Goal: Task Accomplishment & Management: Complete application form

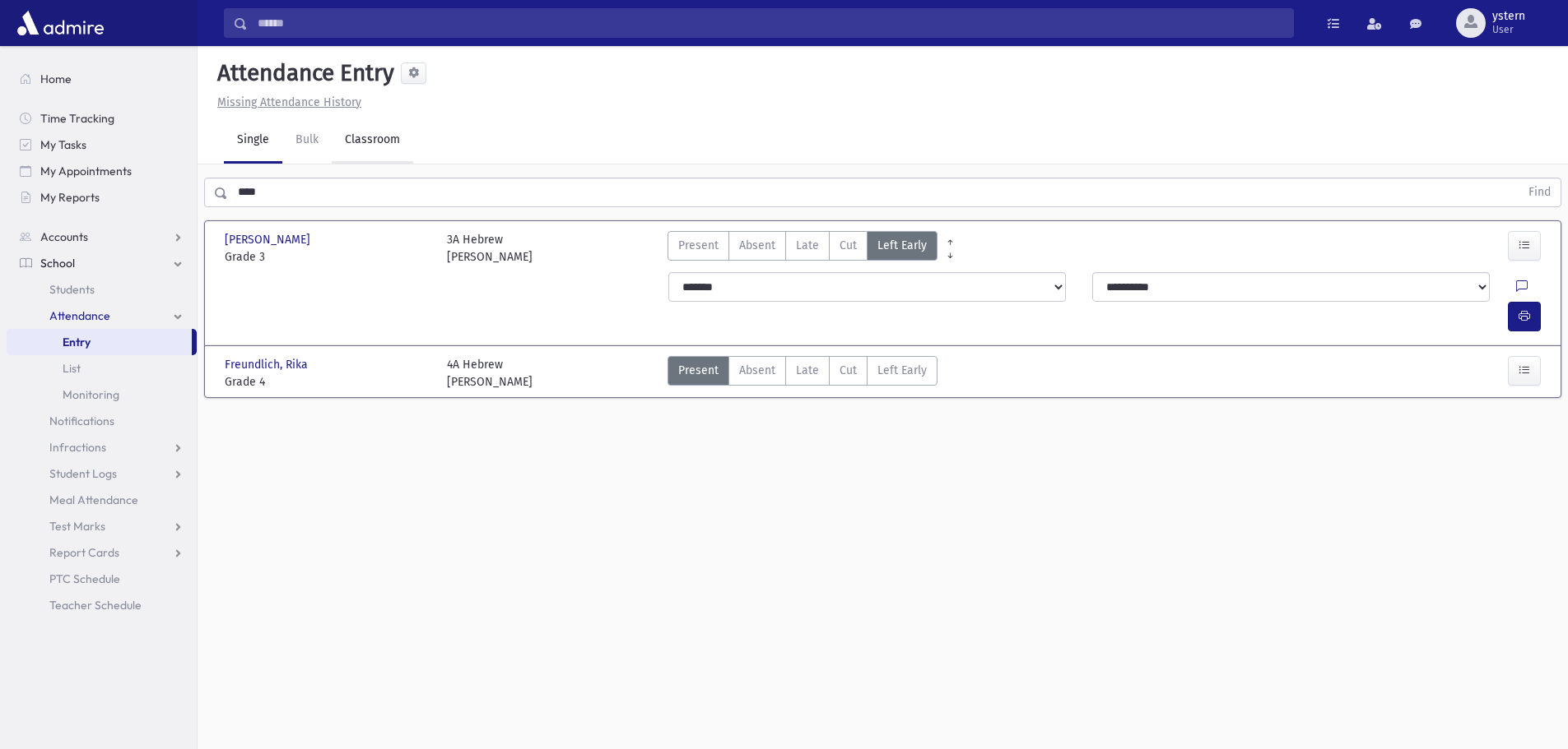
click at [392, 141] on link "Classroom" at bounding box center [372, 140] width 81 height 46
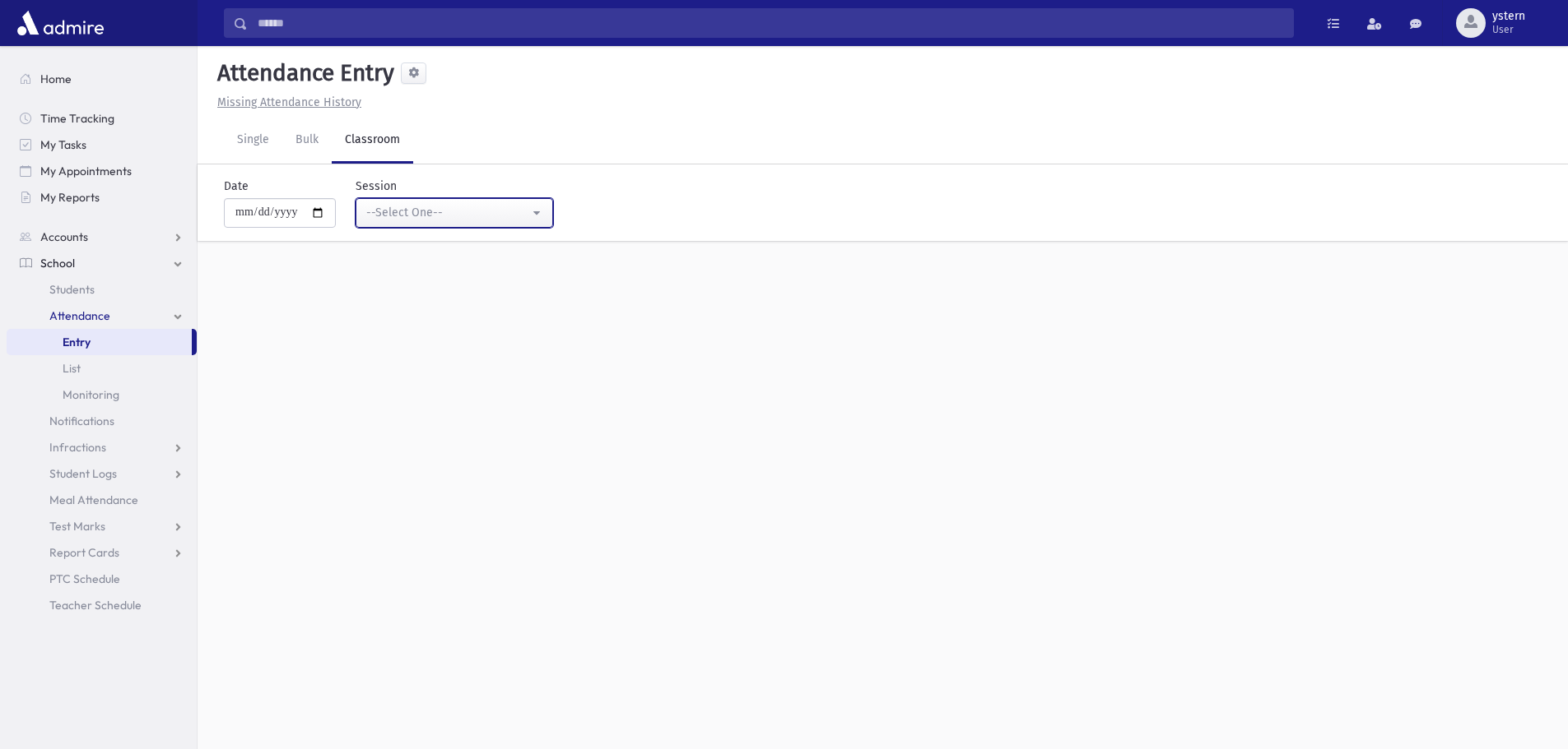
click at [434, 220] on div "--Select One--" at bounding box center [448, 212] width 163 height 17
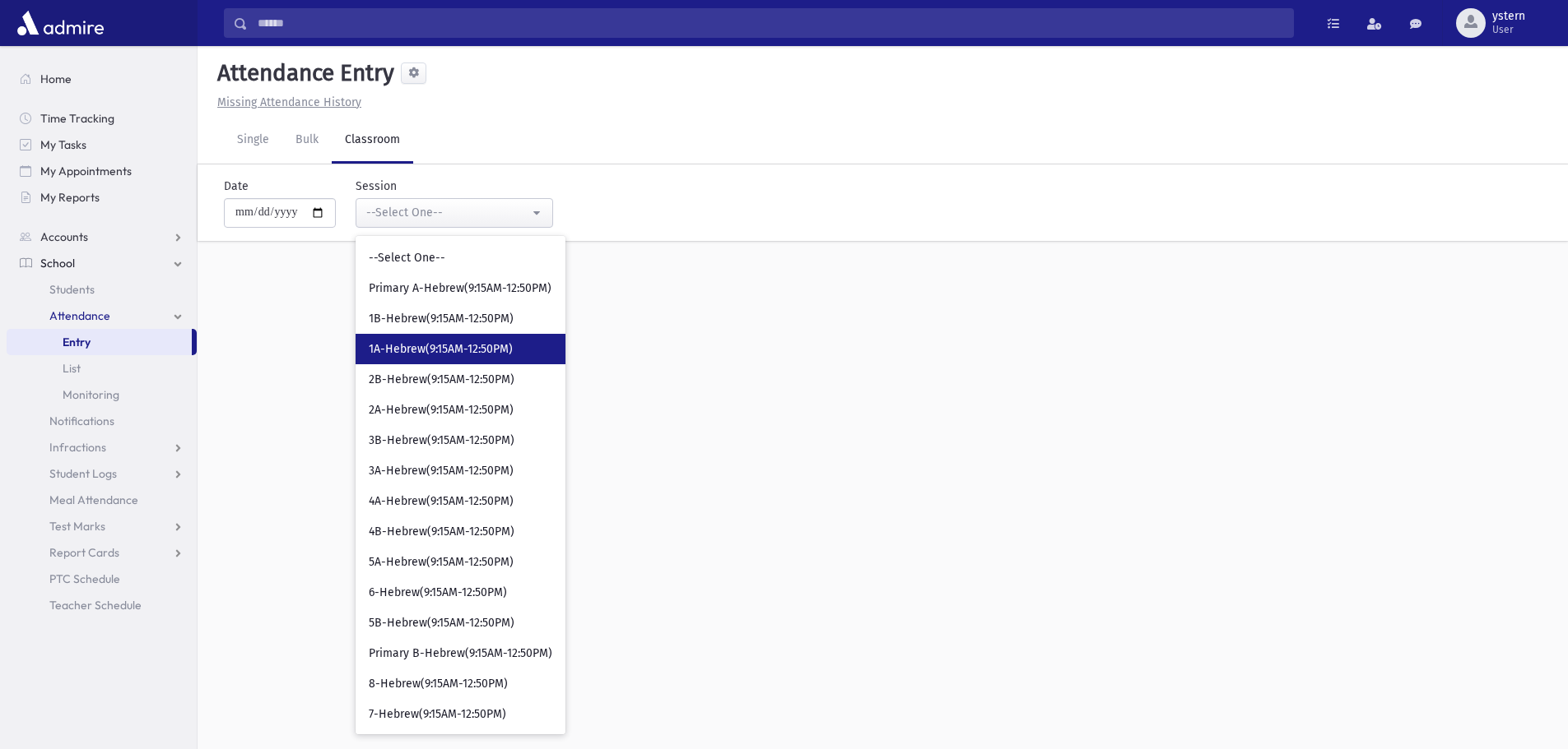
click at [437, 341] on link "1A-Hebrew(9:15AM-12:50PM)" at bounding box center [460, 349] width 210 height 30
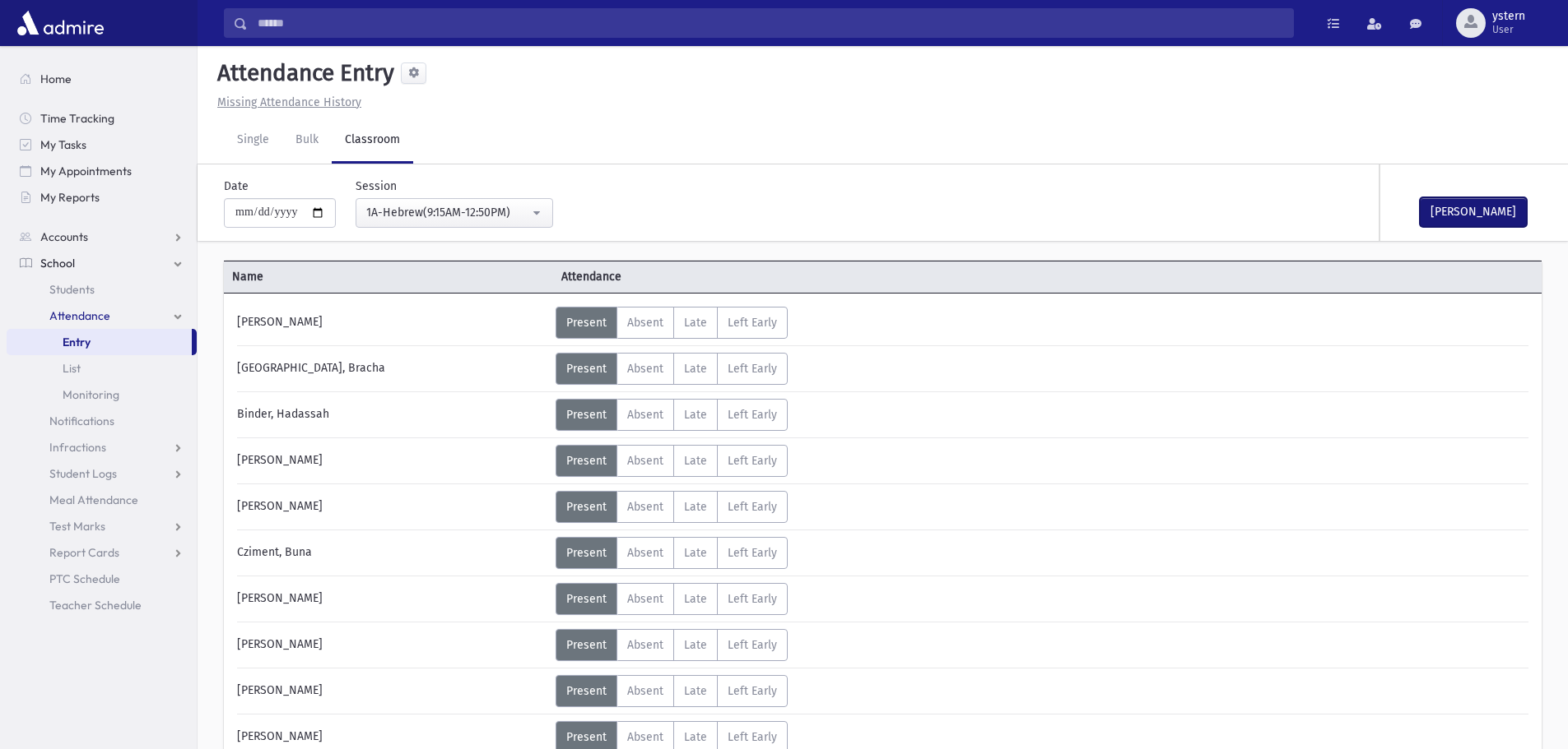
click at [1467, 208] on button "[PERSON_NAME]" at bounding box center [1472, 212] width 107 height 30
click at [543, 219] on button "1A-Hebrew(9:15AM-12:50PM)" at bounding box center [454, 213] width 198 height 30
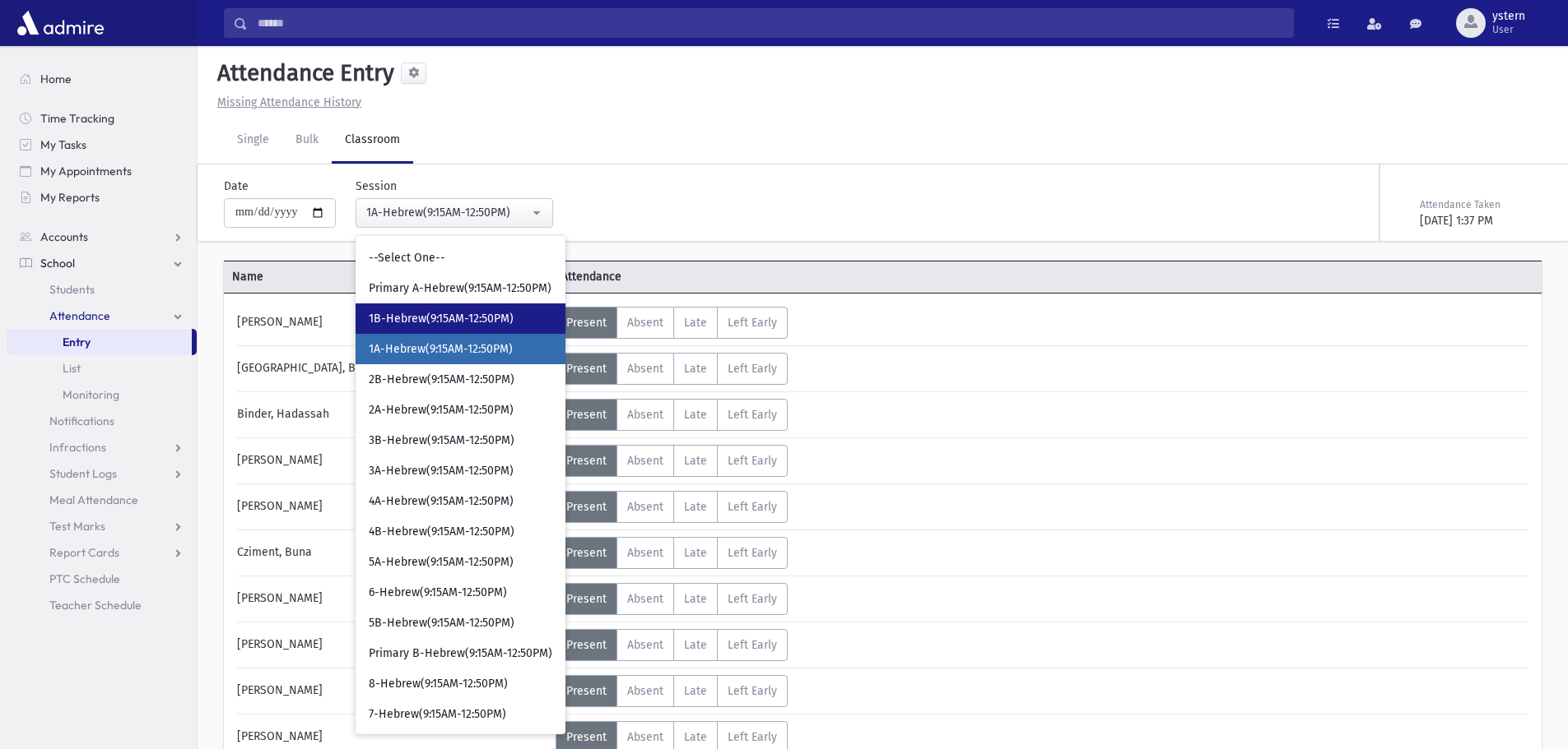
click at [459, 320] on span "1B-Hebrew(9:15AM-12:50PM)" at bounding box center [440, 319] width 145 height 16
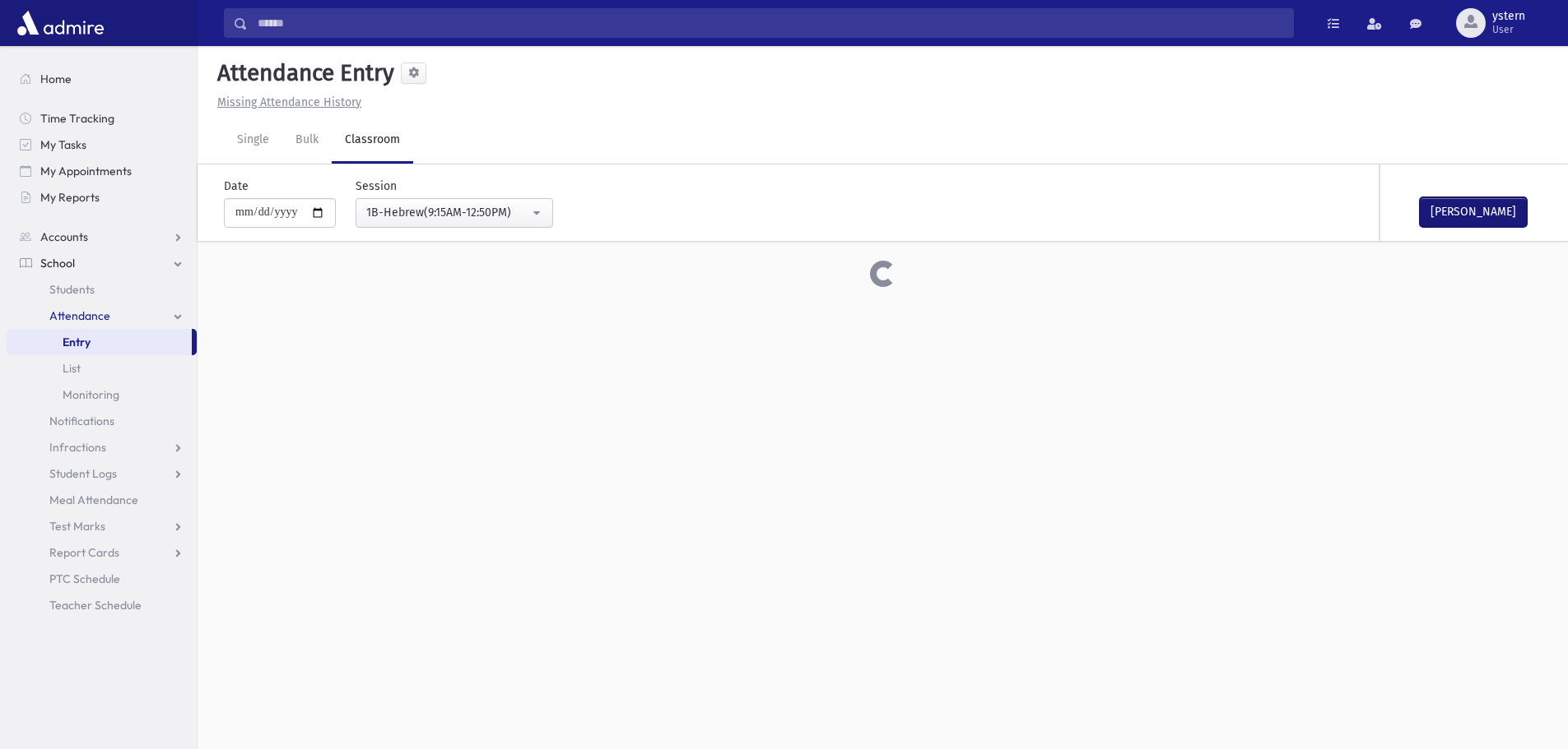
click at [1426, 220] on button "[PERSON_NAME]" at bounding box center [1472, 212] width 107 height 30
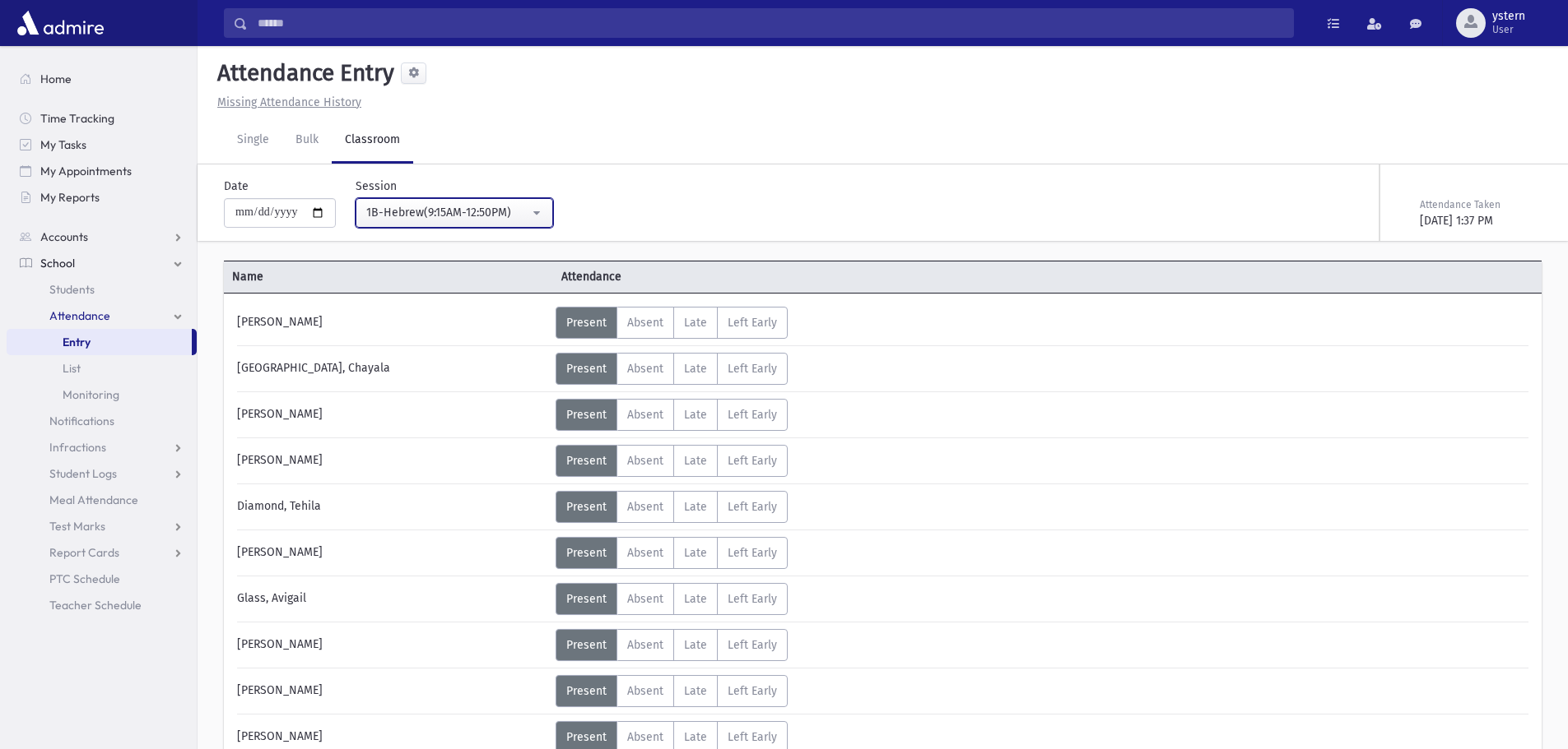
click at [528, 208] on div "1B-Hebrew(9:15AM-12:50PM)" at bounding box center [448, 212] width 163 height 17
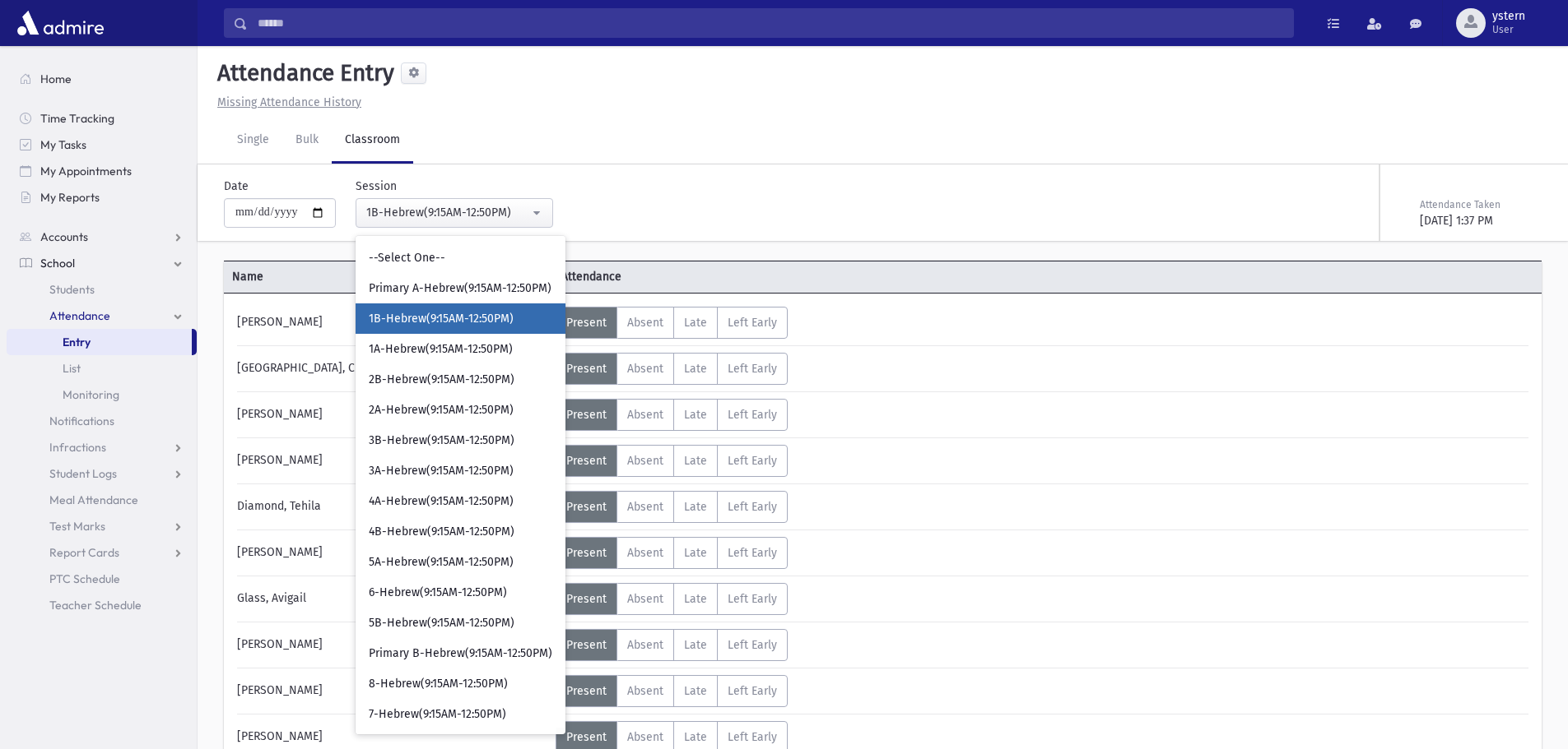
click at [439, 317] on span "1B-Hebrew(9:15AM-12:50PM)" at bounding box center [440, 319] width 145 height 16
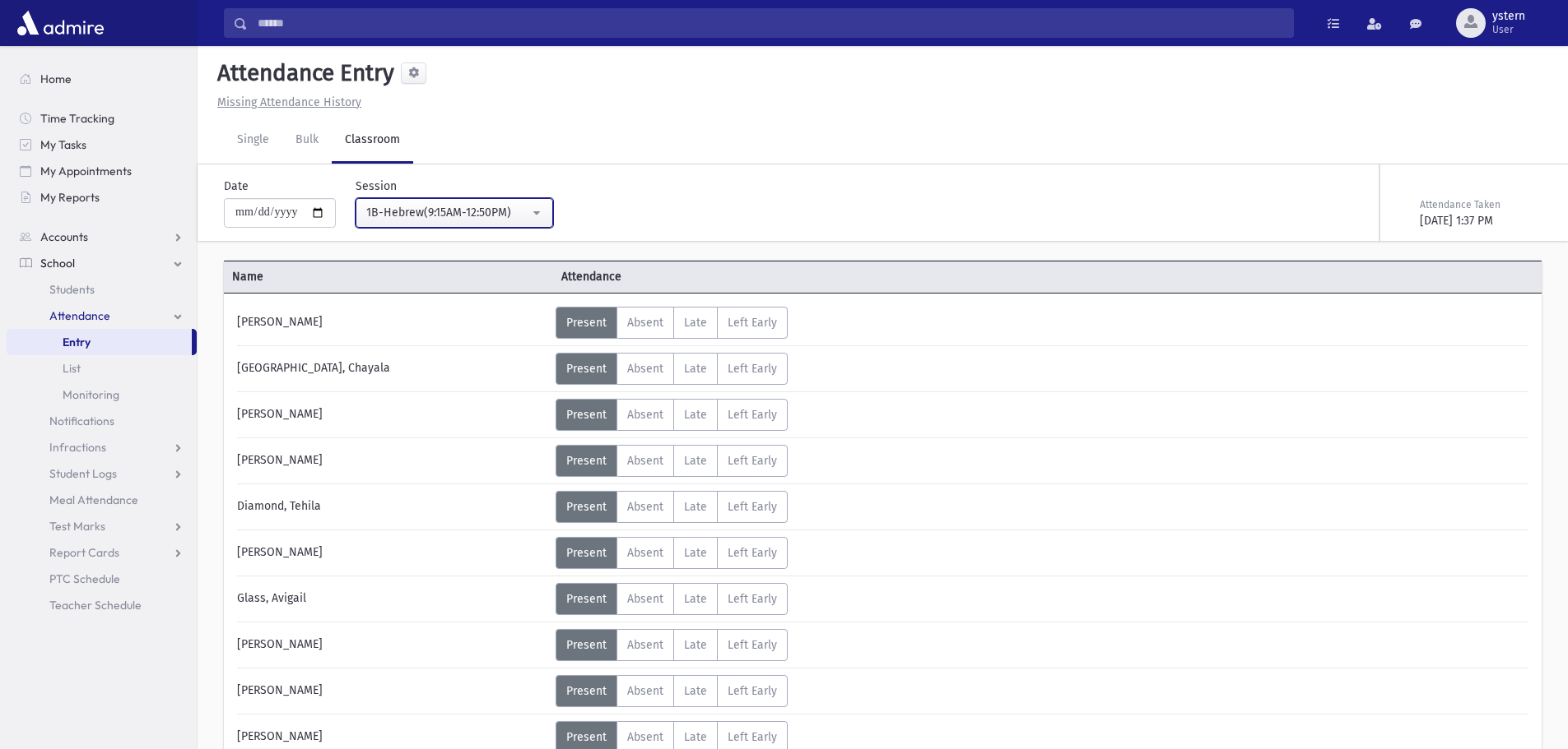
click at [473, 208] on div "1B-Hebrew(9:15AM-12:50PM)" at bounding box center [448, 212] width 163 height 17
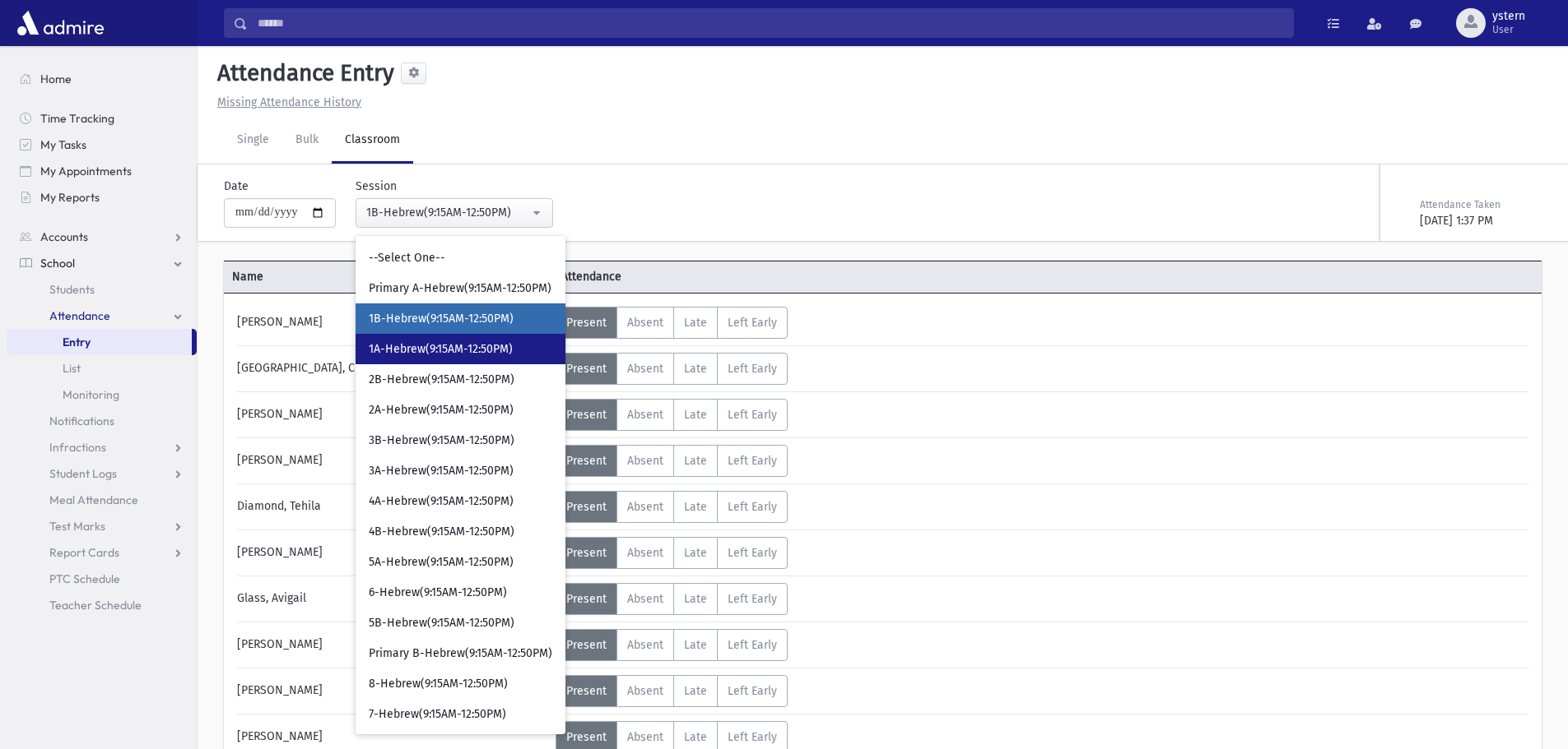
click at [454, 353] on span "1A-Hebrew(9:15AM-12:50PM)" at bounding box center [440, 350] width 144 height 16
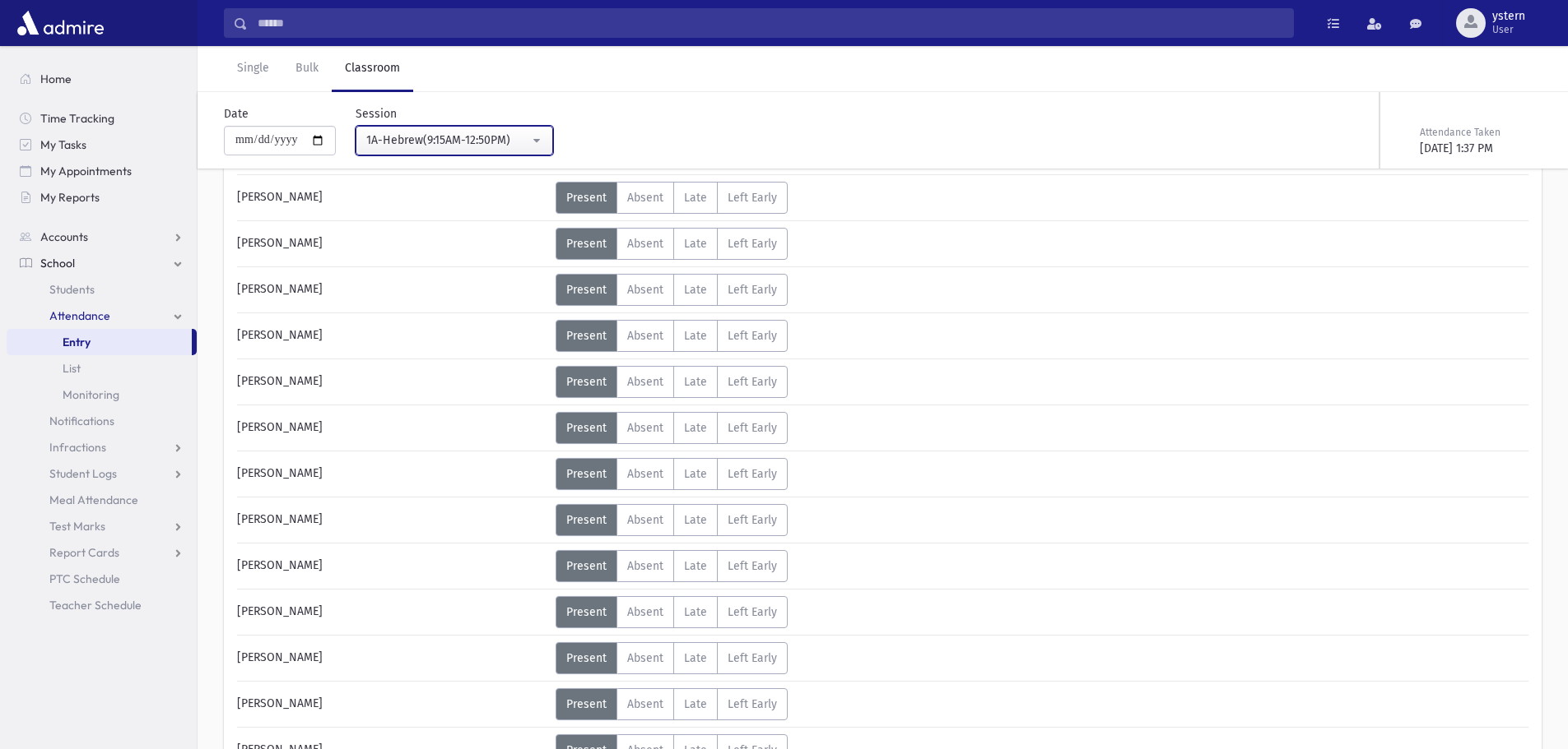
scroll to position [576, 0]
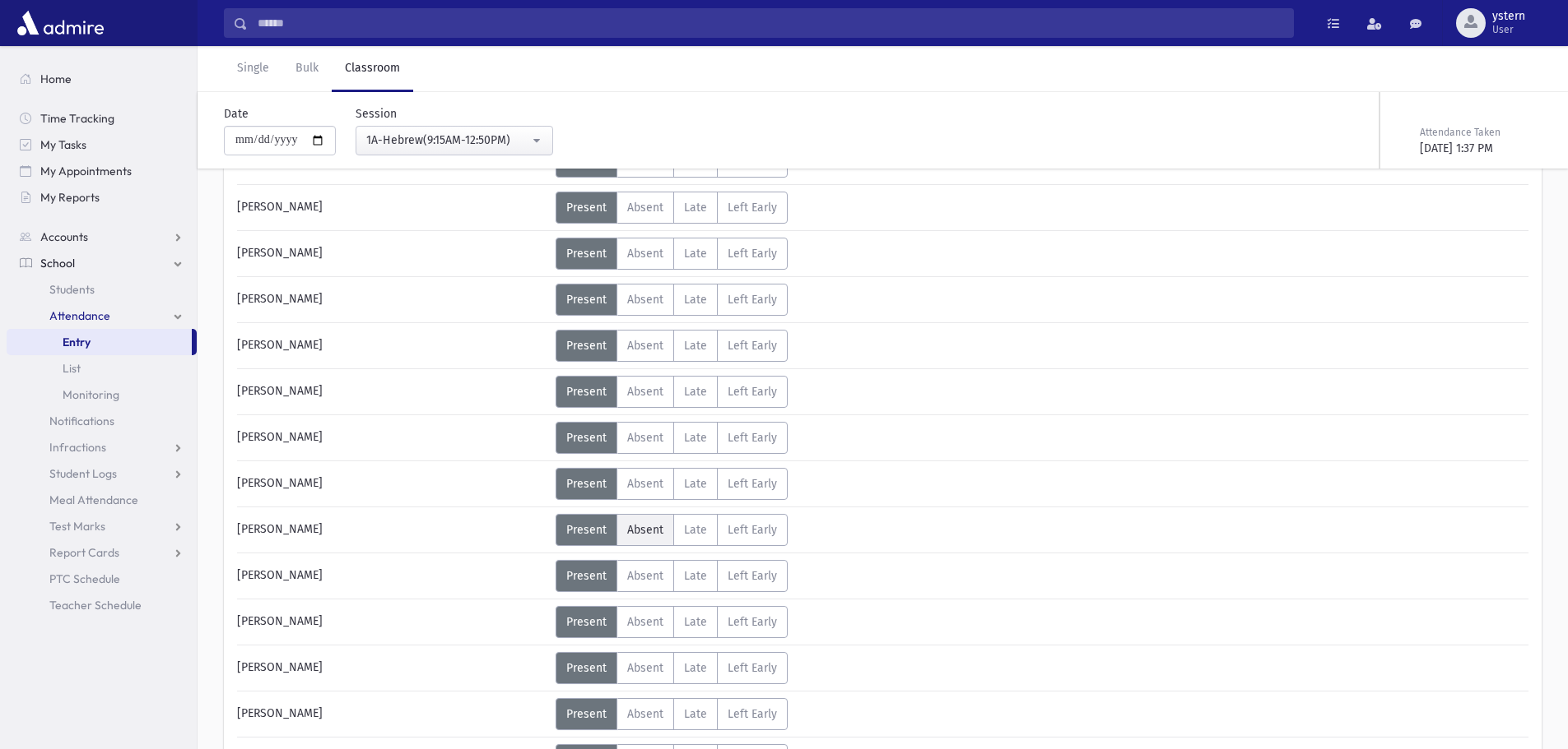
click at [635, 523] on span "Absent" at bounding box center [645, 529] width 36 height 14
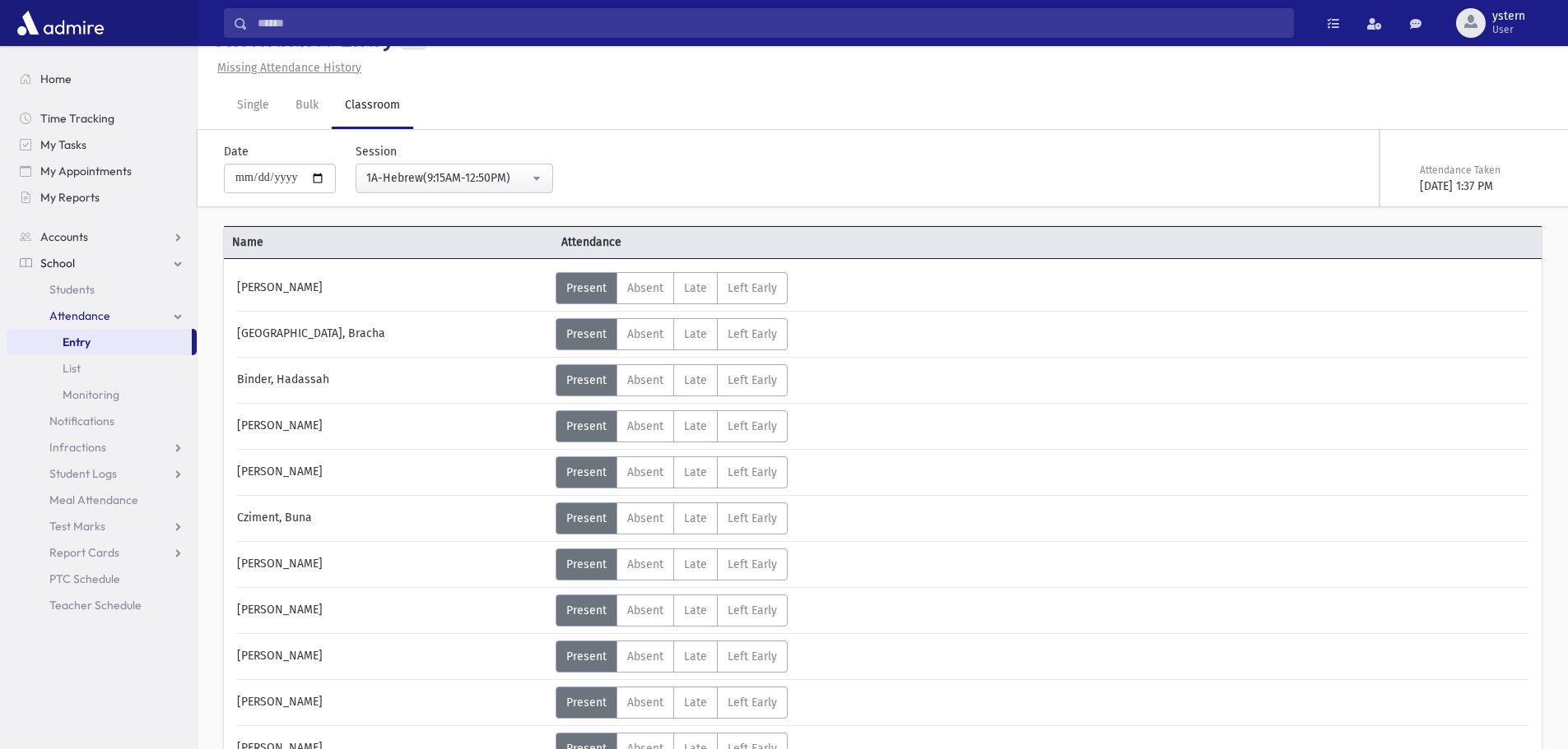
scroll to position [0, 0]
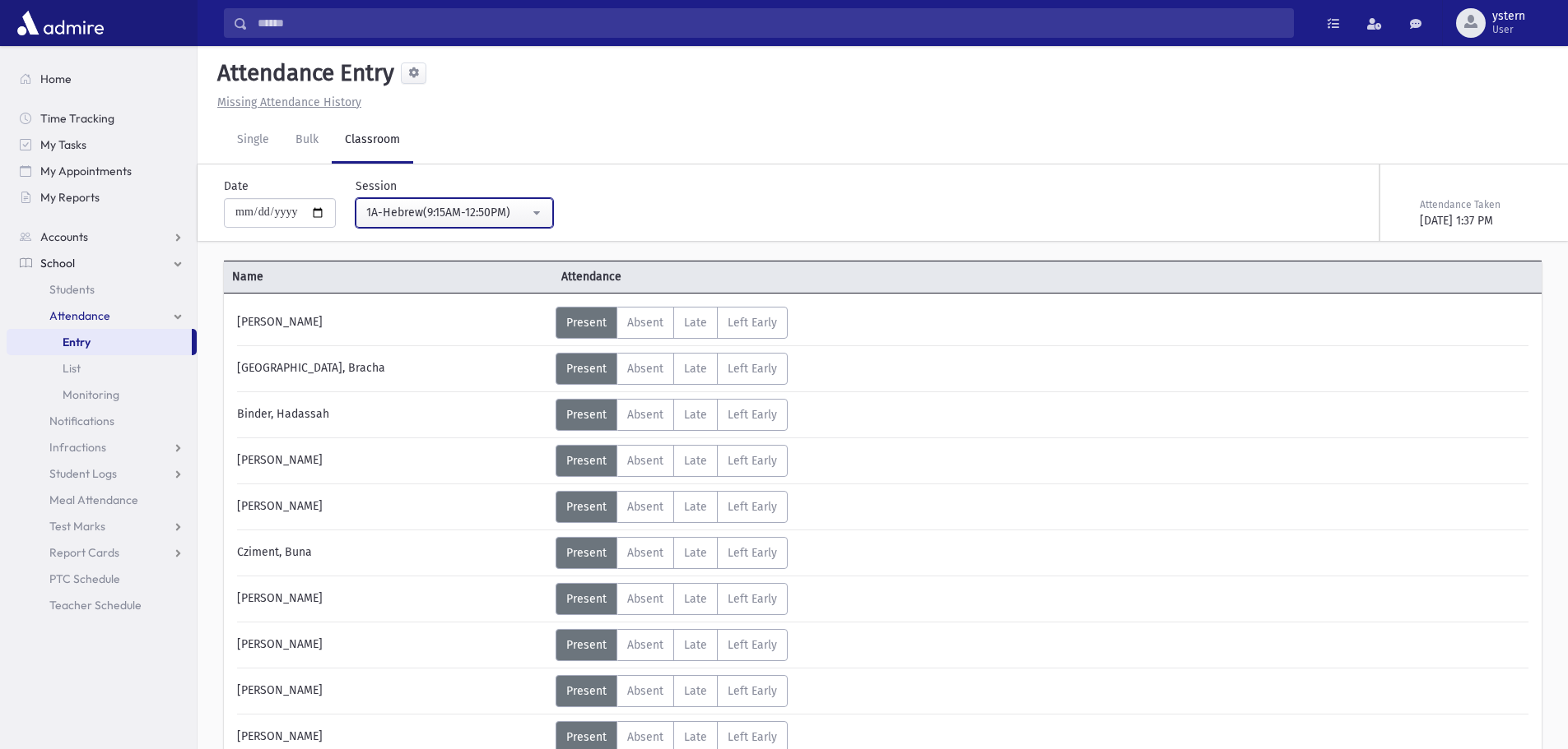
click at [443, 220] on div "1A-Hebrew(9:15AM-12:50PM)" at bounding box center [448, 212] width 163 height 17
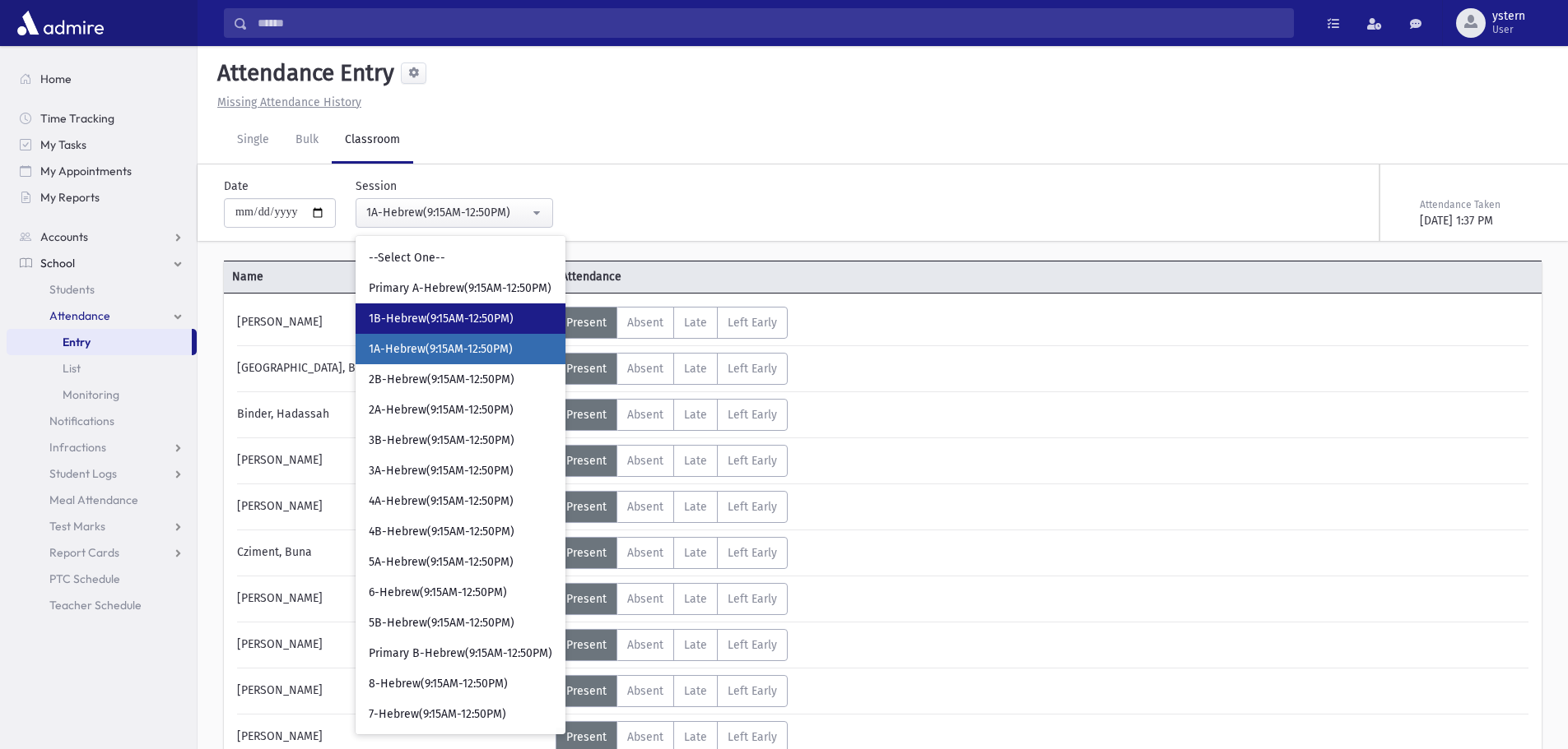
click at [434, 317] on span "1B-Hebrew(9:15AM-12:50PM)" at bounding box center [440, 319] width 145 height 16
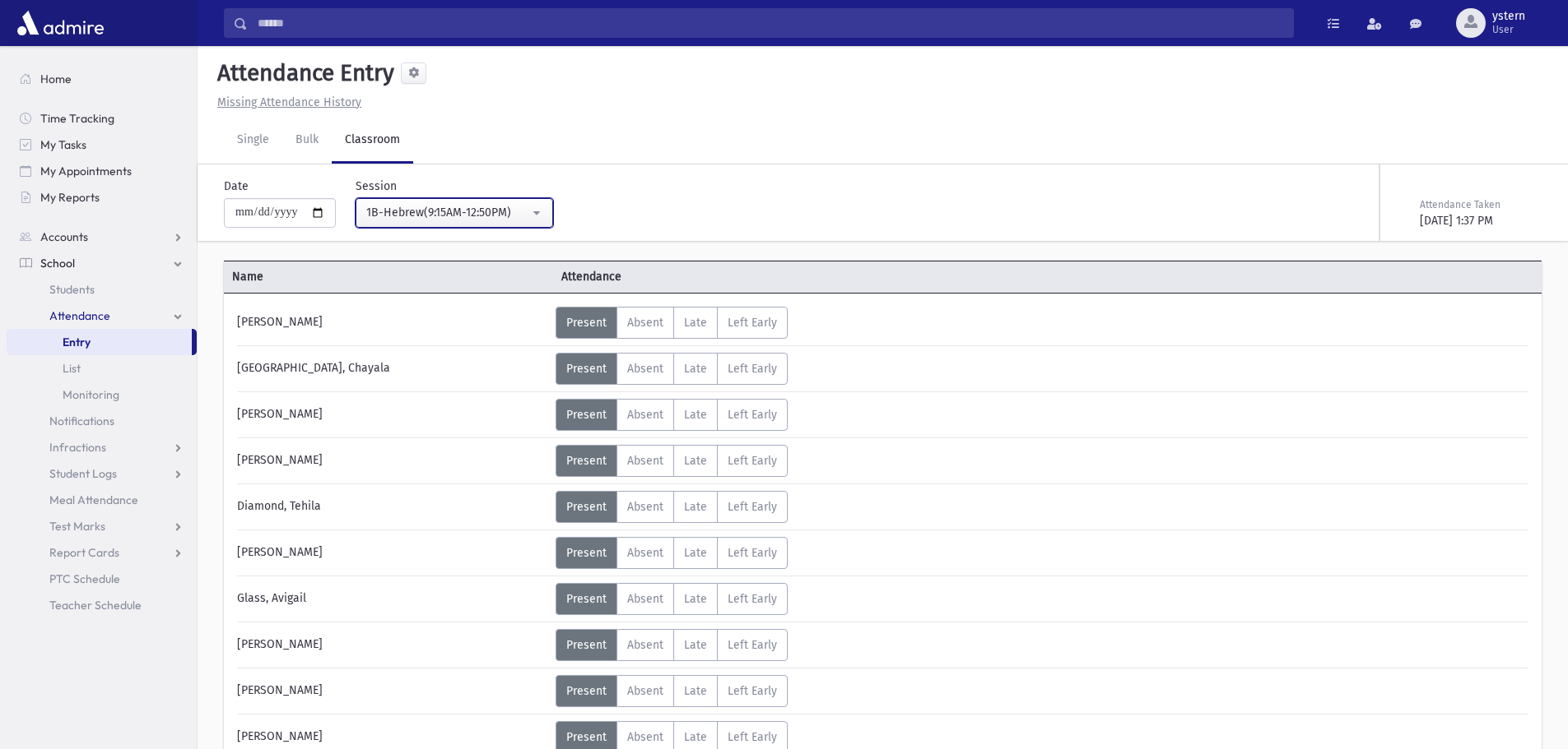
click at [509, 204] on div "1B-Hebrew(9:15AM-12:50PM)" at bounding box center [448, 212] width 163 height 17
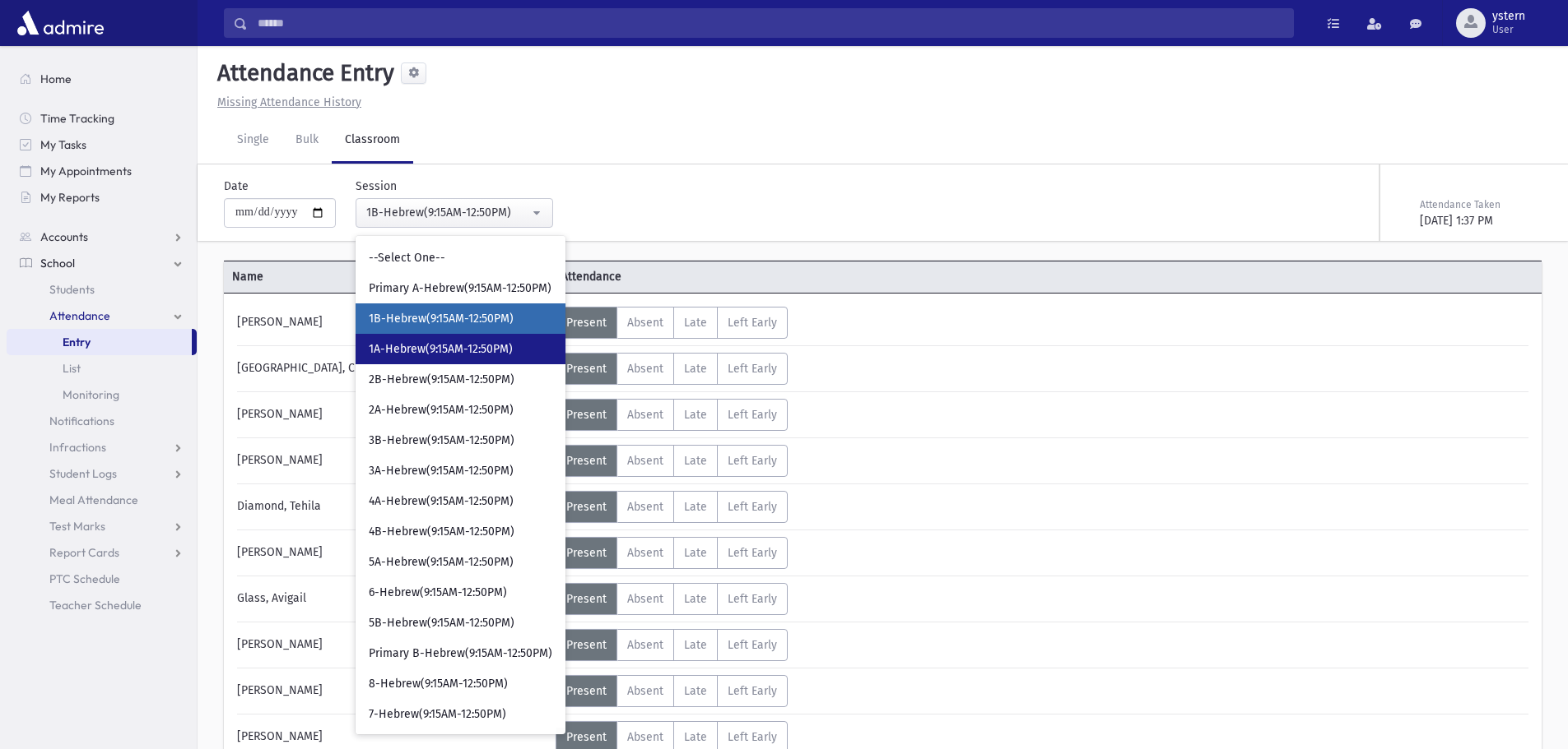
click at [461, 346] on span "1A-Hebrew(9:15AM-12:50PM)" at bounding box center [440, 350] width 144 height 16
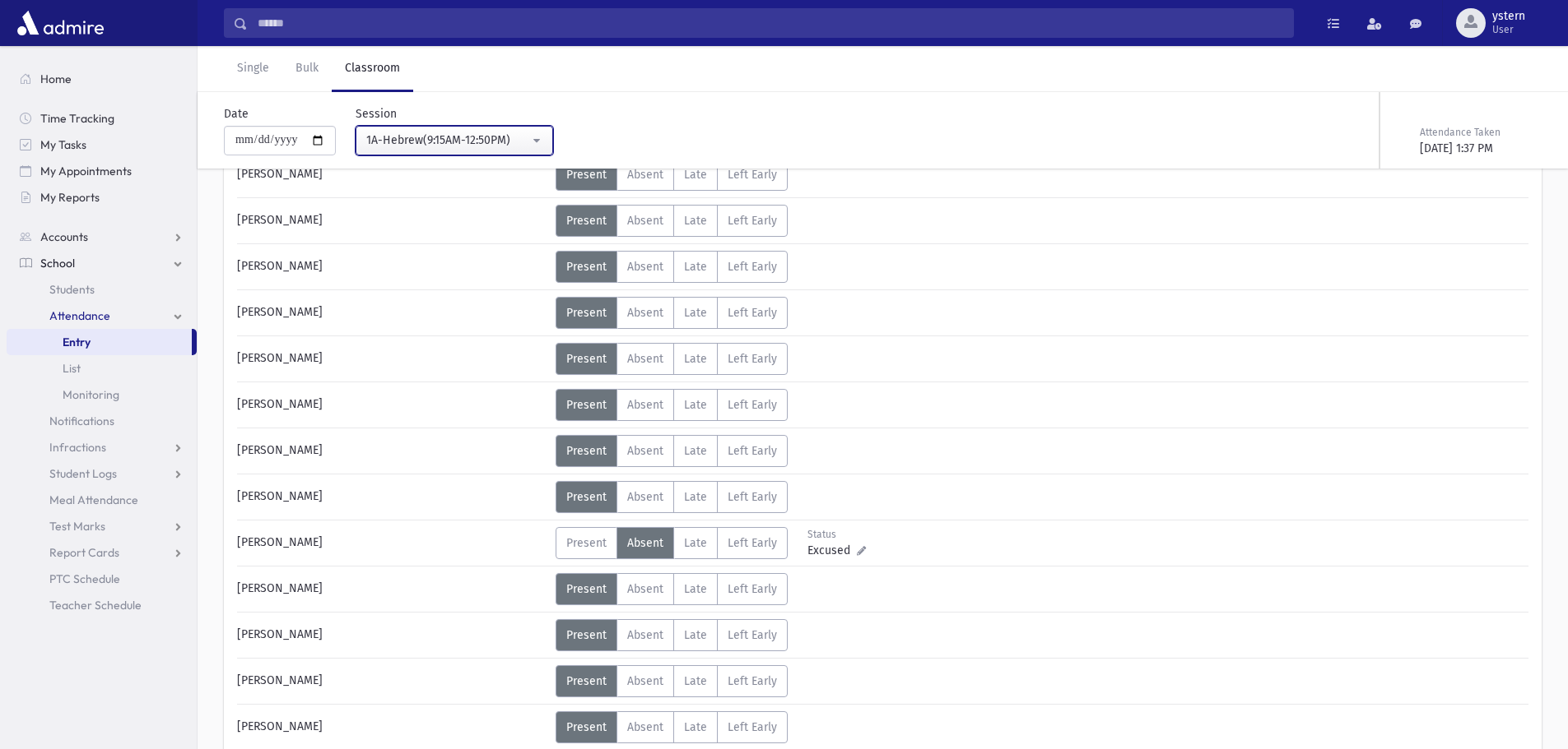
scroll to position [576, 0]
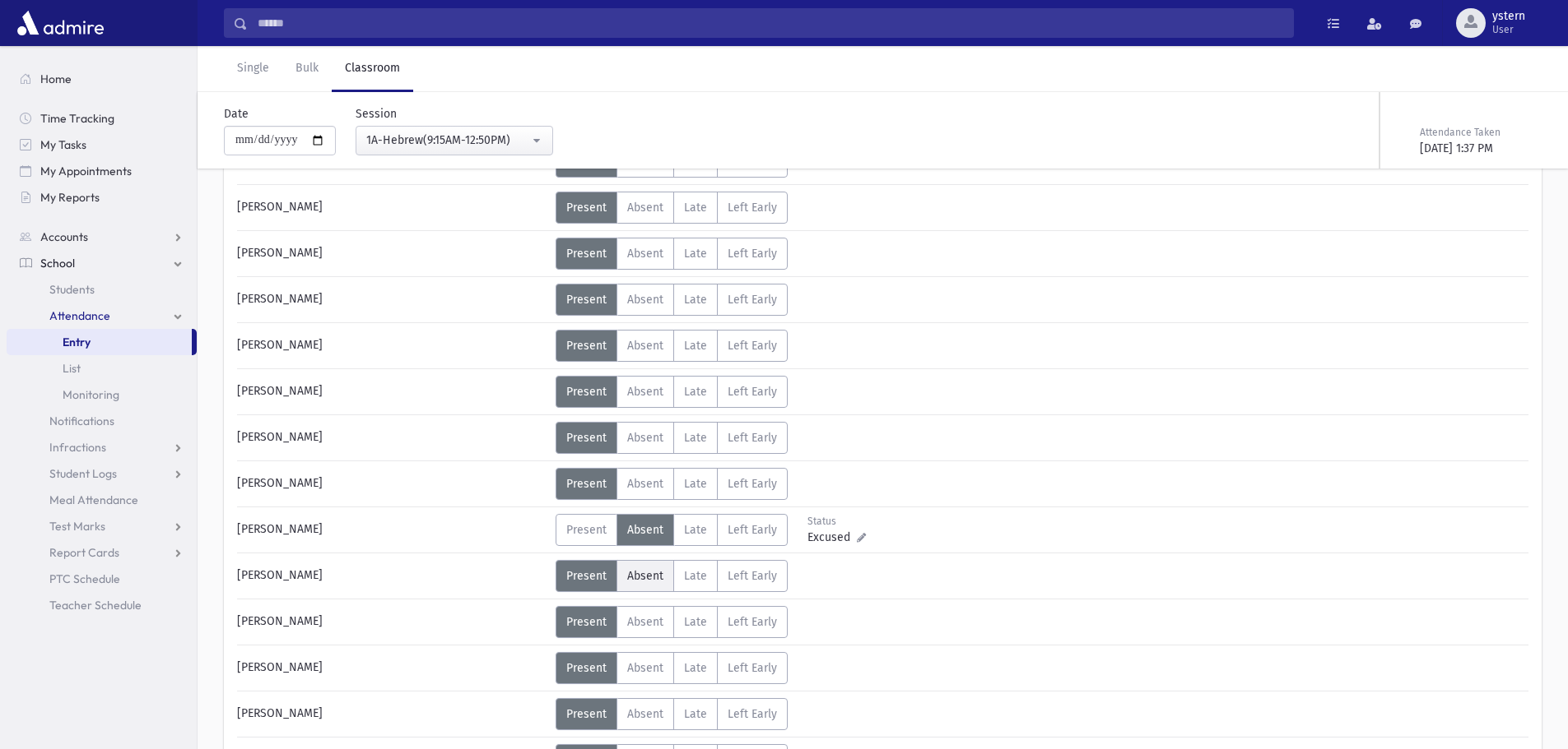
click at [649, 575] on span "Absent" at bounding box center [645, 576] width 36 height 14
click at [549, 136] on button "1A-Hebrew(9:15AM-12:50PM)" at bounding box center [454, 140] width 198 height 30
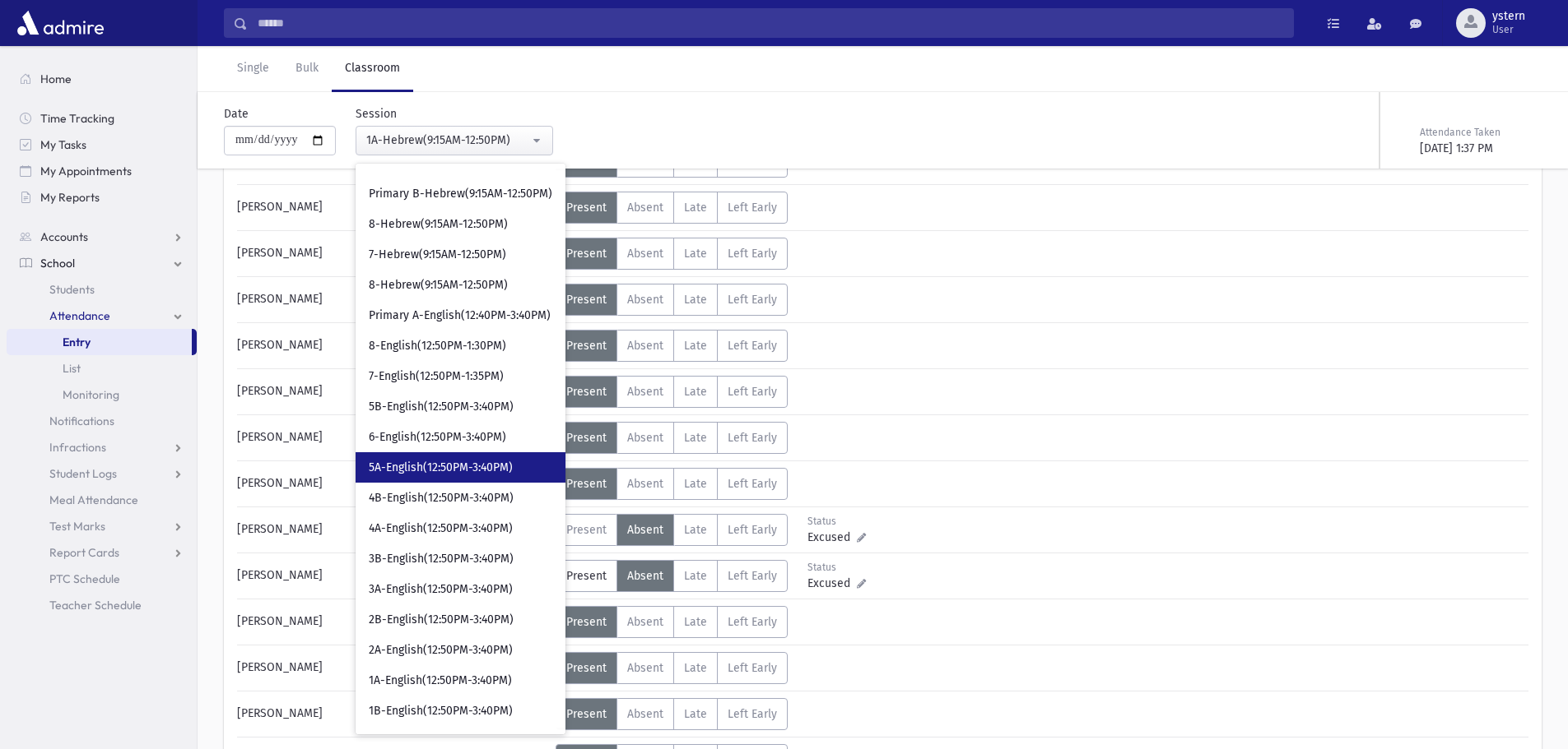
scroll to position [292, 0]
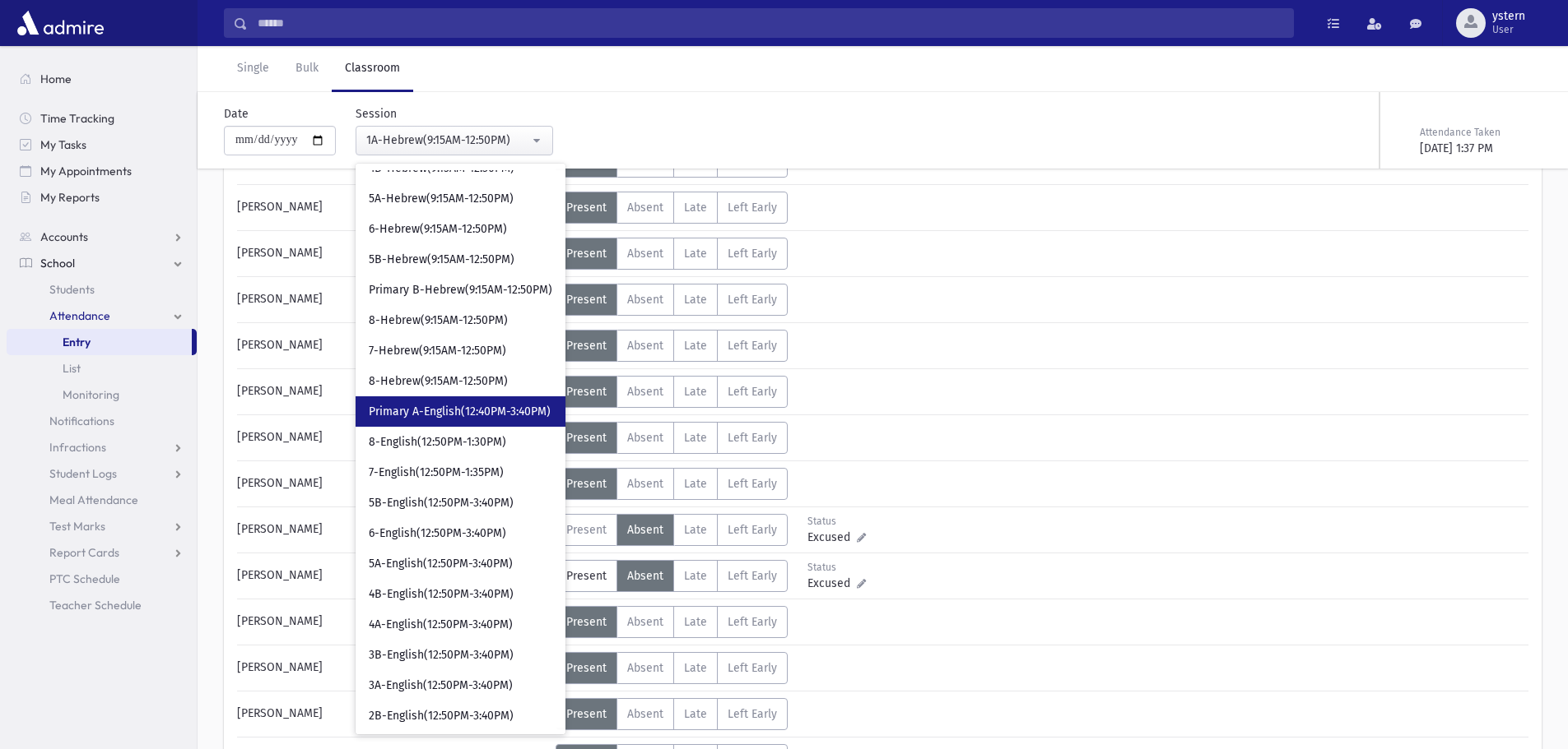
click at [493, 410] on span "Primary A-English(12:40PM-3:40PM)" at bounding box center [459, 412] width 182 height 16
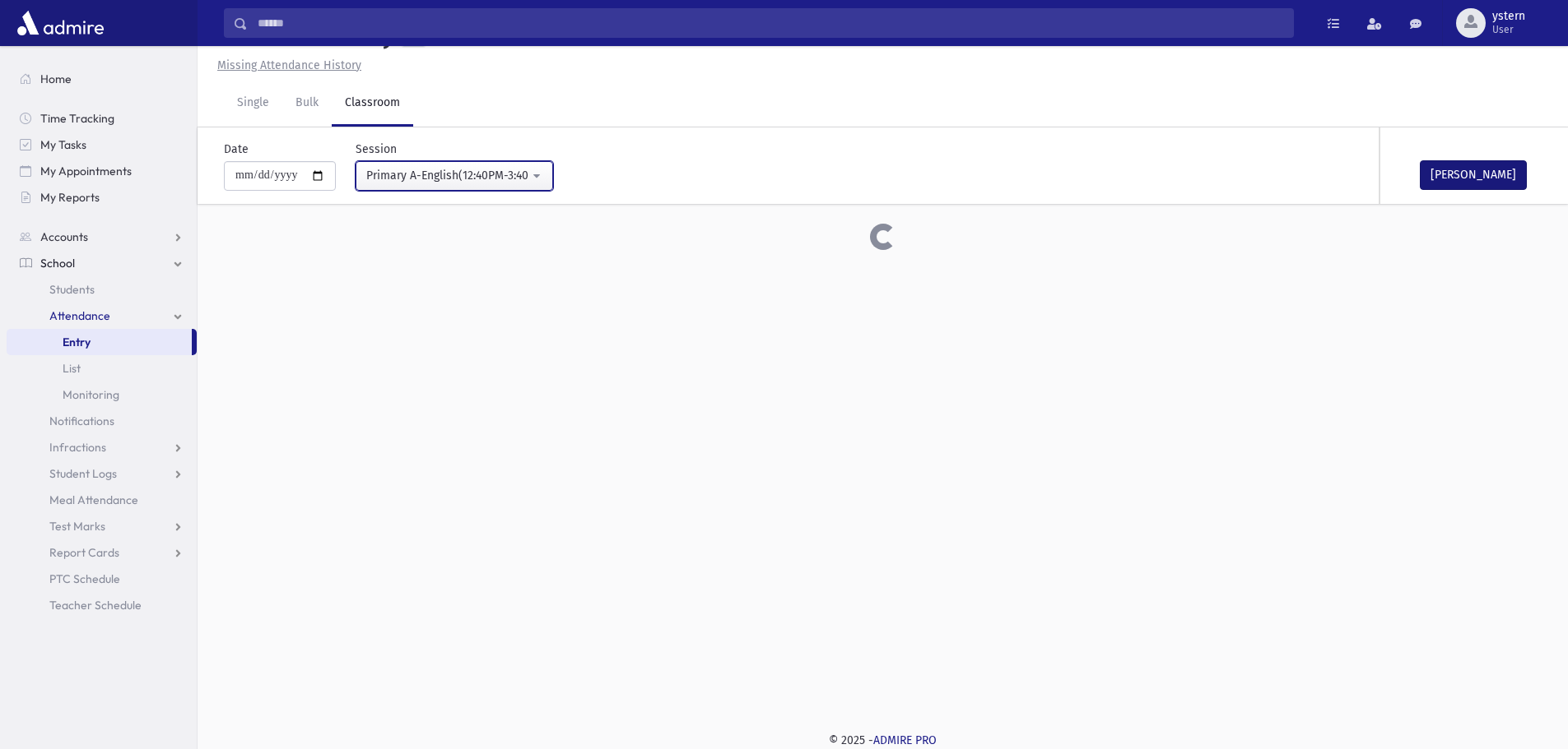
scroll to position [576, 0]
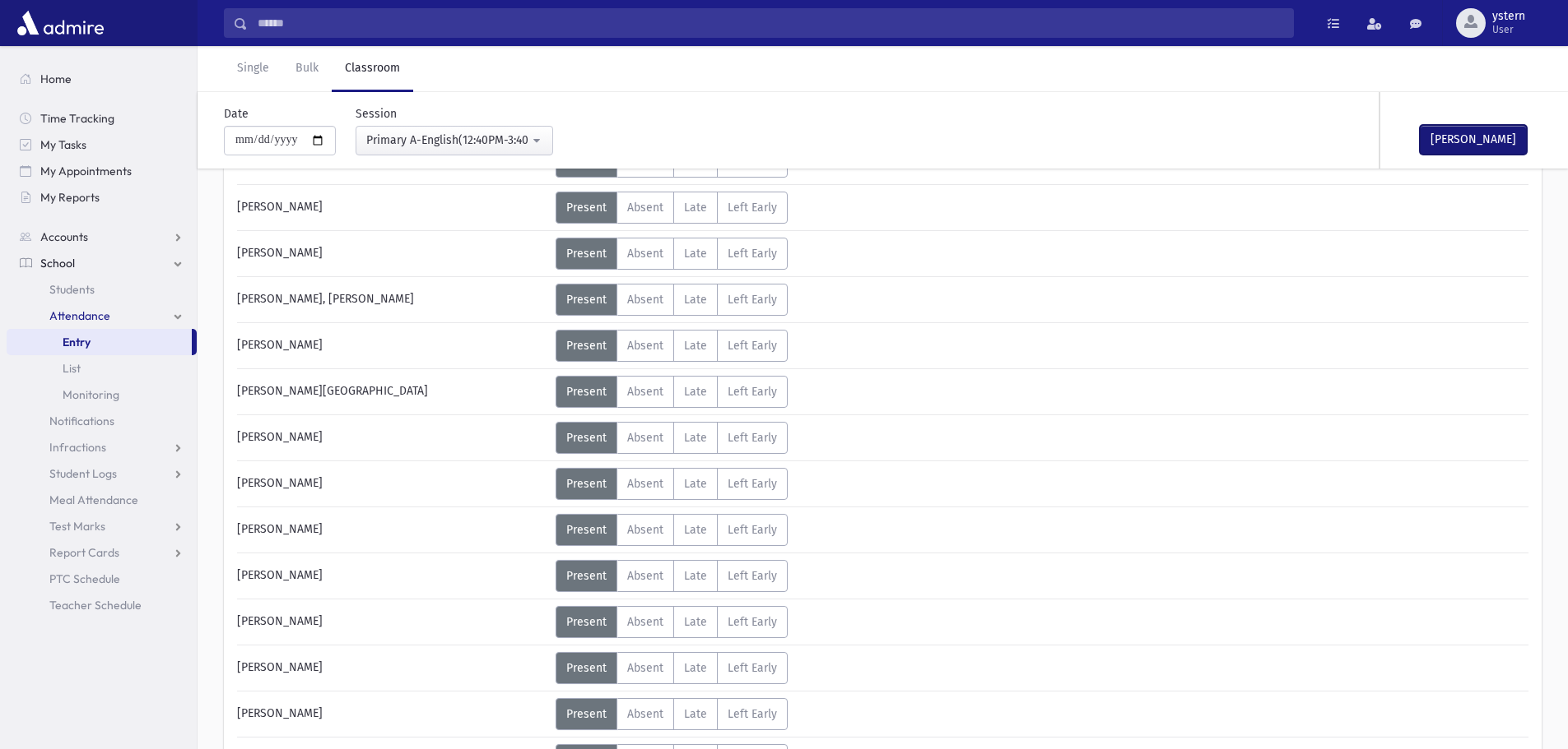
click at [1452, 146] on button "[PERSON_NAME]" at bounding box center [1472, 139] width 107 height 30
click at [524, 140] on div "Primary A-English(12:40PM-3:40PM)" at bounding box center [448, 139] width 163 height 17
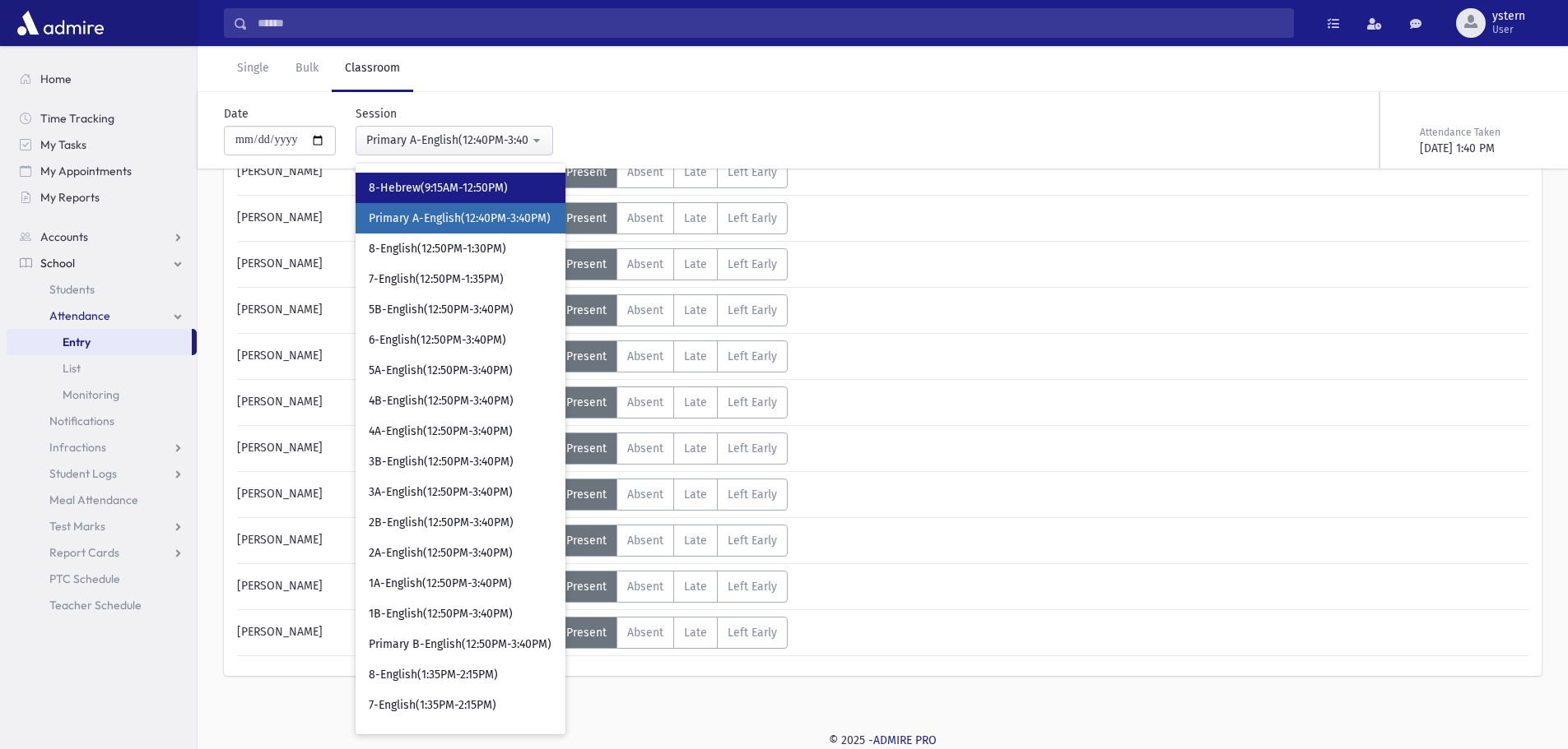
scroll to position [456, 0]
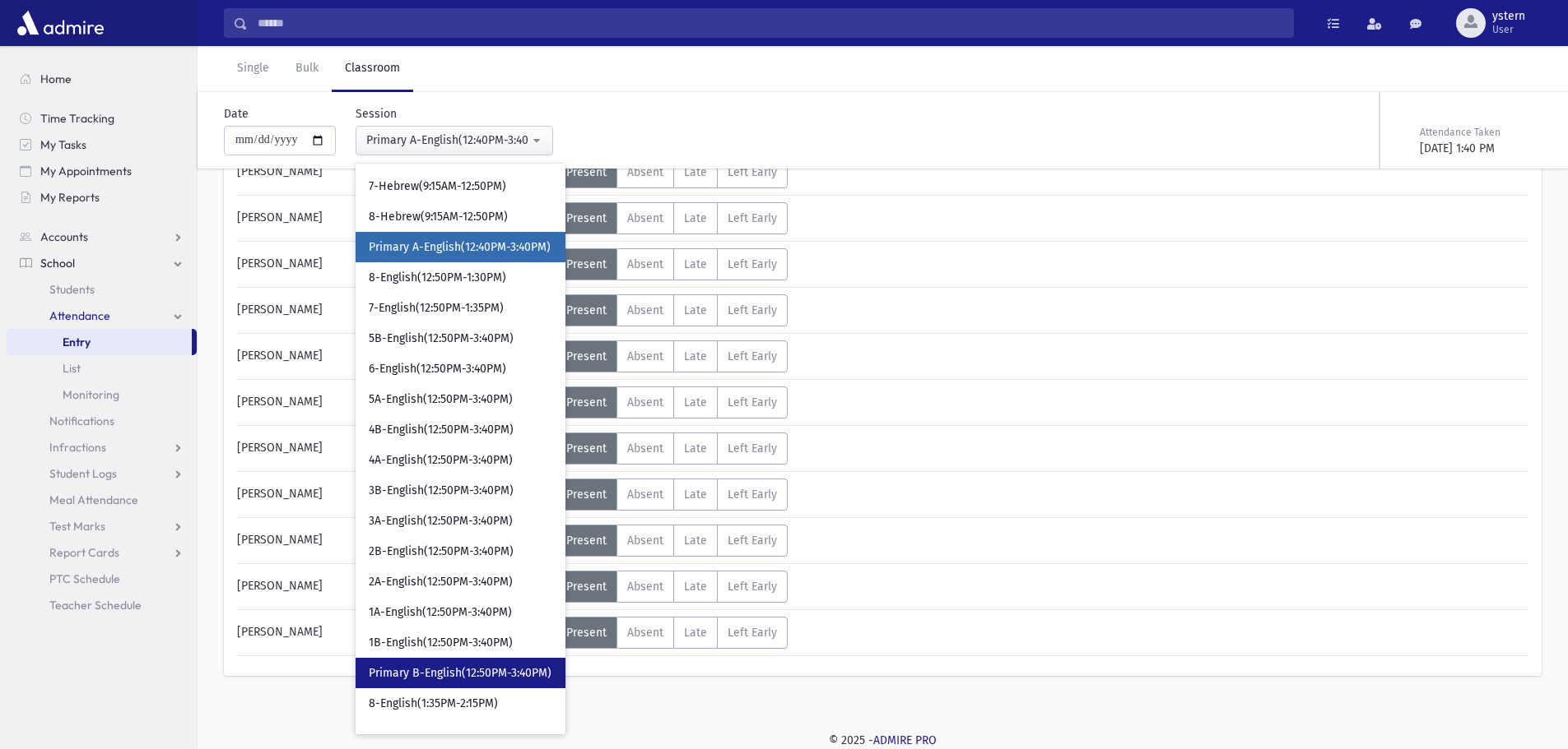
click at [482, 674] on span "Primary B-English(12:50PM-3:40PM)" at bounding box center [459, 673] width 182 height 16
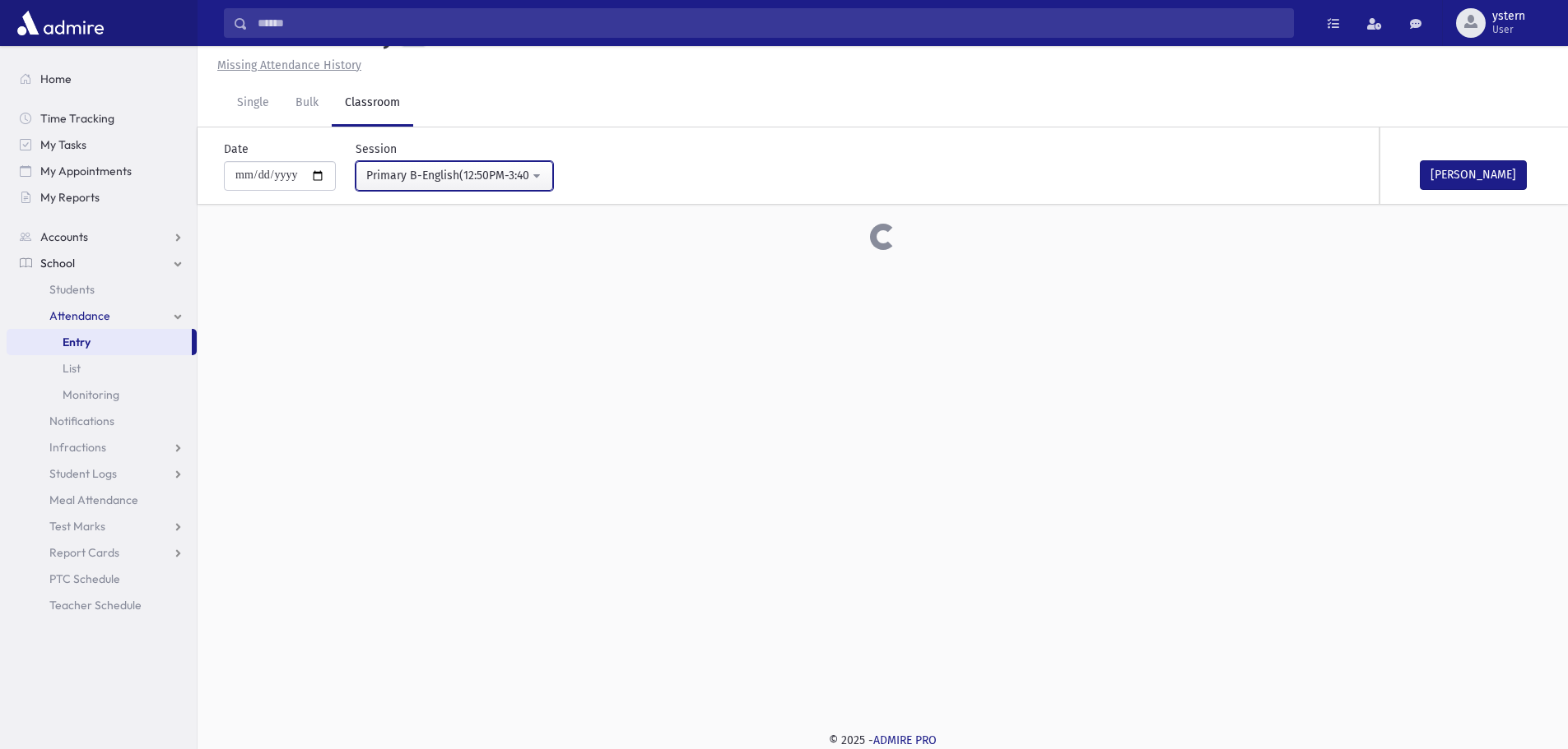
scroll to position [980, 0]
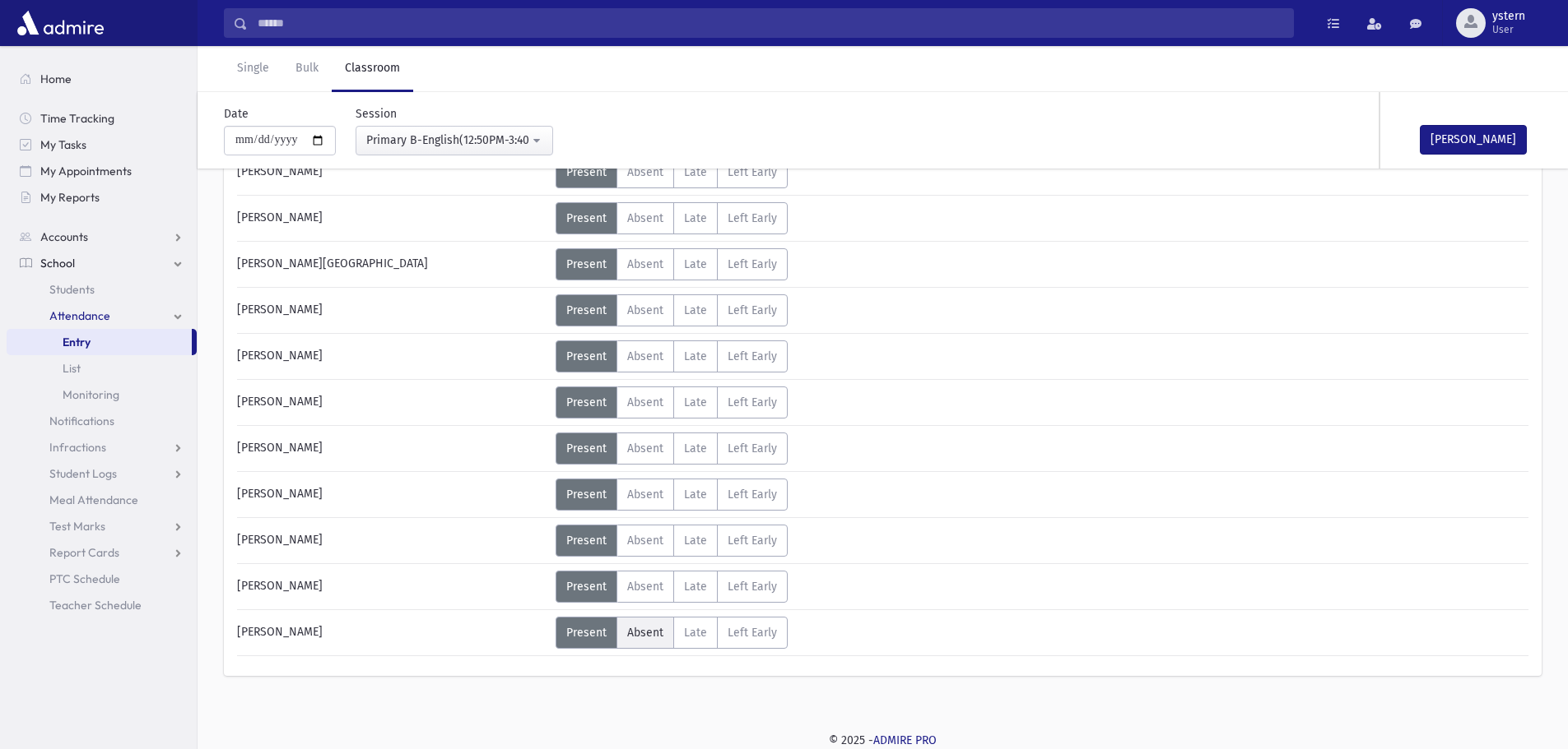
click at [634, 633] on span "Absent" at bounding box center [645, 632] width 36 height 14
click at [1448, 126] on button "[PERSON_NAME]" at bounding box center [1472, 139] width 107 height 30
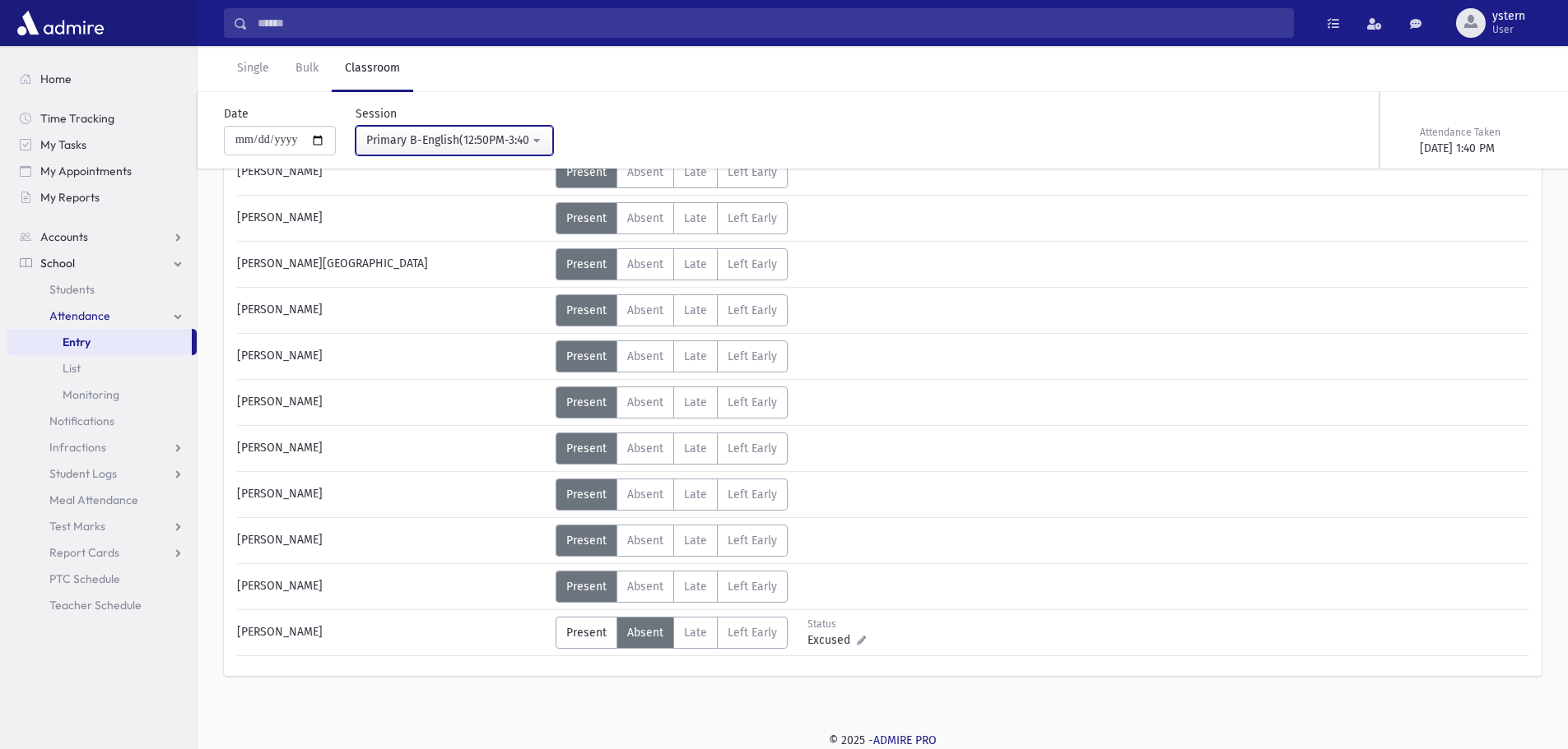
click at [480, 136] on div "Primary B-English(12:50PM-3:40PM)" at bounding box center [448, 139] width 163 height 17
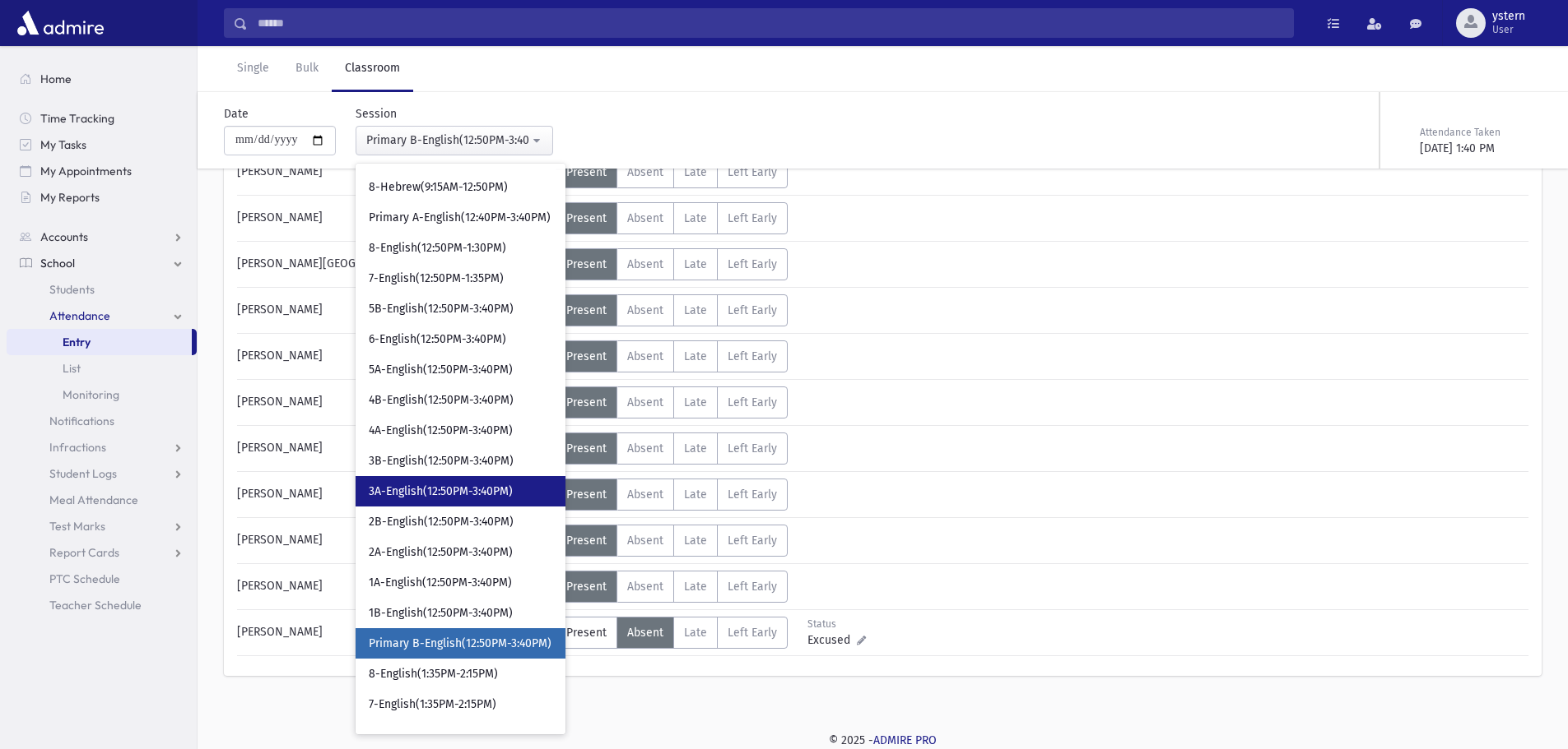
scroll to position [538, 0]
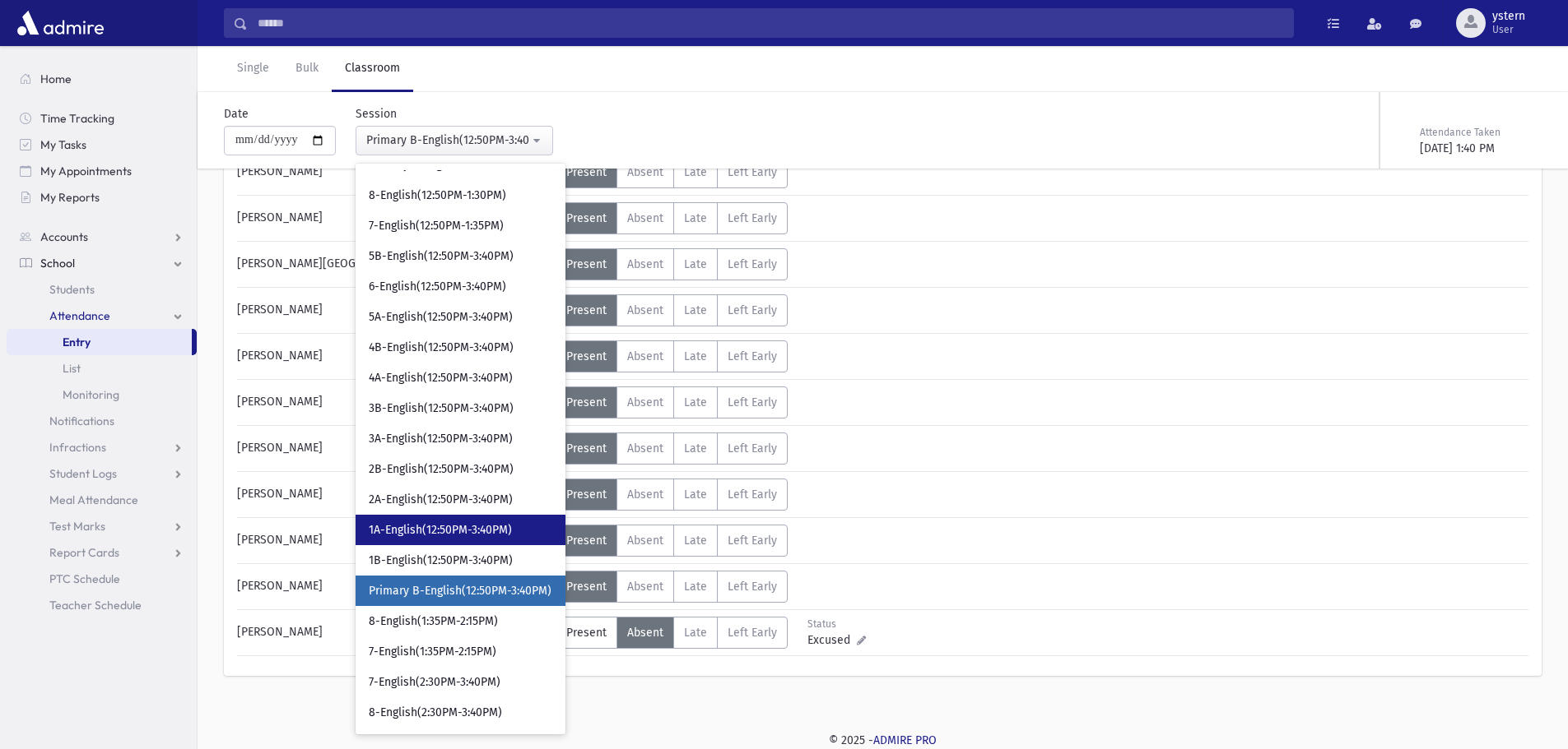
click at [481, 528] on span "1A-English(12:50PM-3:40PM)" at bounding box center [439, 530] width 143 height 16
select select "***"
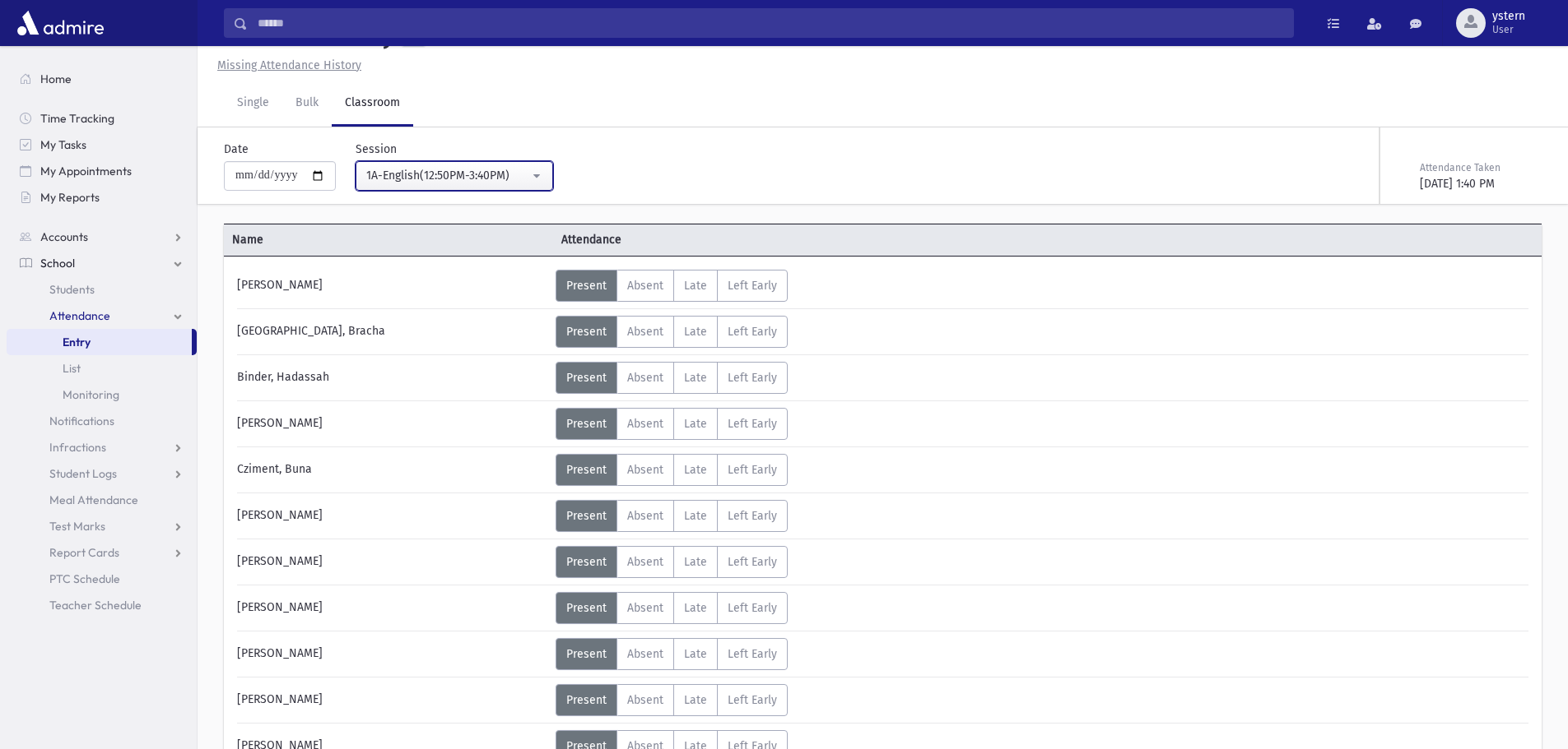
scroll to position [980, 0]
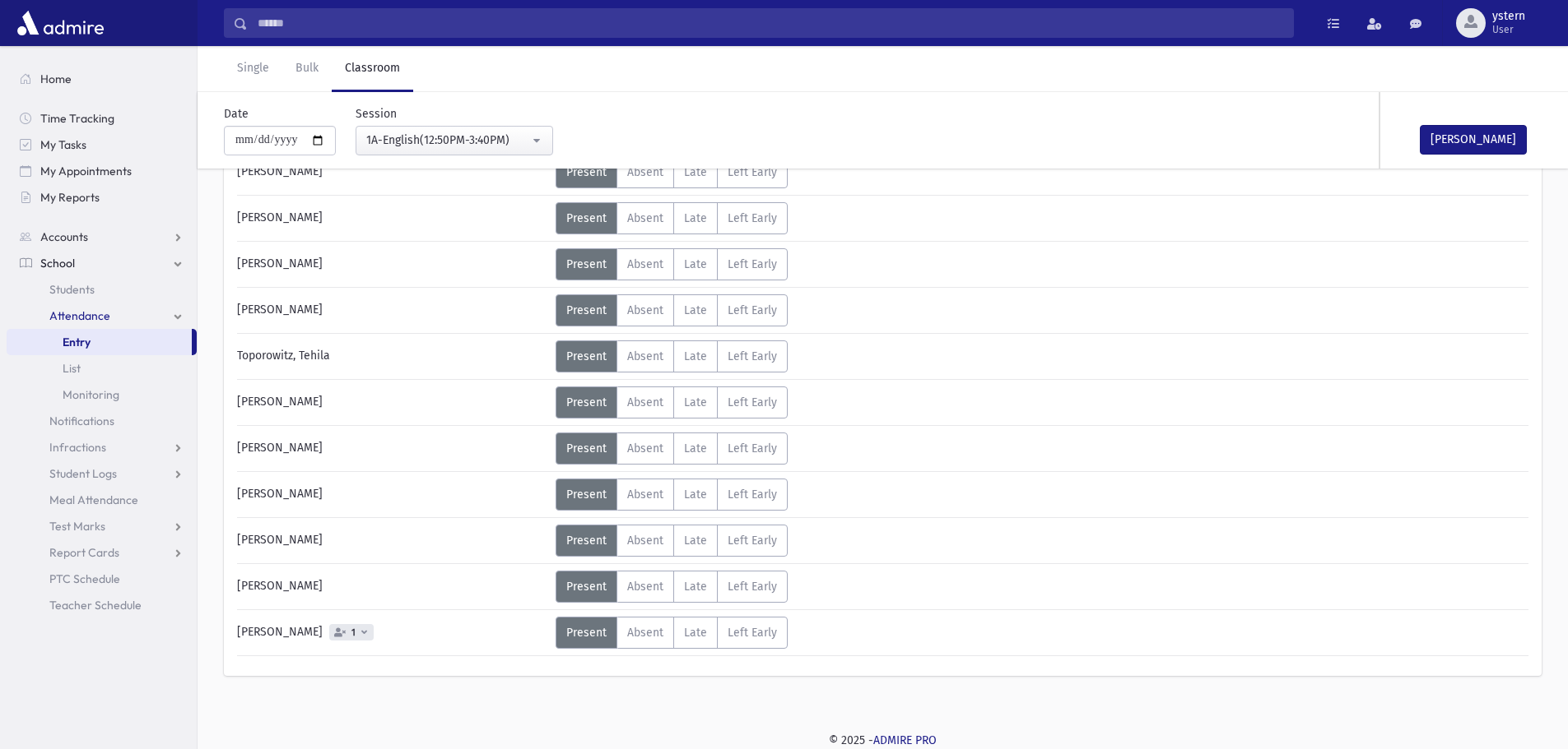
click at [361, 631] on icon at bounding box center [364, 632] width 5 height 9
click at [417, 621] on div "[PERSON_NAME] 1" at bounding box center [392, 632] width 326 height 32
click at [323, 139] on input "**********" at bounding box center [280, 140] width 112 height 30
type input "**********"
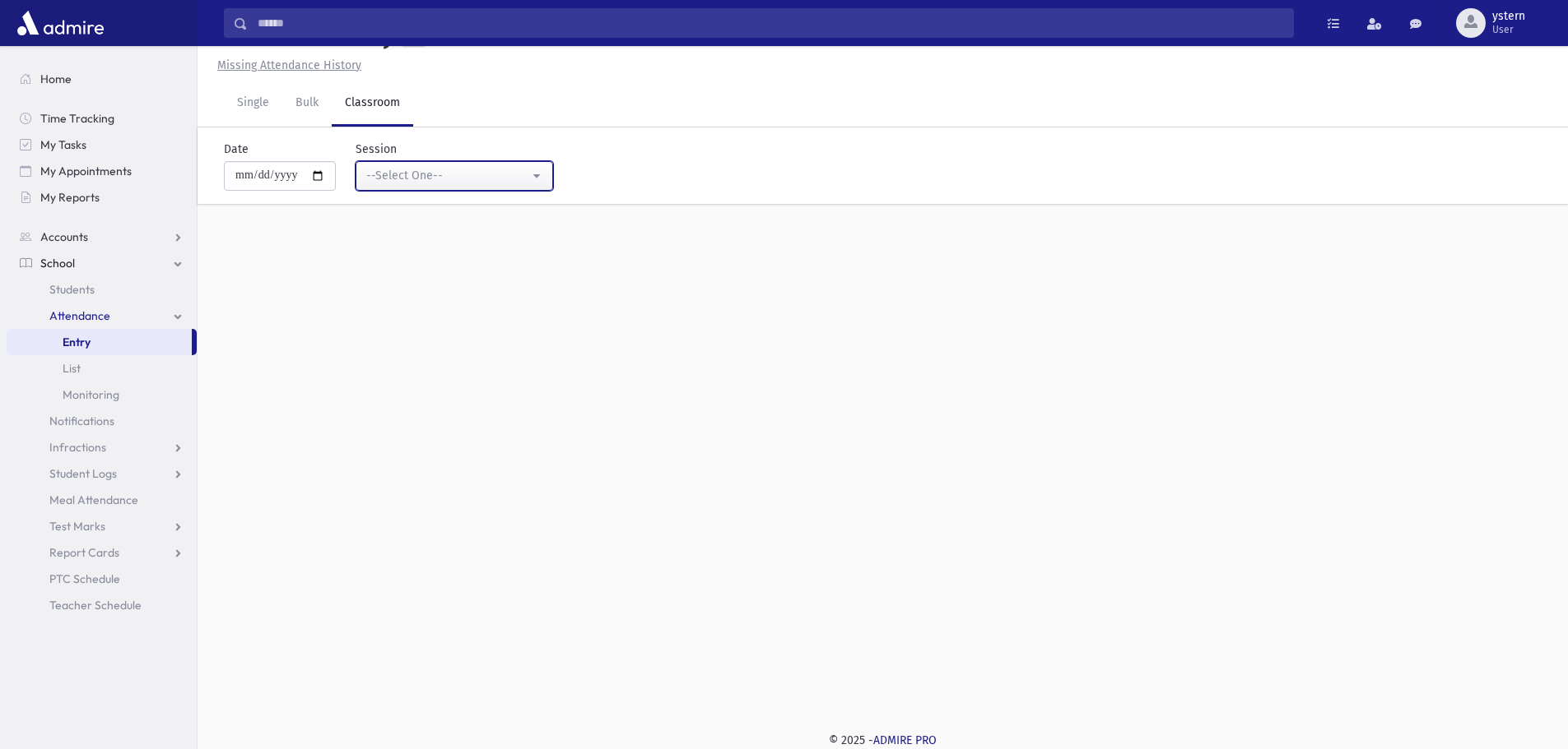
click at [495, 169] on div "--Select One--" at bounding box center [448, 175] width 163 height 17
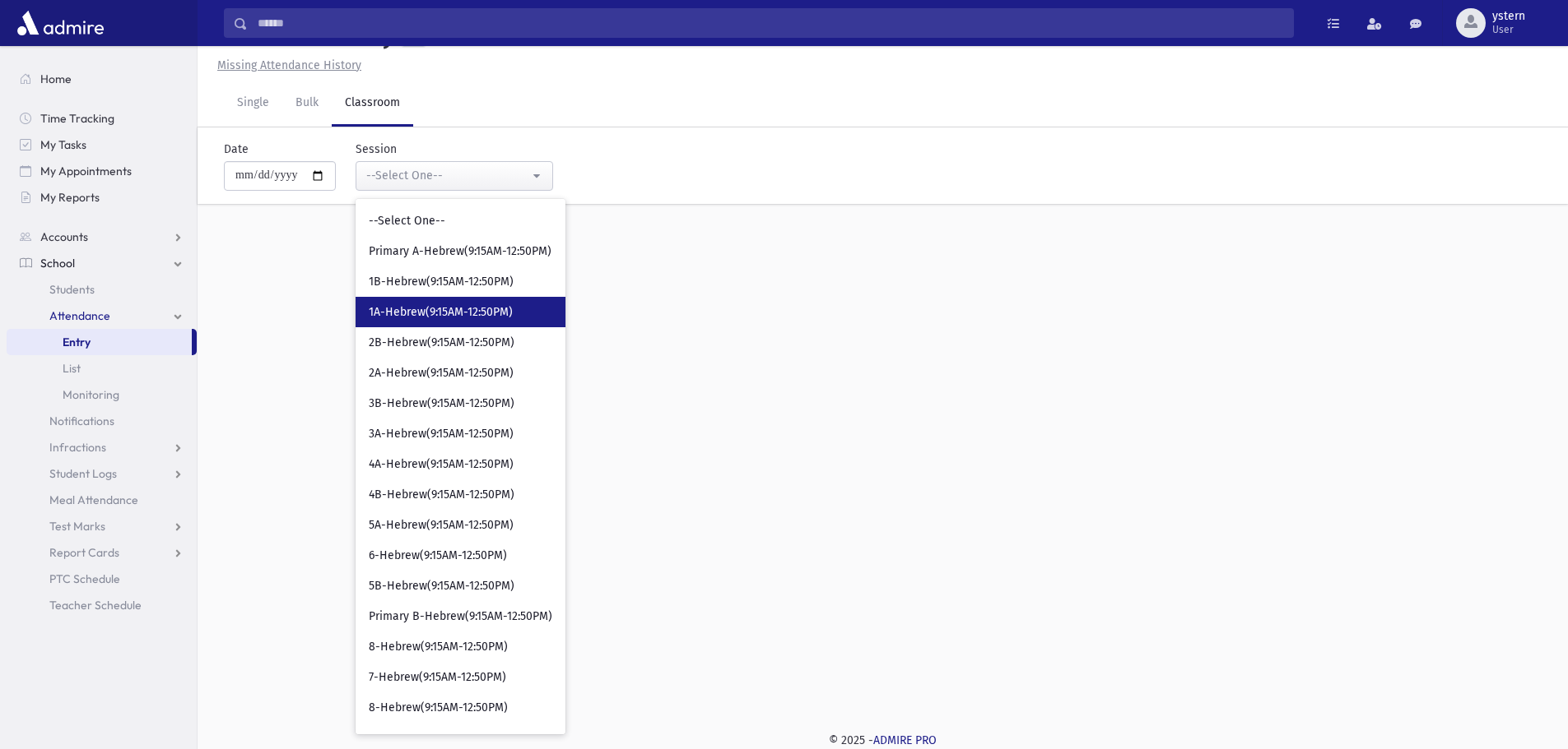
click at [477, 307] on span "1A-Hebrew(9:15AM-12:50PM)" at bounding box center [440, 313] width 144 height 16
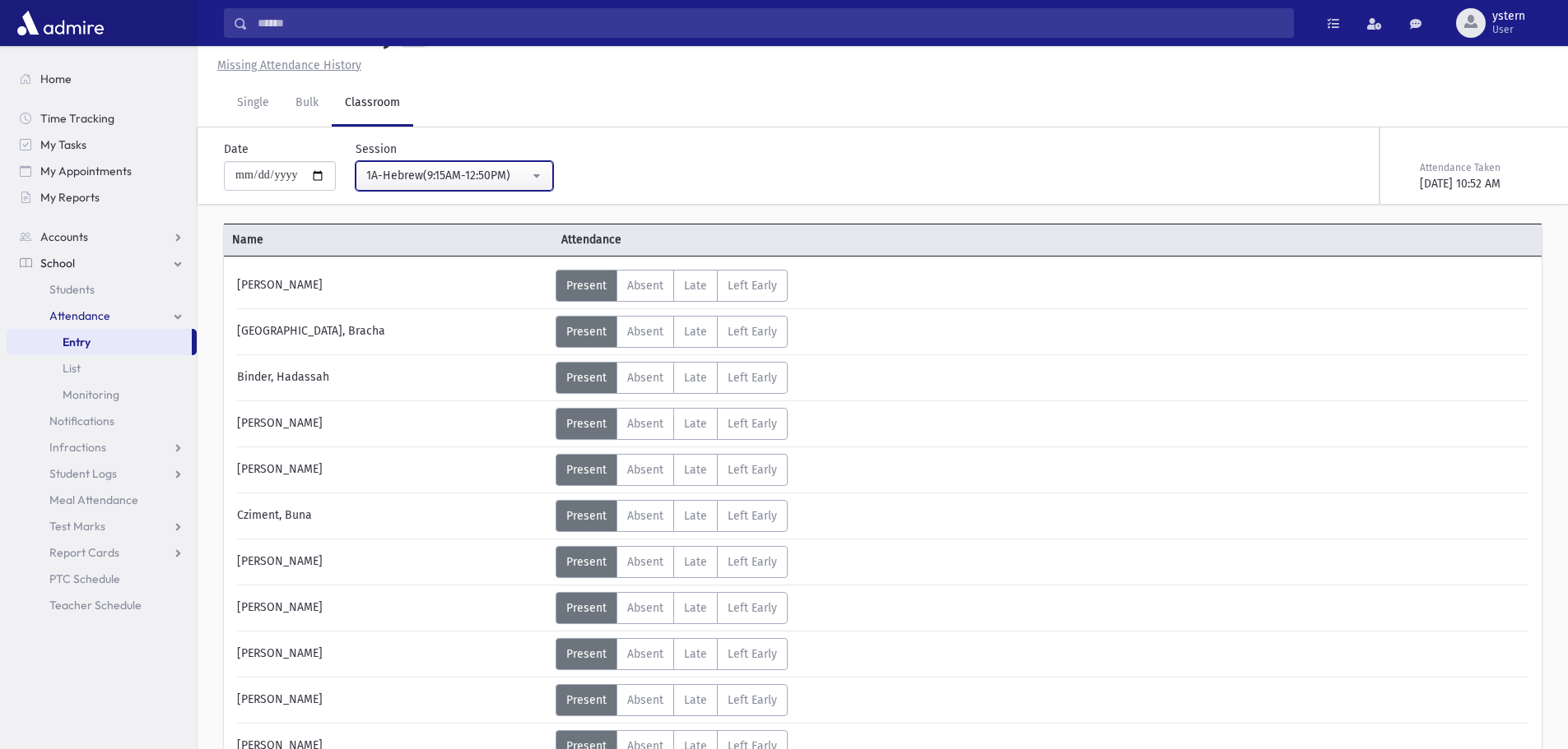
click at [487, 168] on div "1A-Hebrew(9:15AM-12:50PM)" at bounding box center [448, 175] width 163 height 17
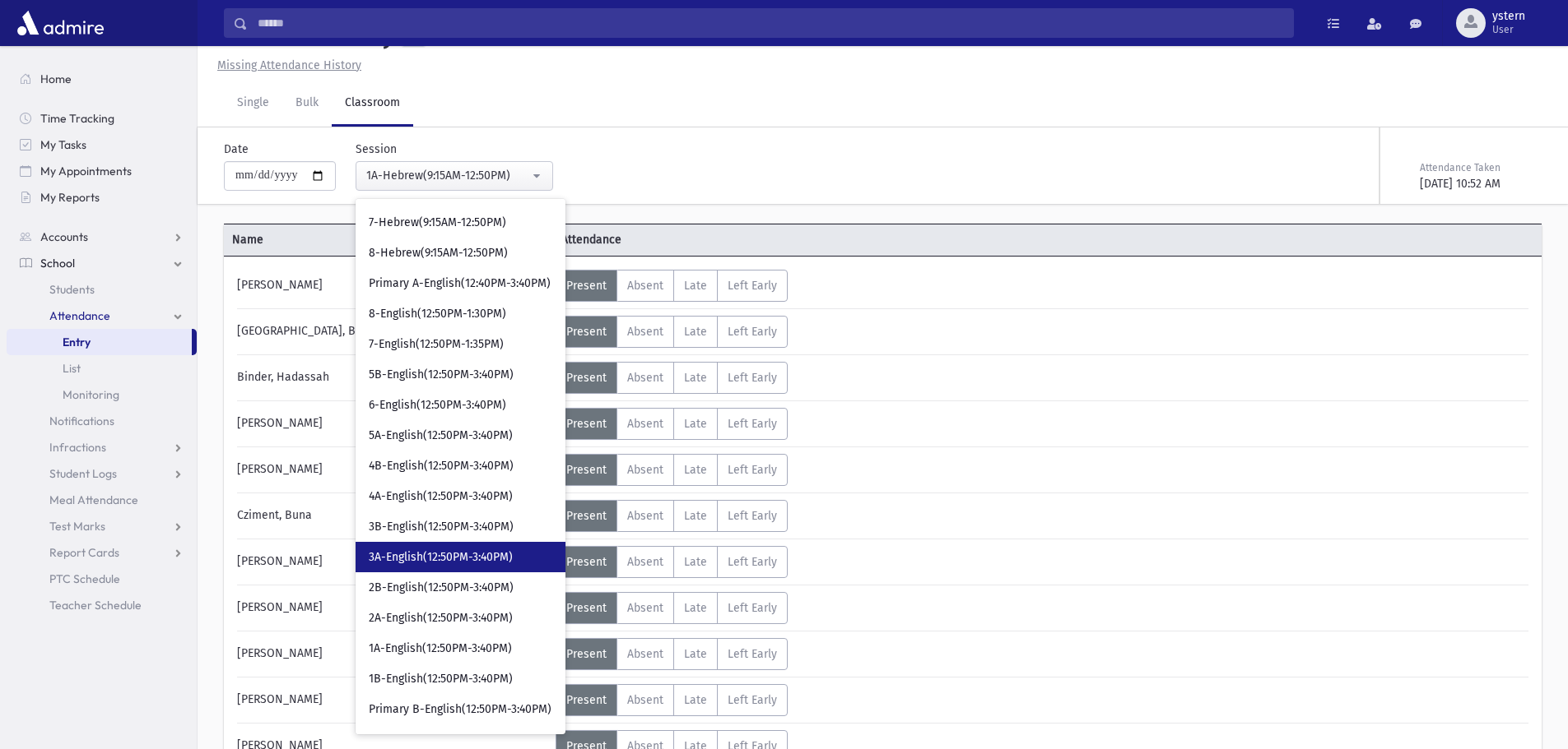
scroll to position [494, 0]
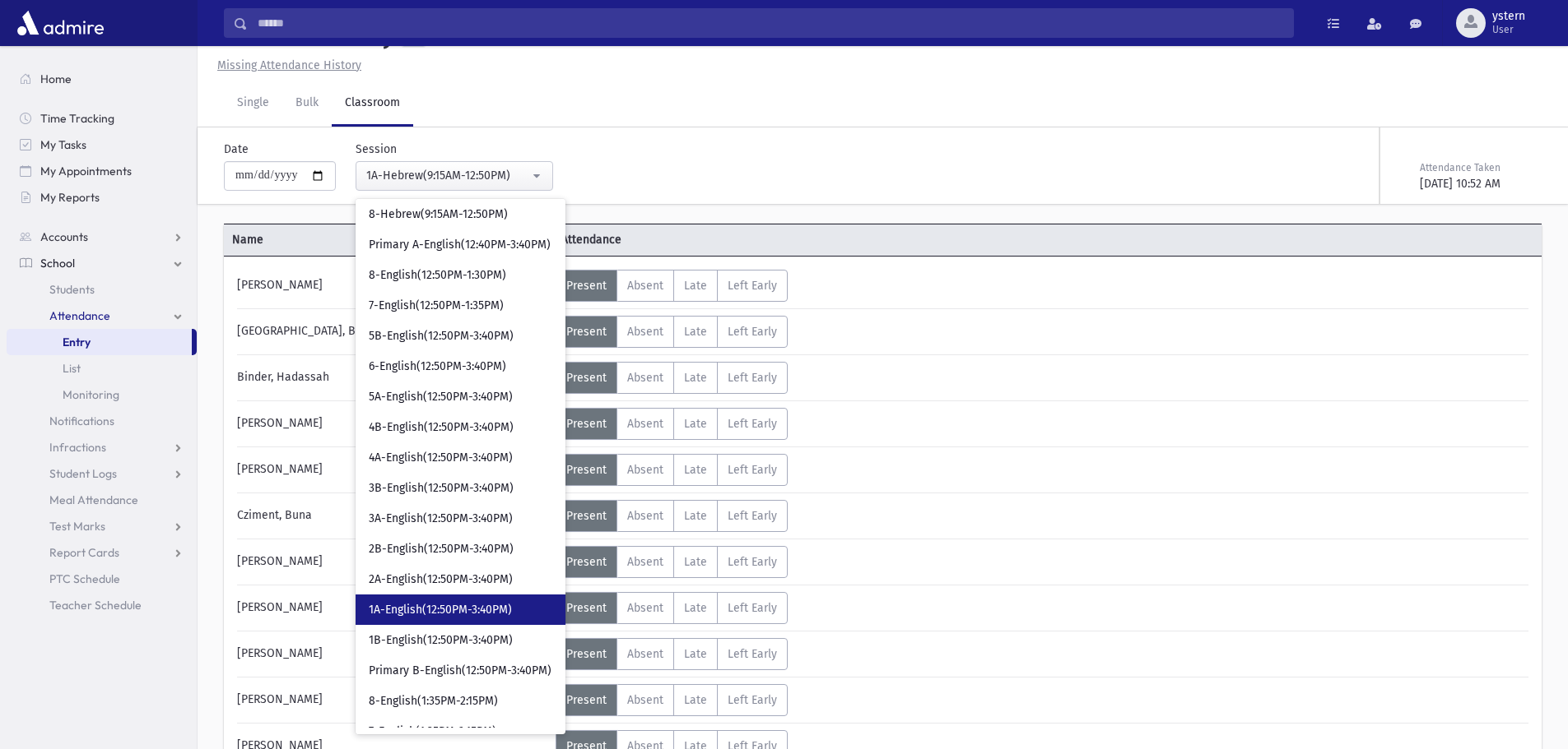
click at [512, 602] on span "1A-English(12:50PM-3:40PM)" at bounding box center [439, 610] width 143 height 16
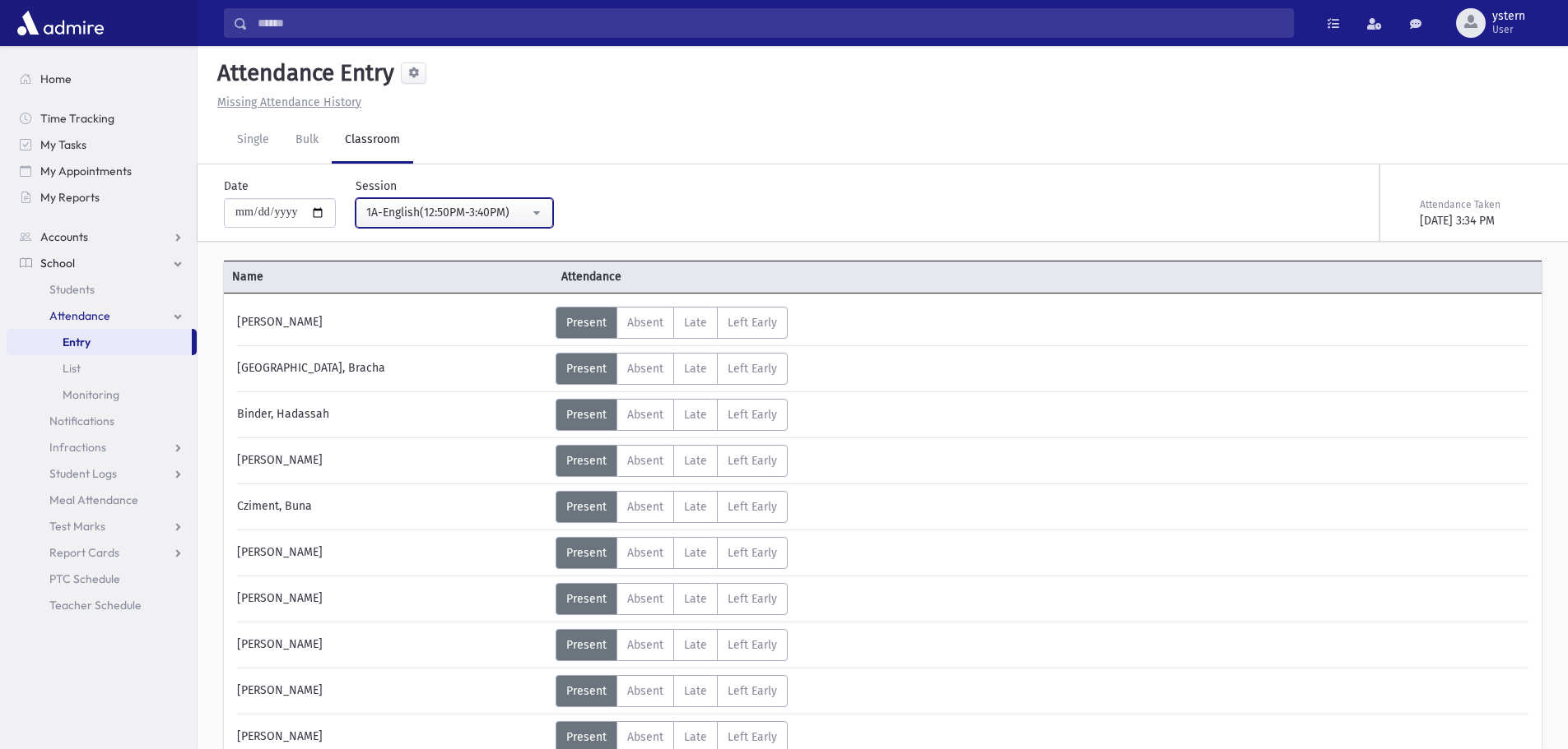
click at [526, 210] on div "1A-English(12:50PM-3:40PM)" at bounding box center [448, 212] width 163 height 17
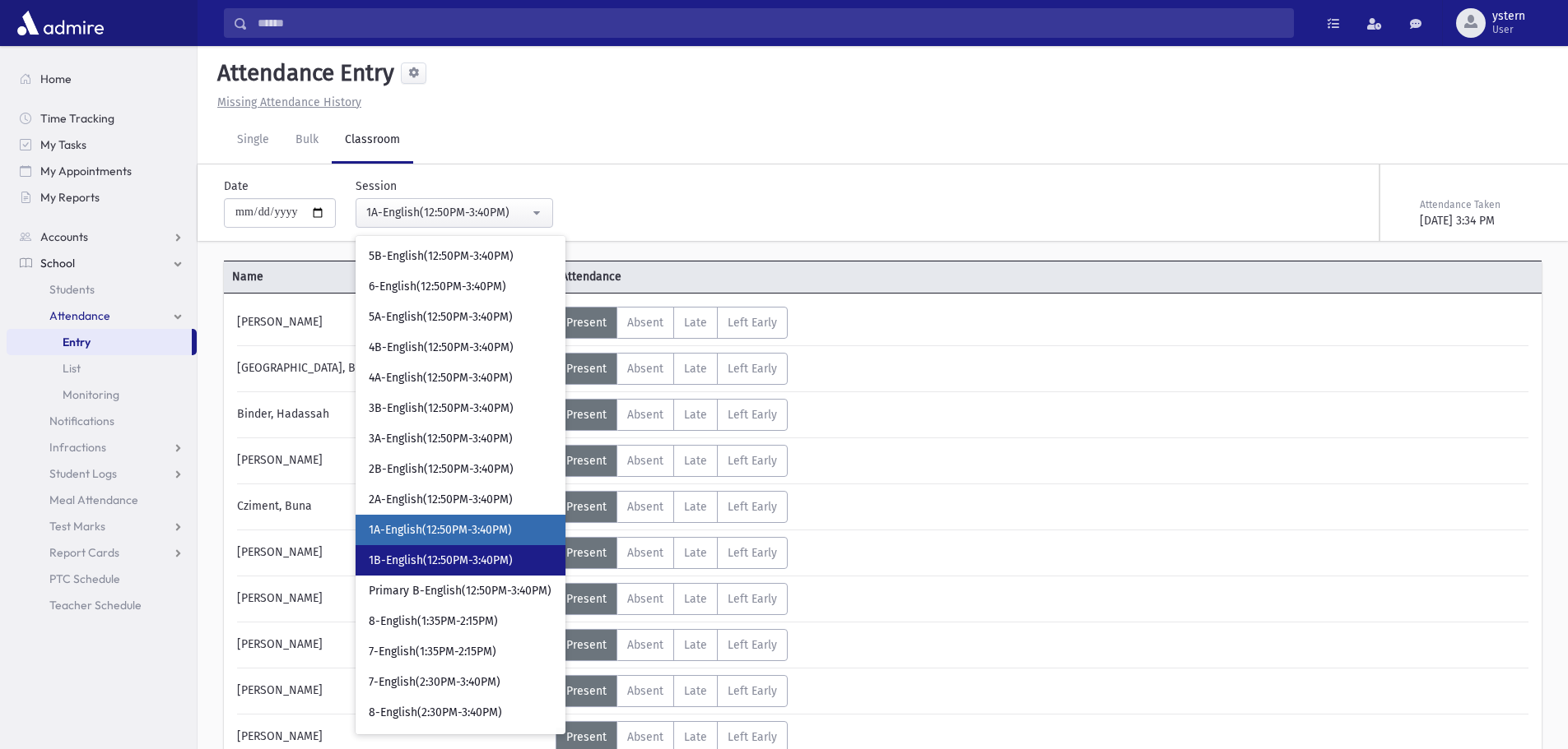
click at [487, 561] on span "1B-English(12:50PM-3:40PM)" at bounding box center [440, 561] width 144 height 16
select select "***"
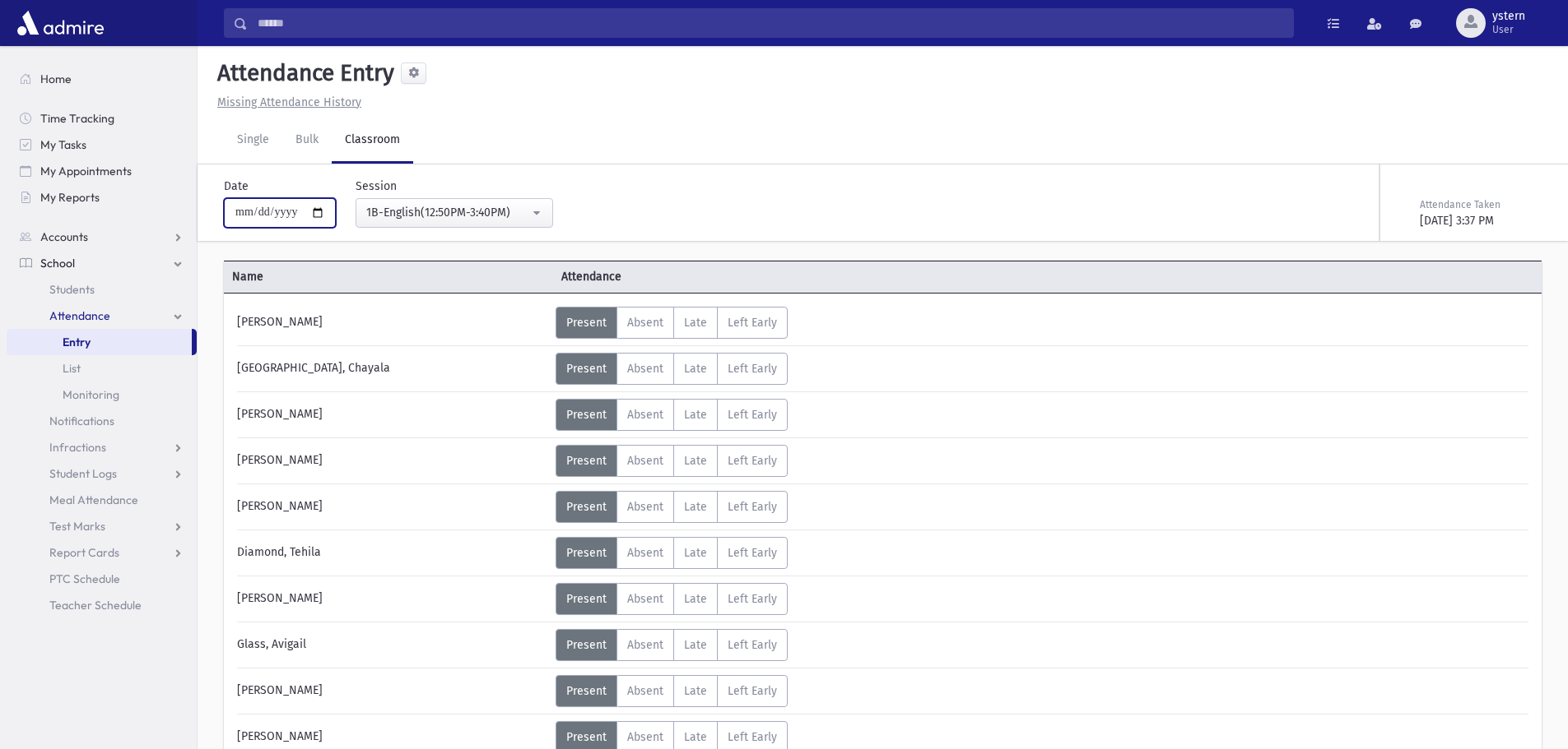
click at [317, 216] on input "**********" at bounding box center [280, 213] width 112 height 30
click at [328, 209] on input "**********" at bounding box center [280, 213] width 112 height 30
type input "**********"
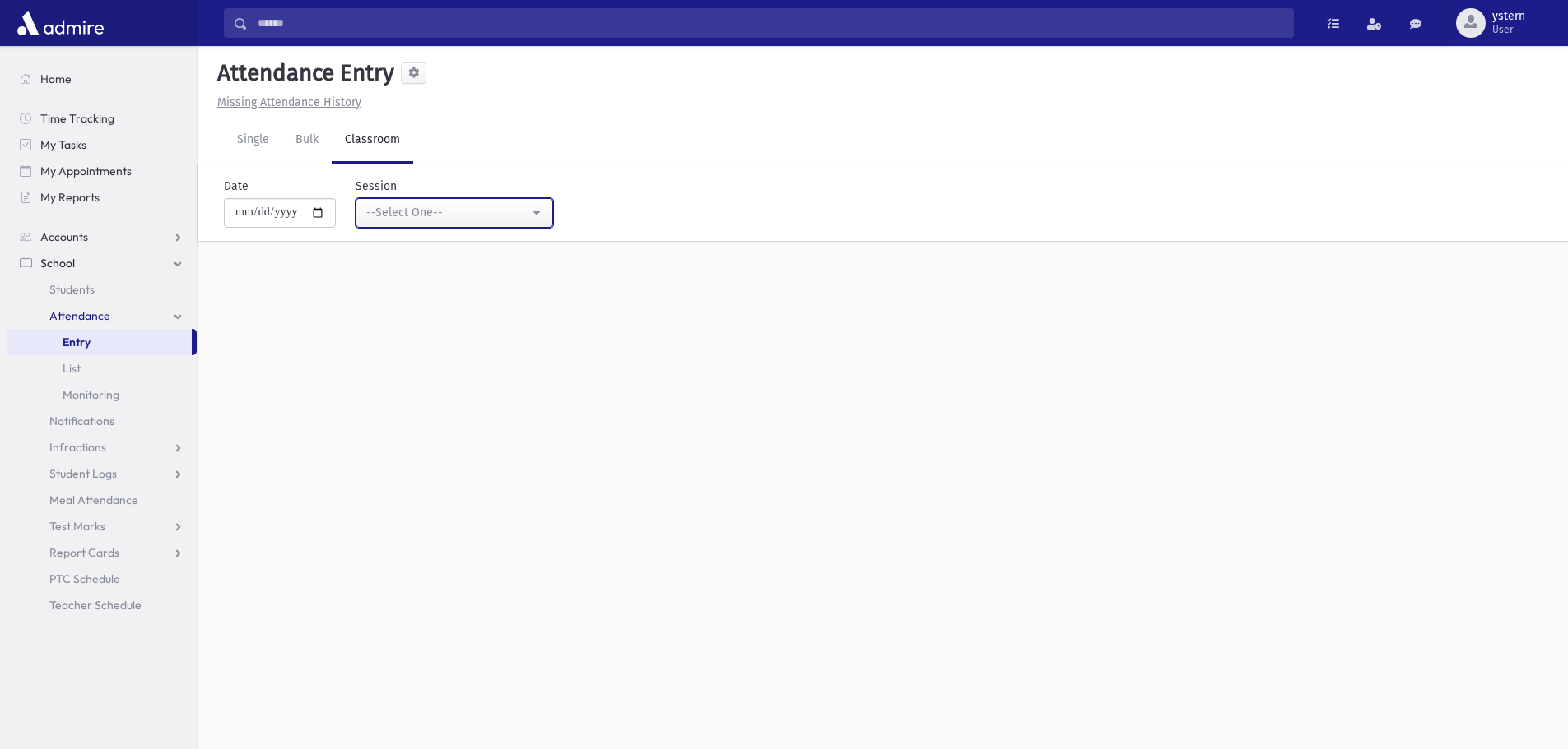
click at [553, 210] on button "--Select One--" at bounding box center [454, 213] width 198 height 30
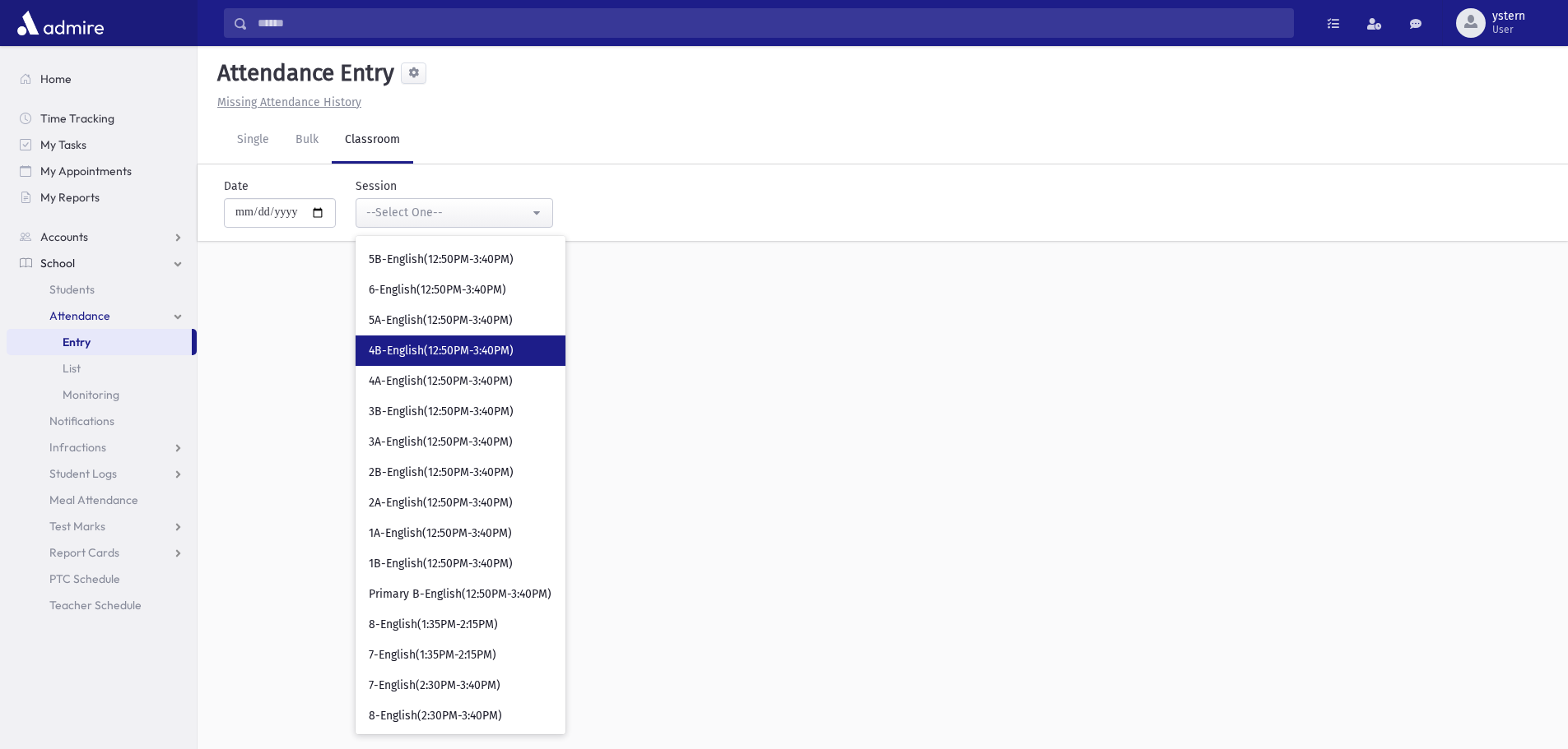
scroll to position [610, 0]
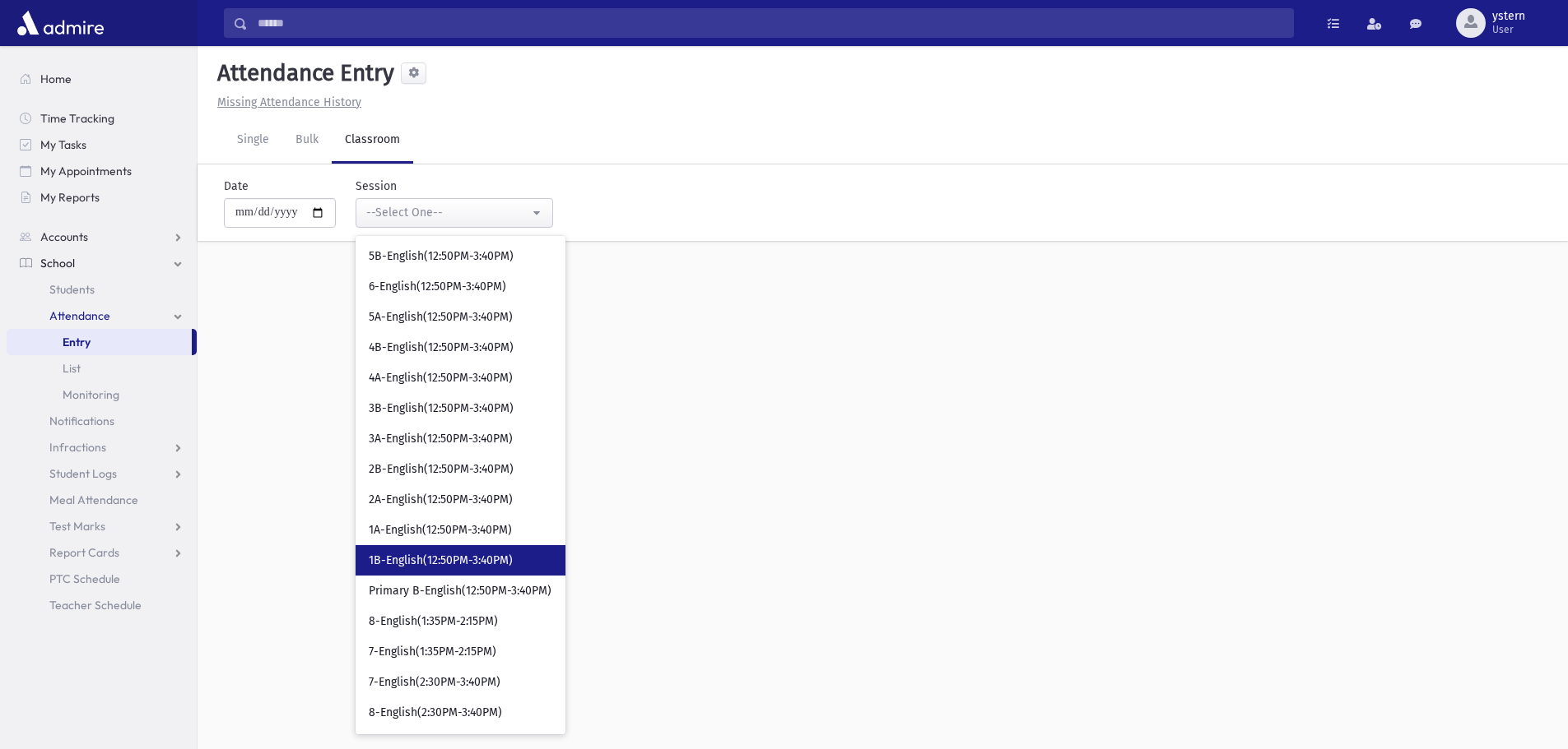
click at [497, 555] on span "1B-English(12:50PM-3:40PM)" at bounding box center [440, 561] width 144 height 16
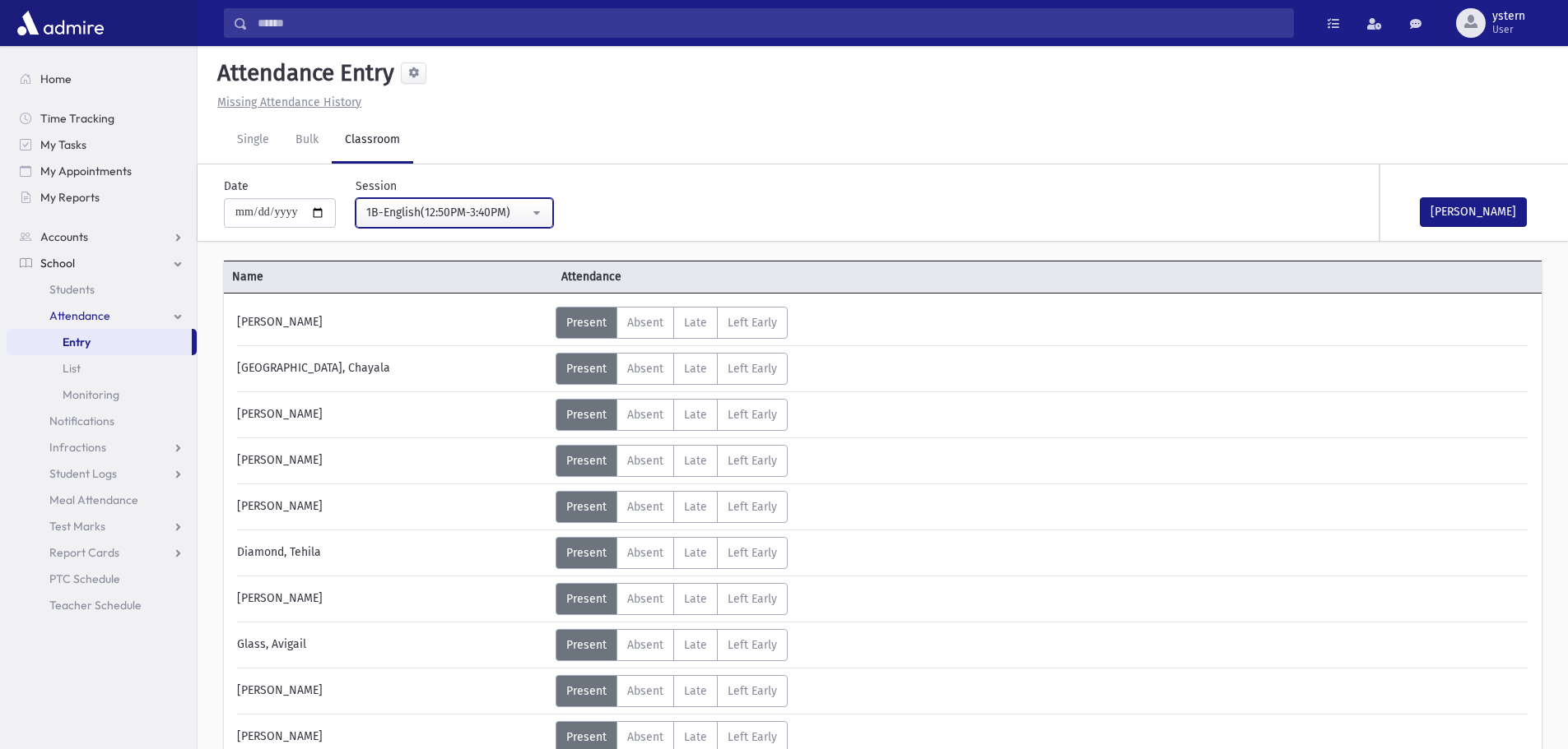
click at [481, 208] on div "1B-English(12:50PM-3:40PM)" at bounding box center [448, 212] width 163 height 17
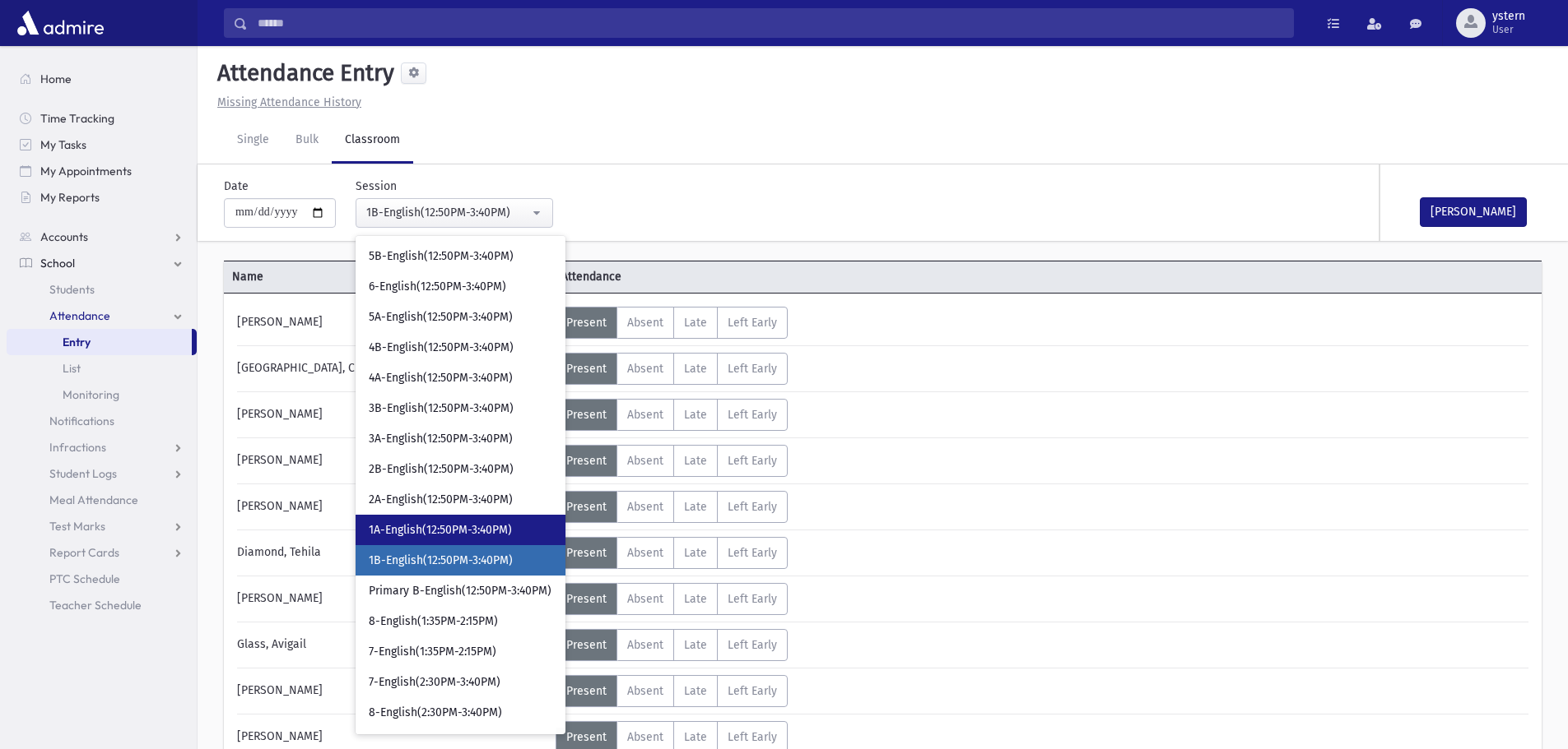
click at [499, 528] on span "1A-English(12:50PM-3:40PM)" at bounding box center [439, 530] width 143 height 16
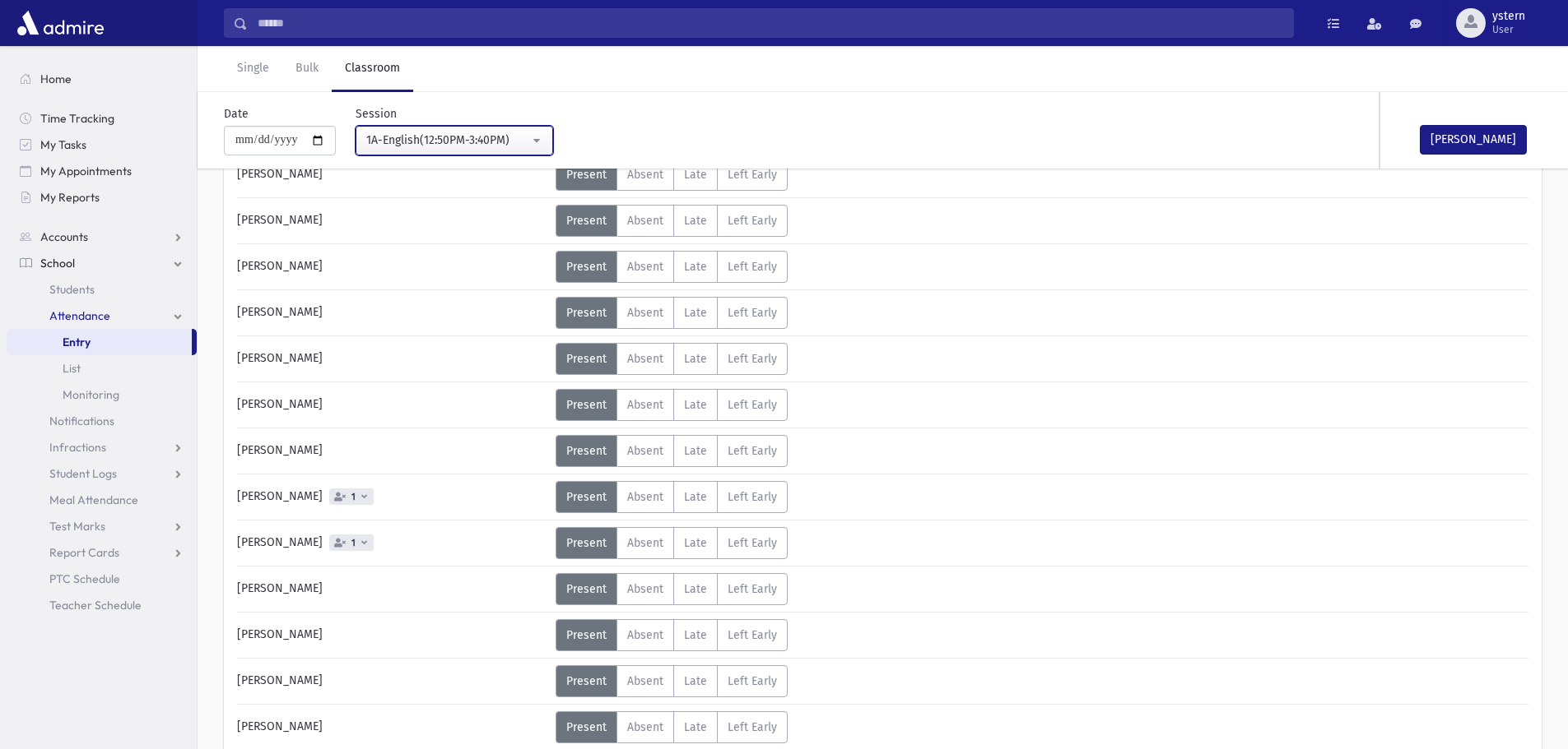
scroll to position [576, 0]
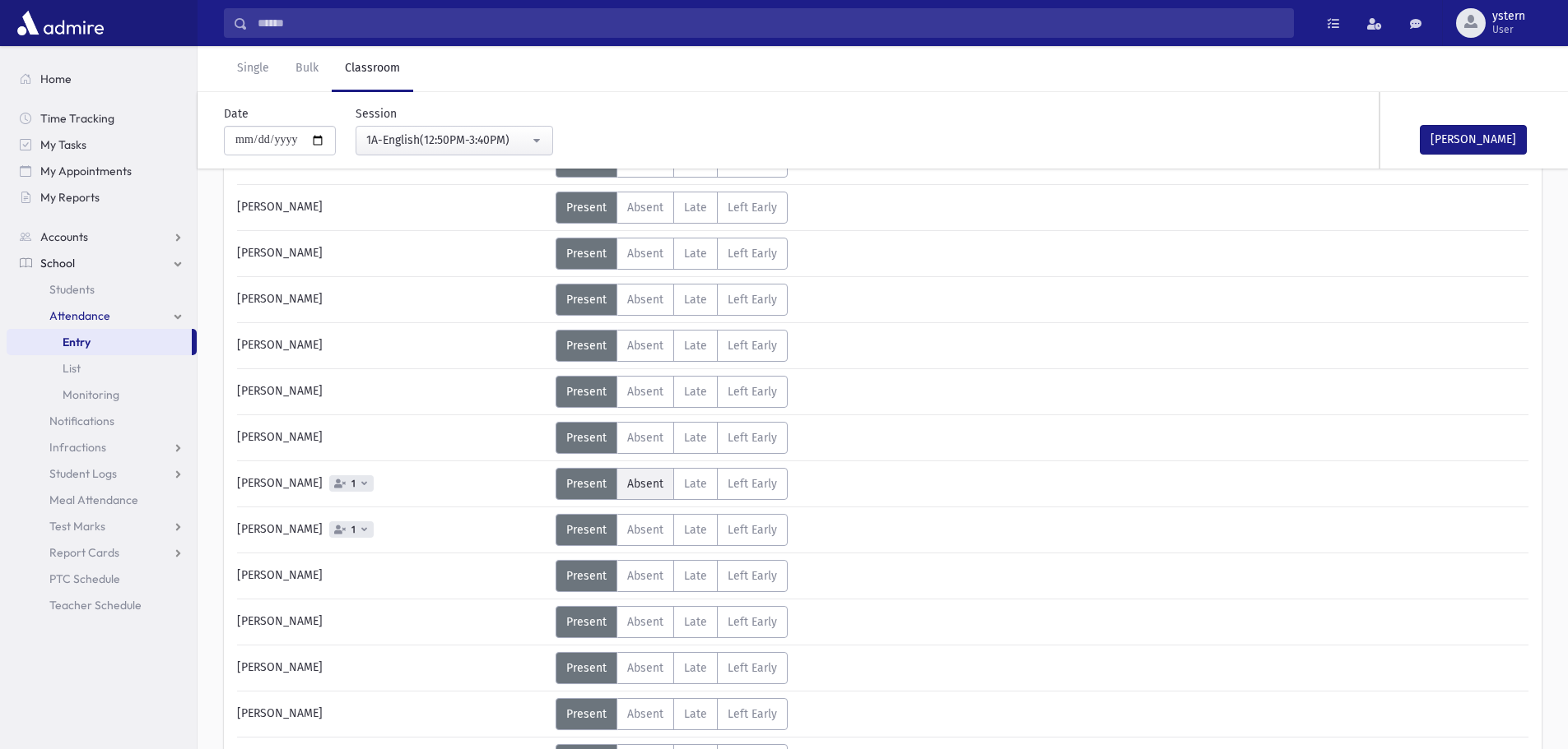
click at [658, 478] on span "Absent" at bounding box center [645, 484] width 36 height 14
click at [642, 529] on span "Absent" at bounding box center [645, 529] width 36 height 14
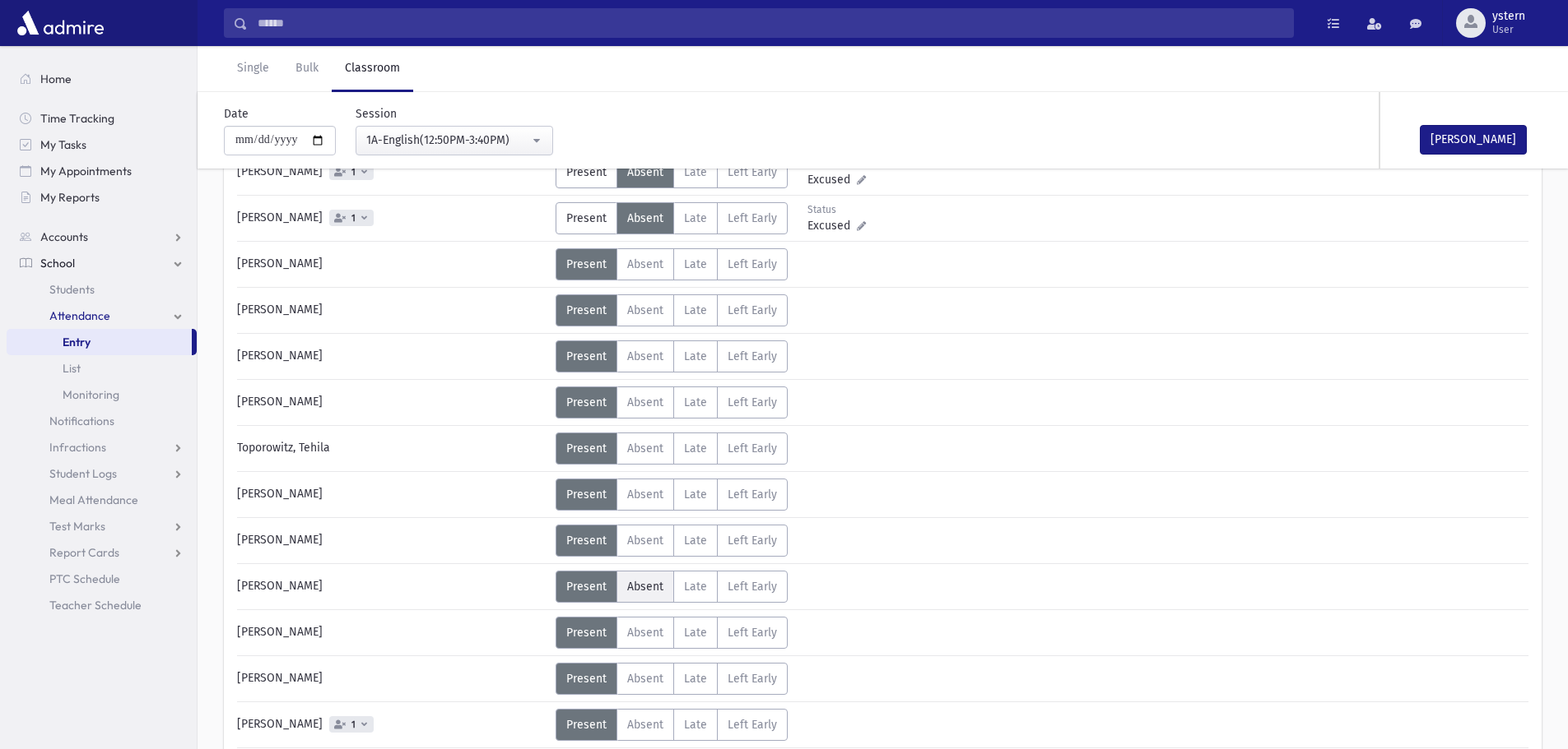
scroll to position [905, 0]
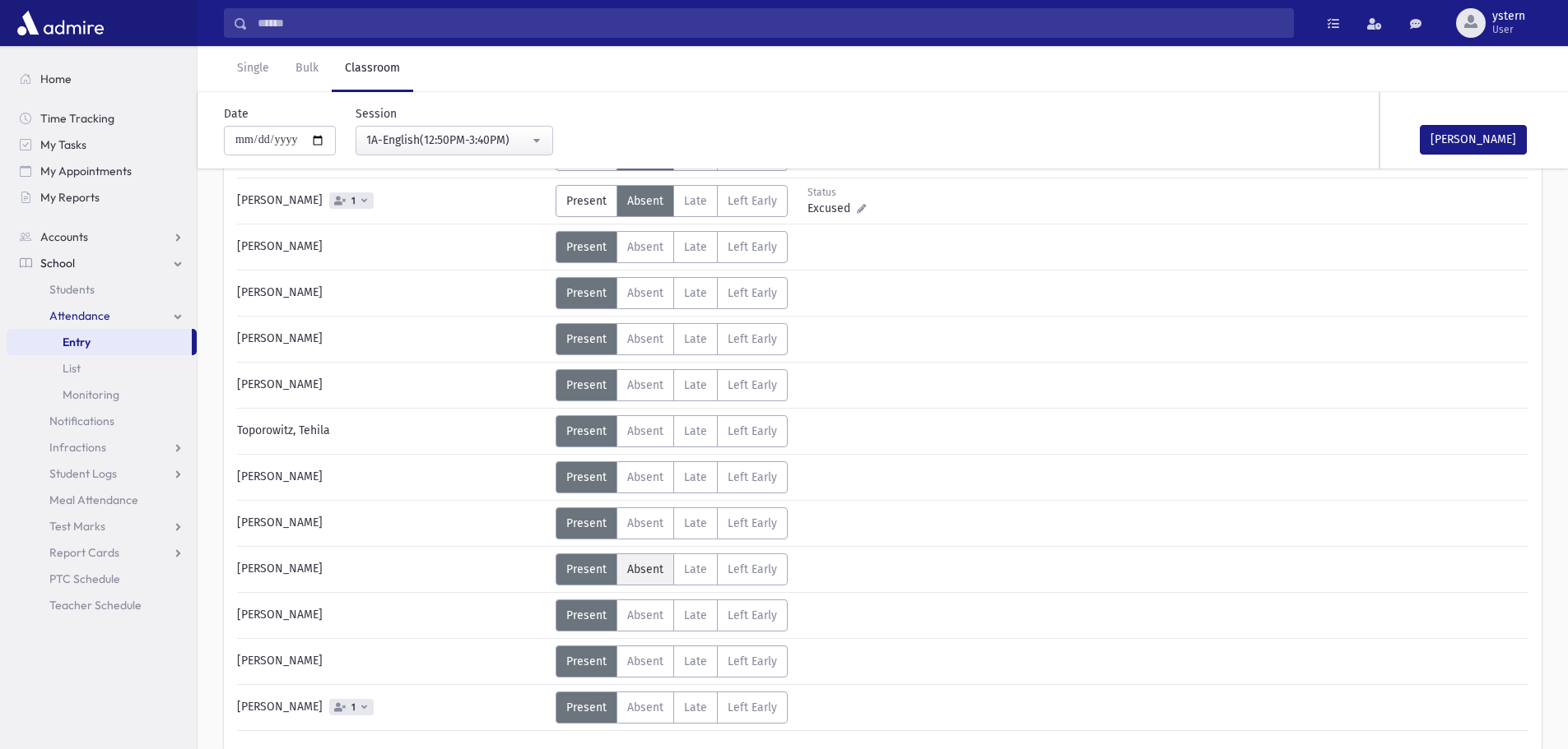
click at [645, 574] on span "Absent" at bounding box center [645, 569] width 36 height 14
click at [1460, 122] on div "[PERSON_NAME]" at bounding box center [1462, 130] width 165 height 77
click at [1450, 135] on button "[PERSON_NAME]" at bounding box center [1472, 139] width 107 height 30
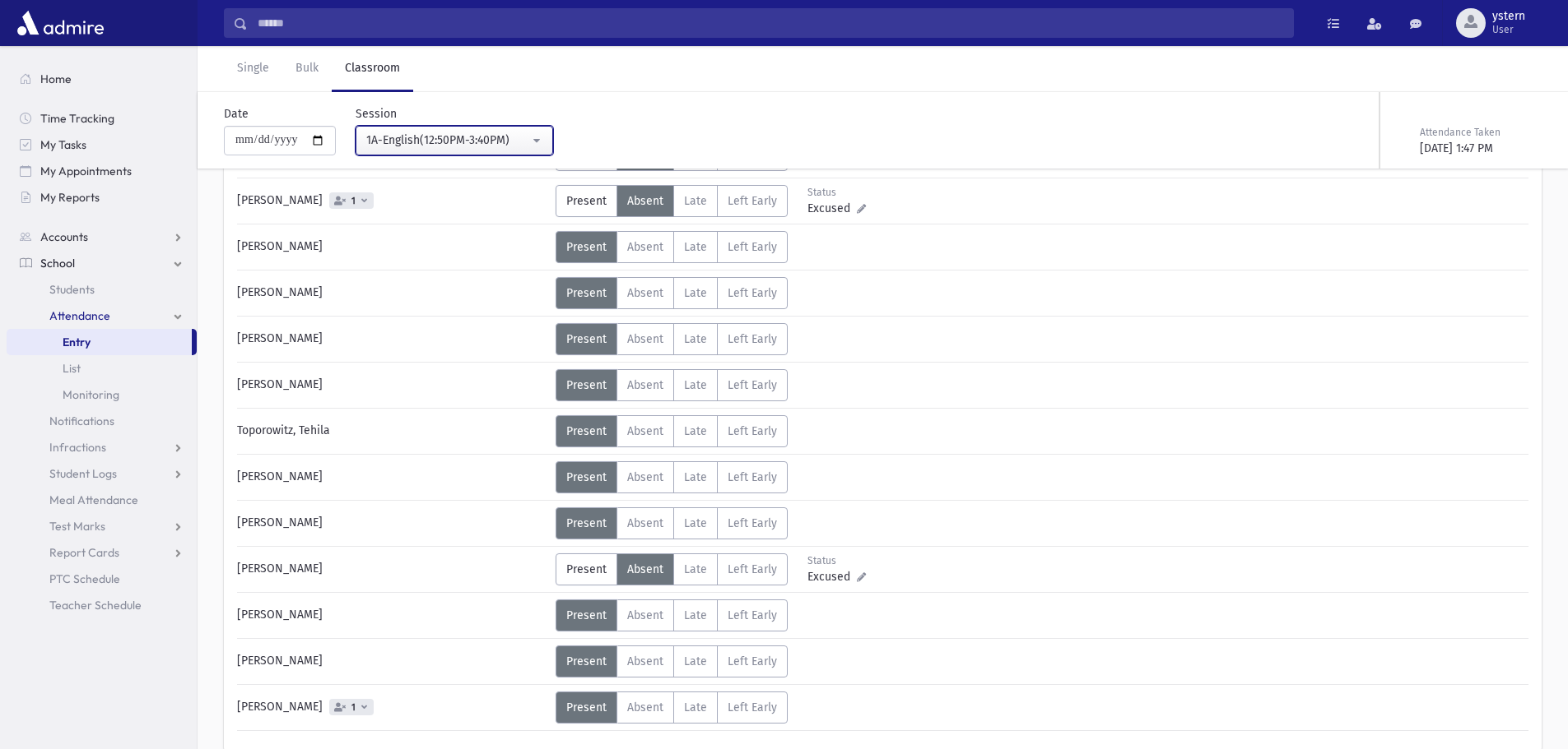
click at [517, 136] on div "1A-English(12:50PM-3:40PM)" at bounding box center [448, 139] width 163 height 17
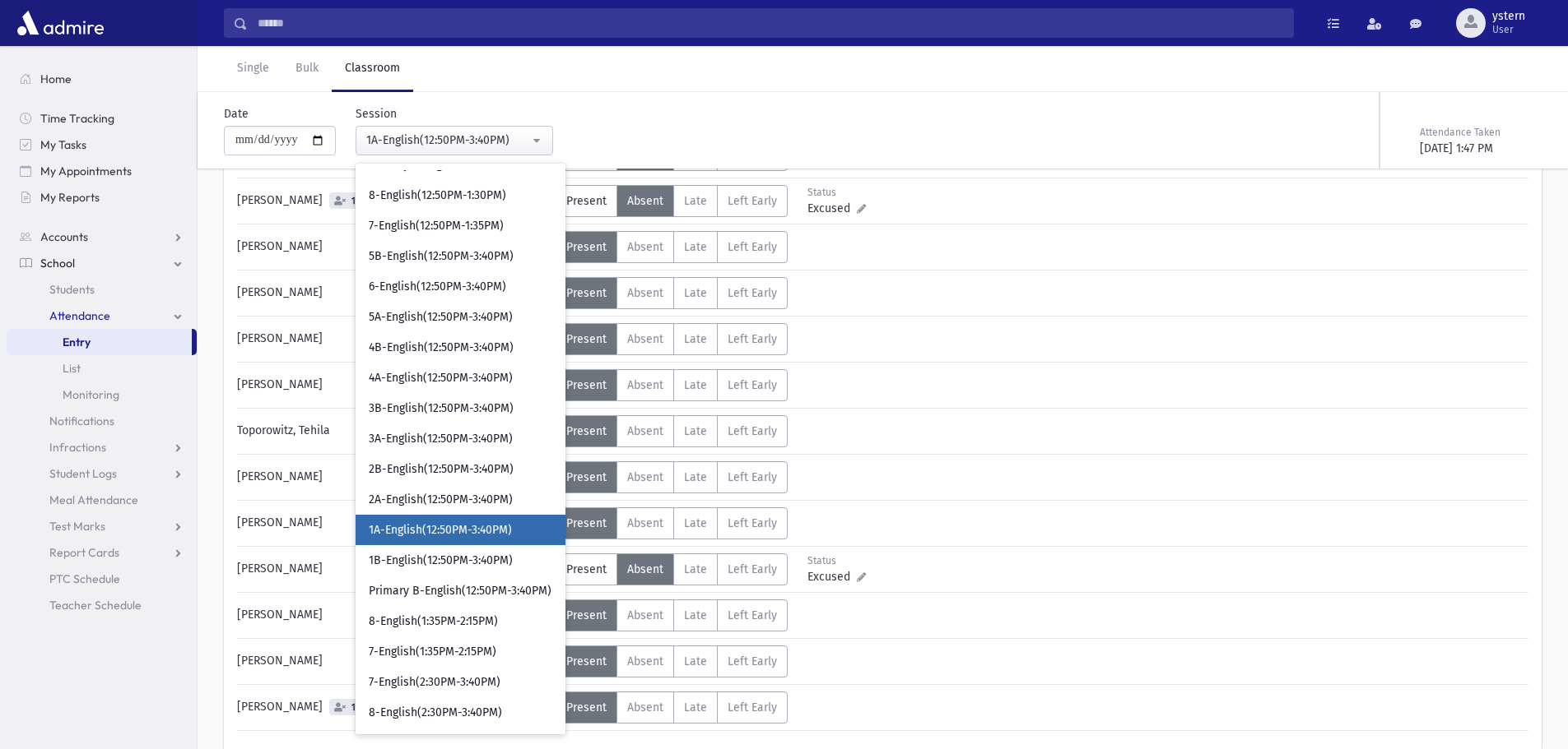
scroll to position [538, 0]
click at [511, 495] on span "2A-English(12:50PM-3:40PM)" at bounding box center [440, 500] width 144 height 16
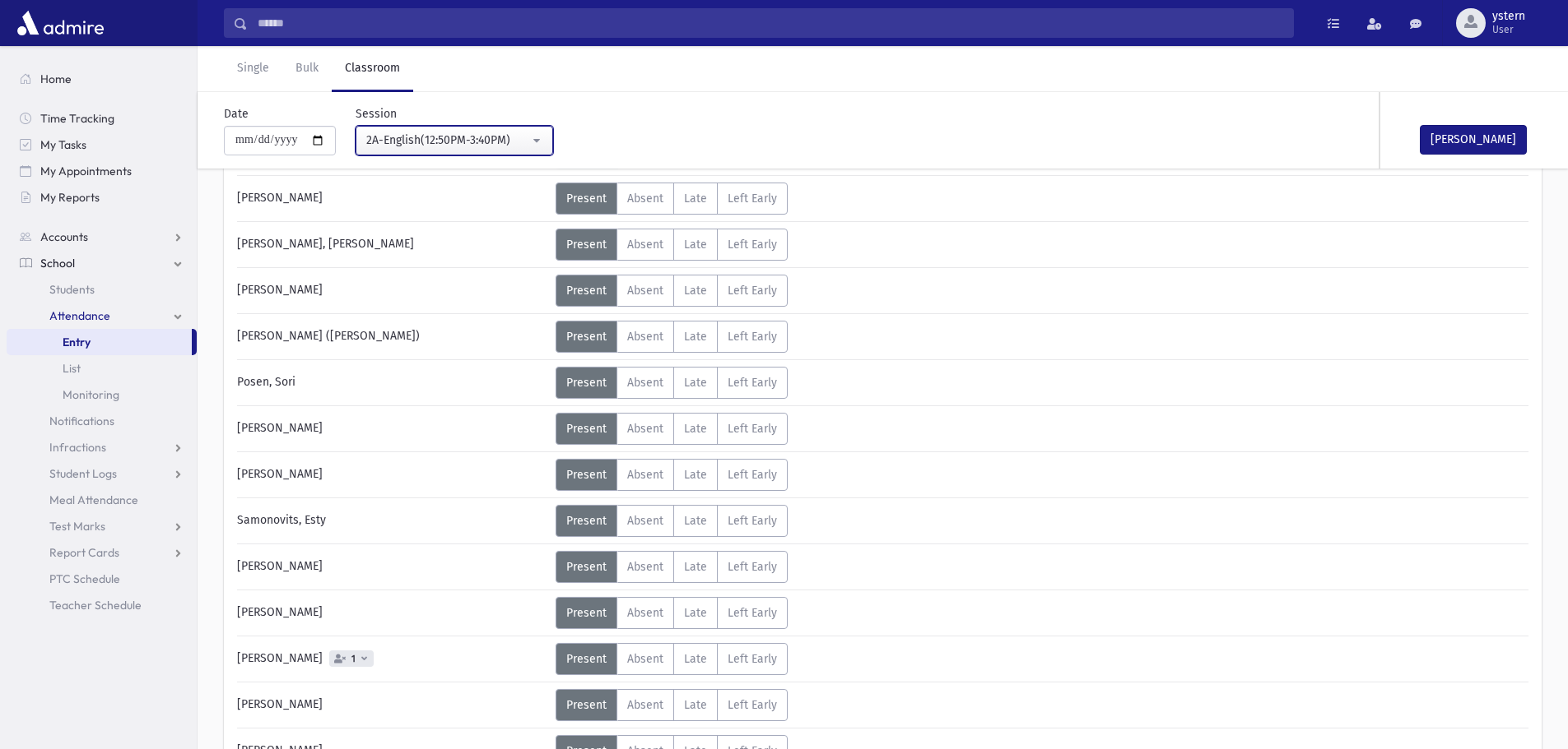
scroll to position [741, 0]
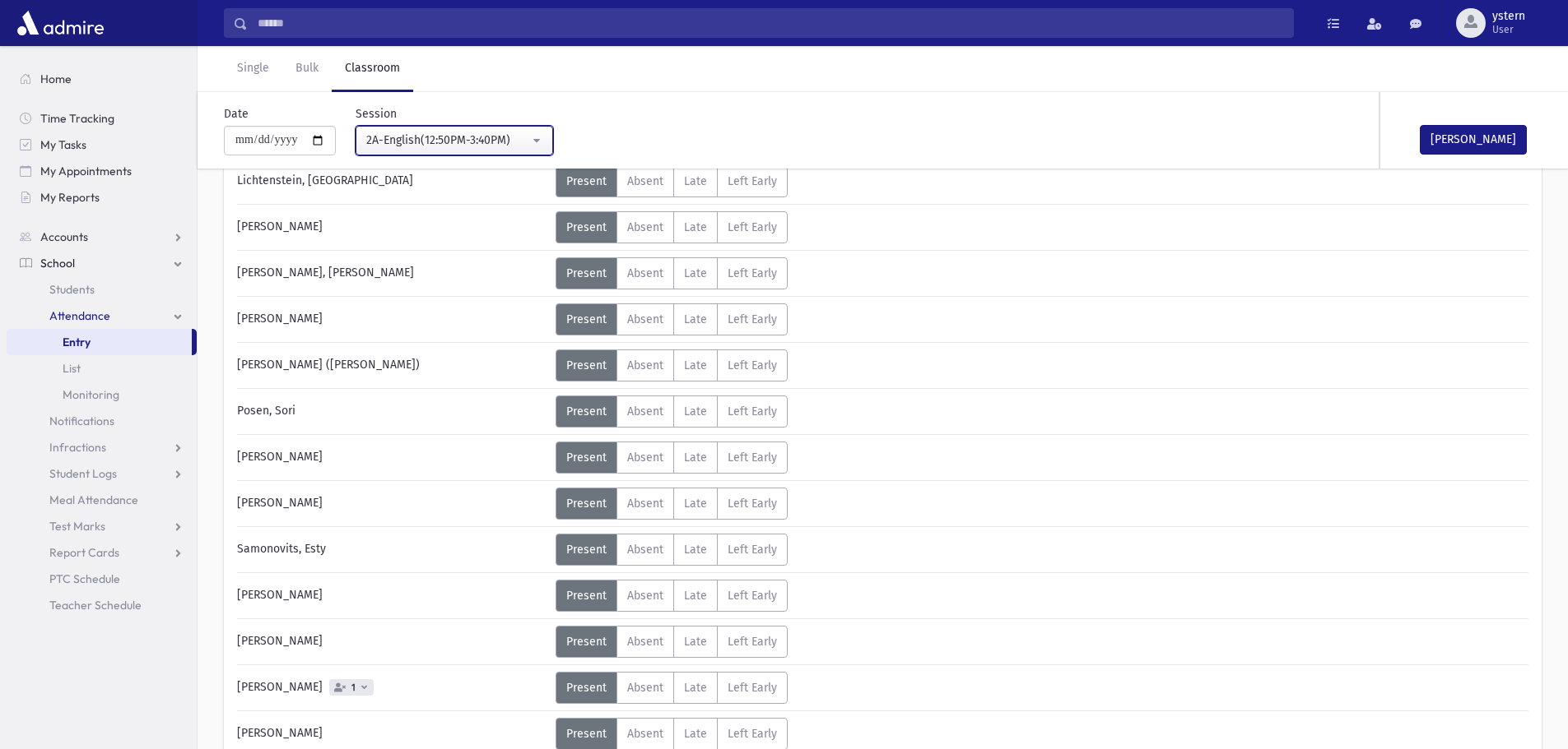
click at [475, 135] on div "2A-English(12:50PM-3:40PM)" at bounding box center [448, 139] width 163 height 17
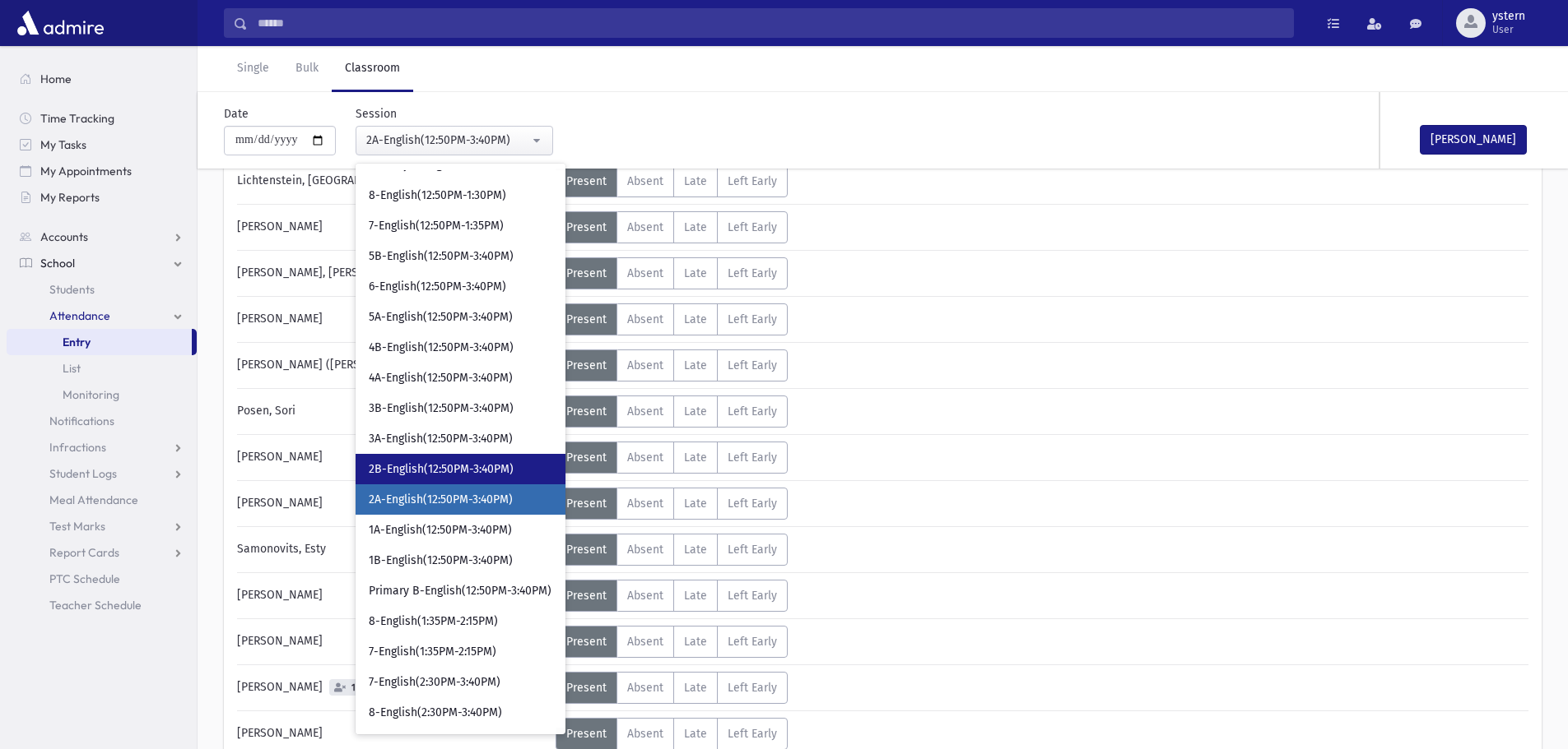
click at [479, 478] on link "2B-English(12:50PM-3:40PM)" at bounding box center [460, 468] width 210 height 30
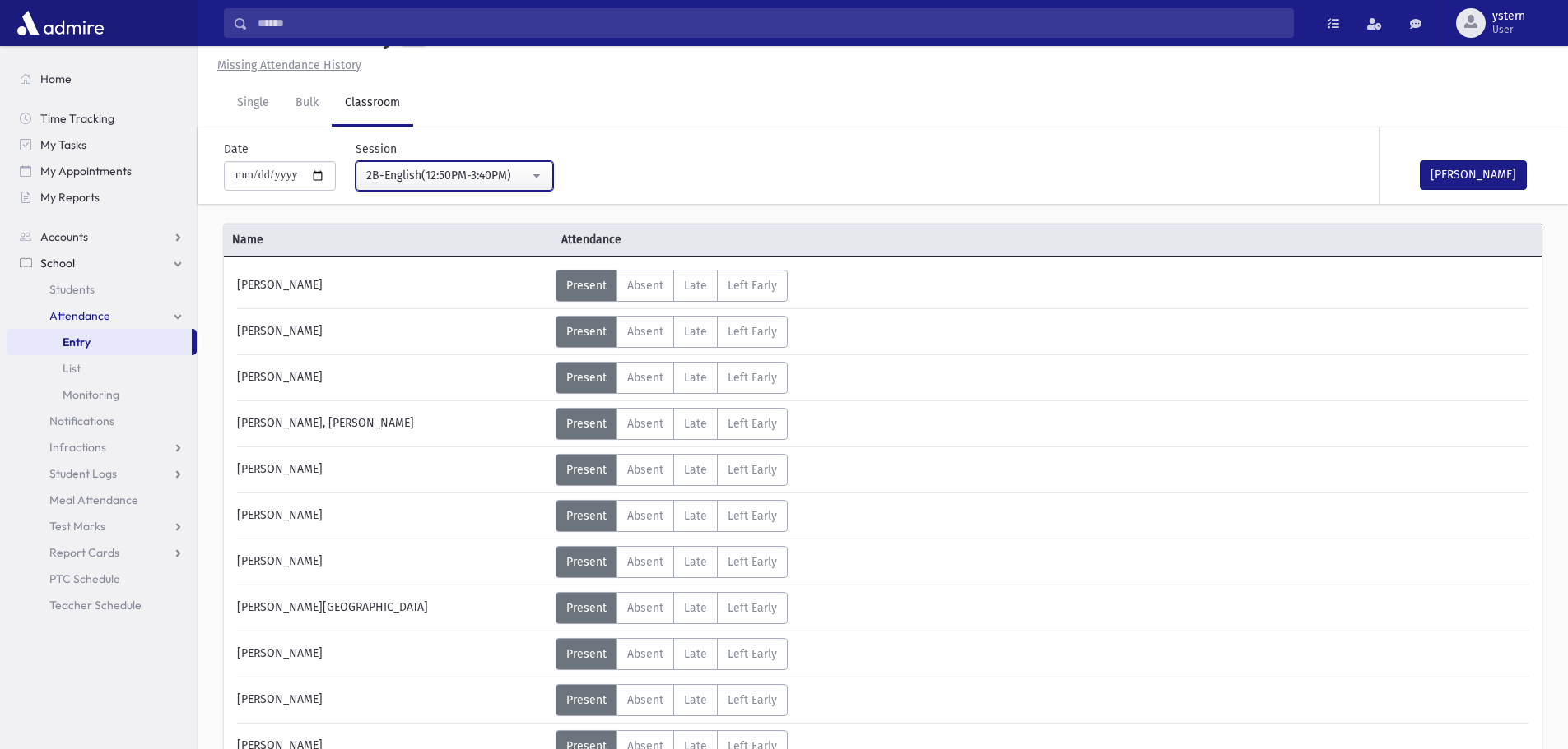
scroll to position [741, 0]
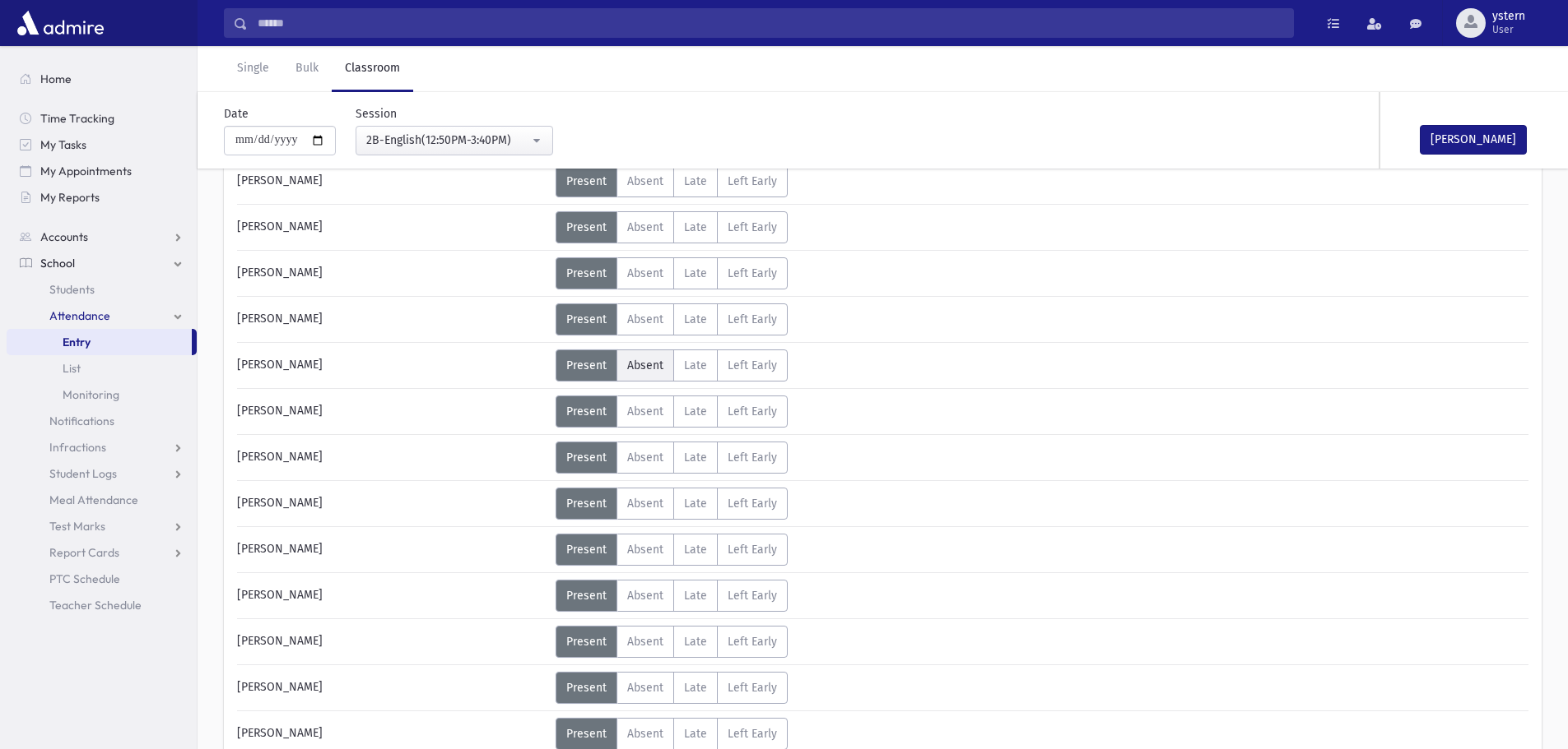
click at [650, 364] on span "Absent" at bounding box center [645, 365] width 36 height 14
click at [1460, 131] on button "[PERSON_NAME]" at bounding box center [1472, 139] width 107 height 30
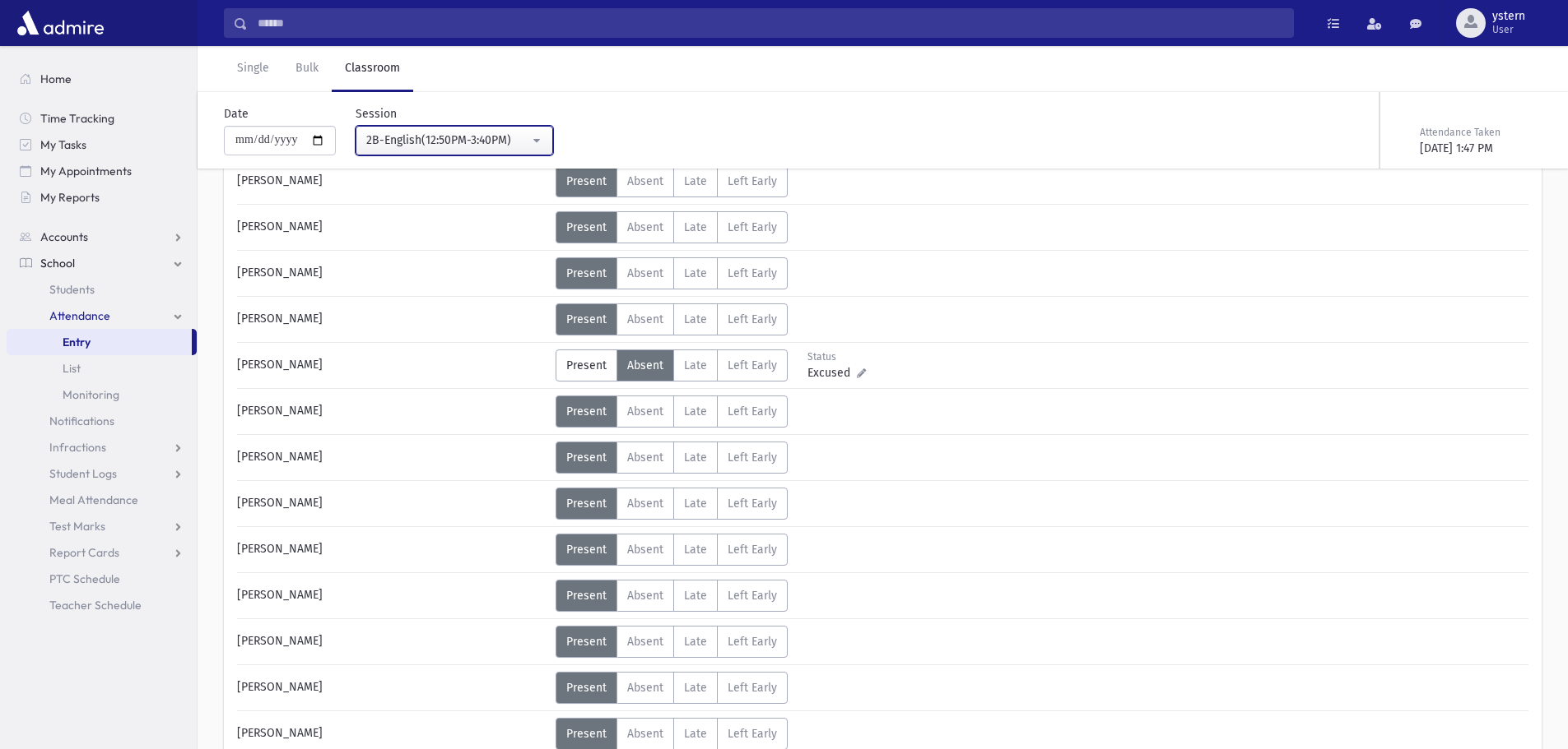
click at [483, 144] on div "2B-English(12:50PM-3:40PM)" at bounding box center [448, 139] width 163 height 17
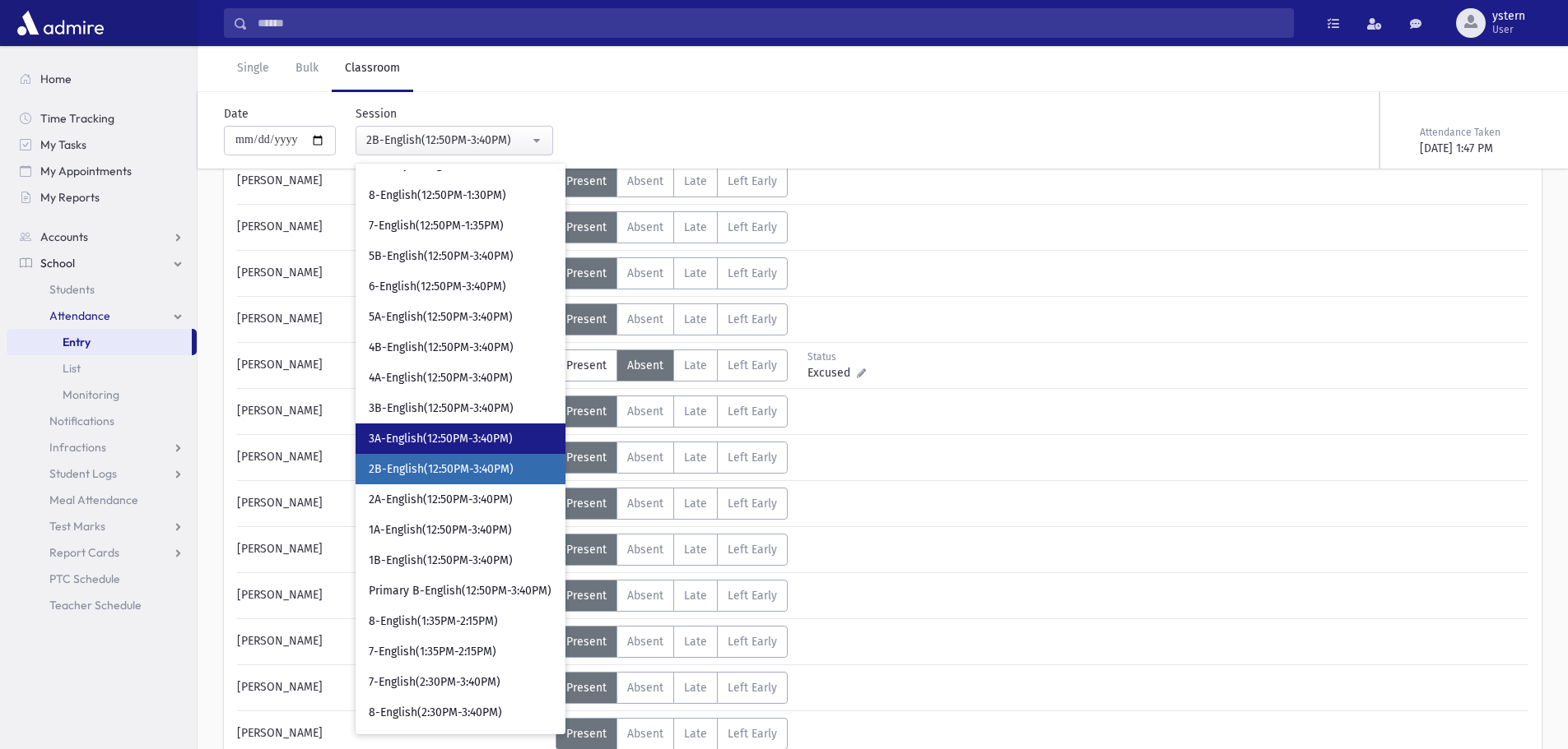
click at [484, 438] on span "3A-English(12:50PM-3:40PM)" at bounding box center [440, 439] width 144 height 16
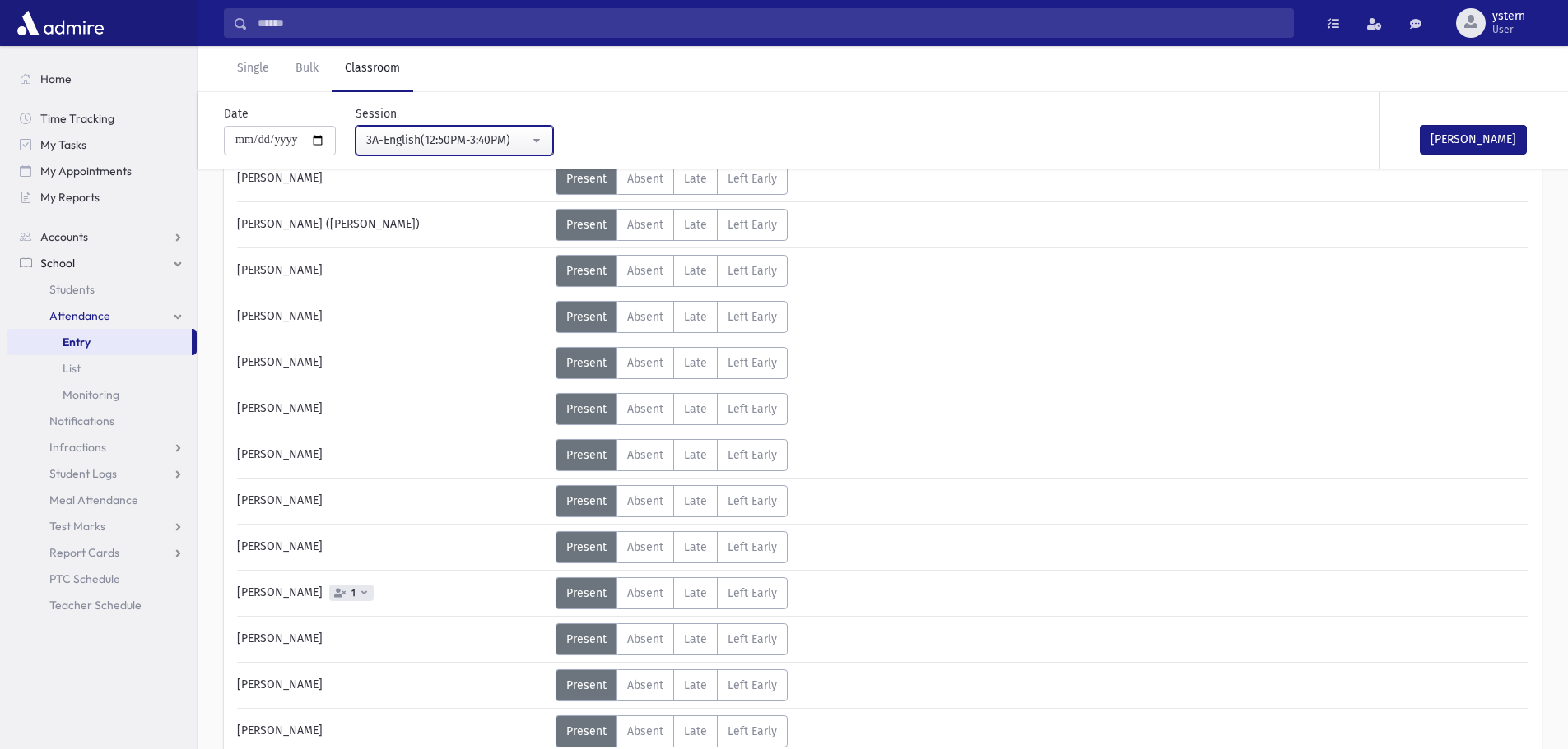
scroll to position [246, 0]
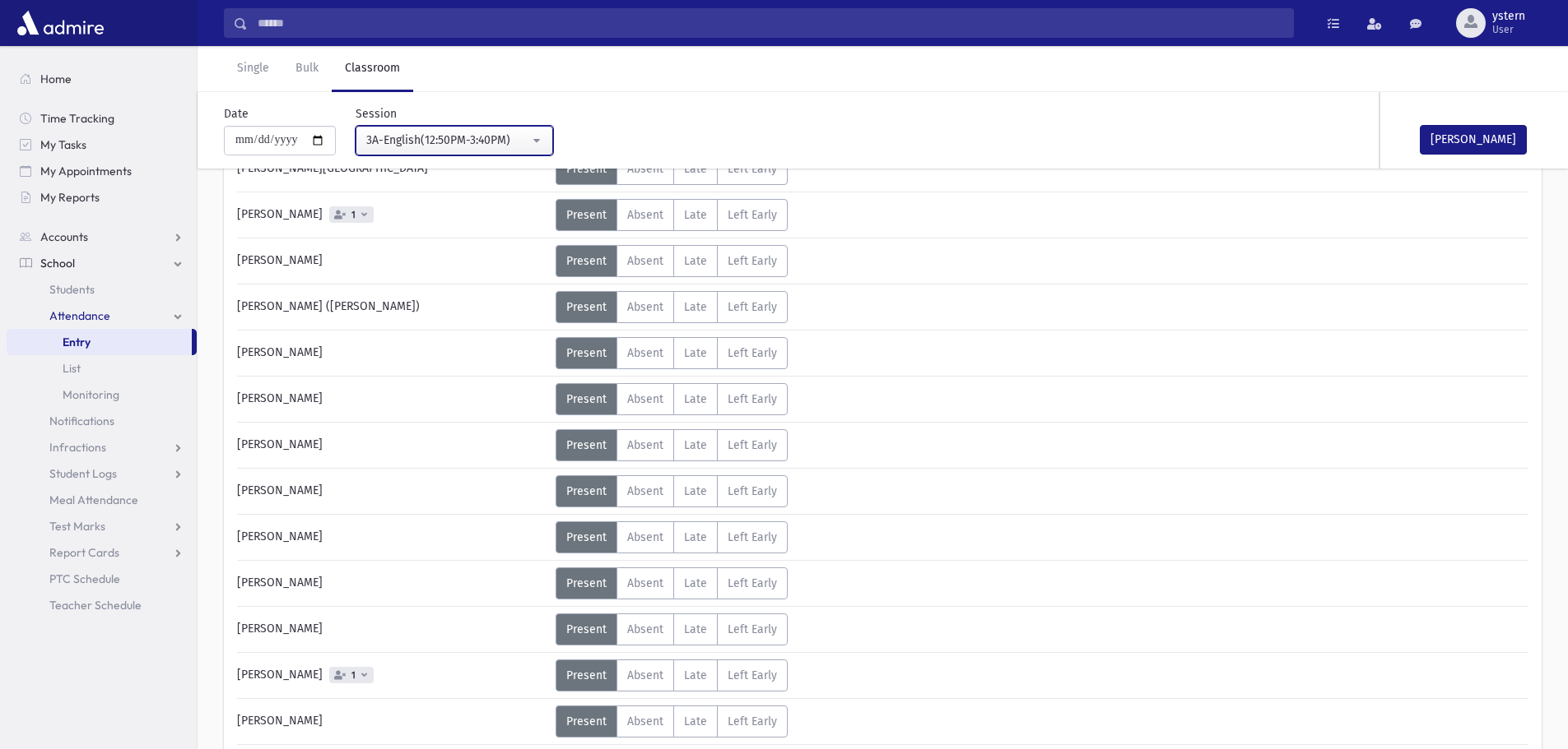
click at [492, 147] on div "3A-English(12:50PM-3:40PM)" at bounding box center [448, 139] width 163 height 17
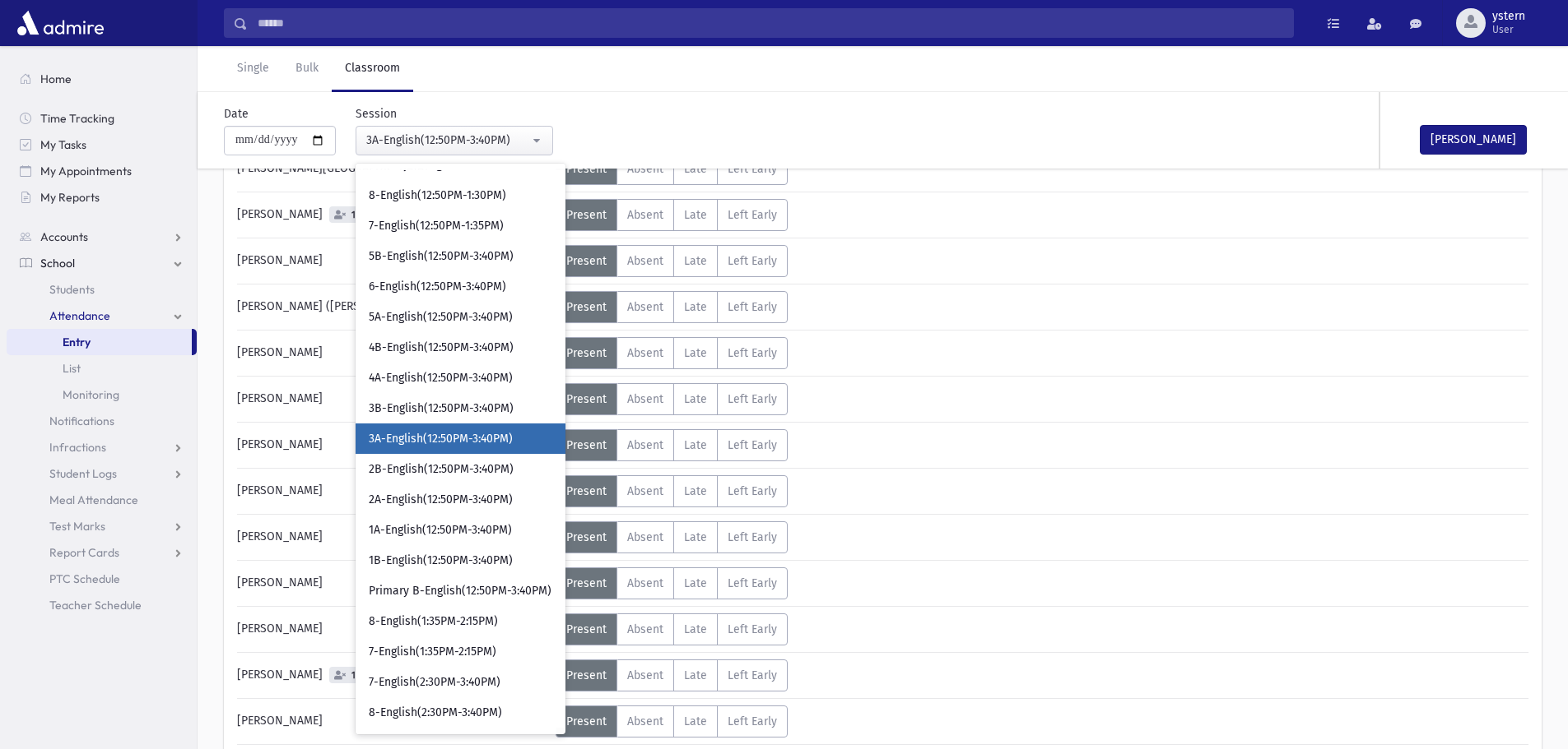
scroll to position [528, 0]
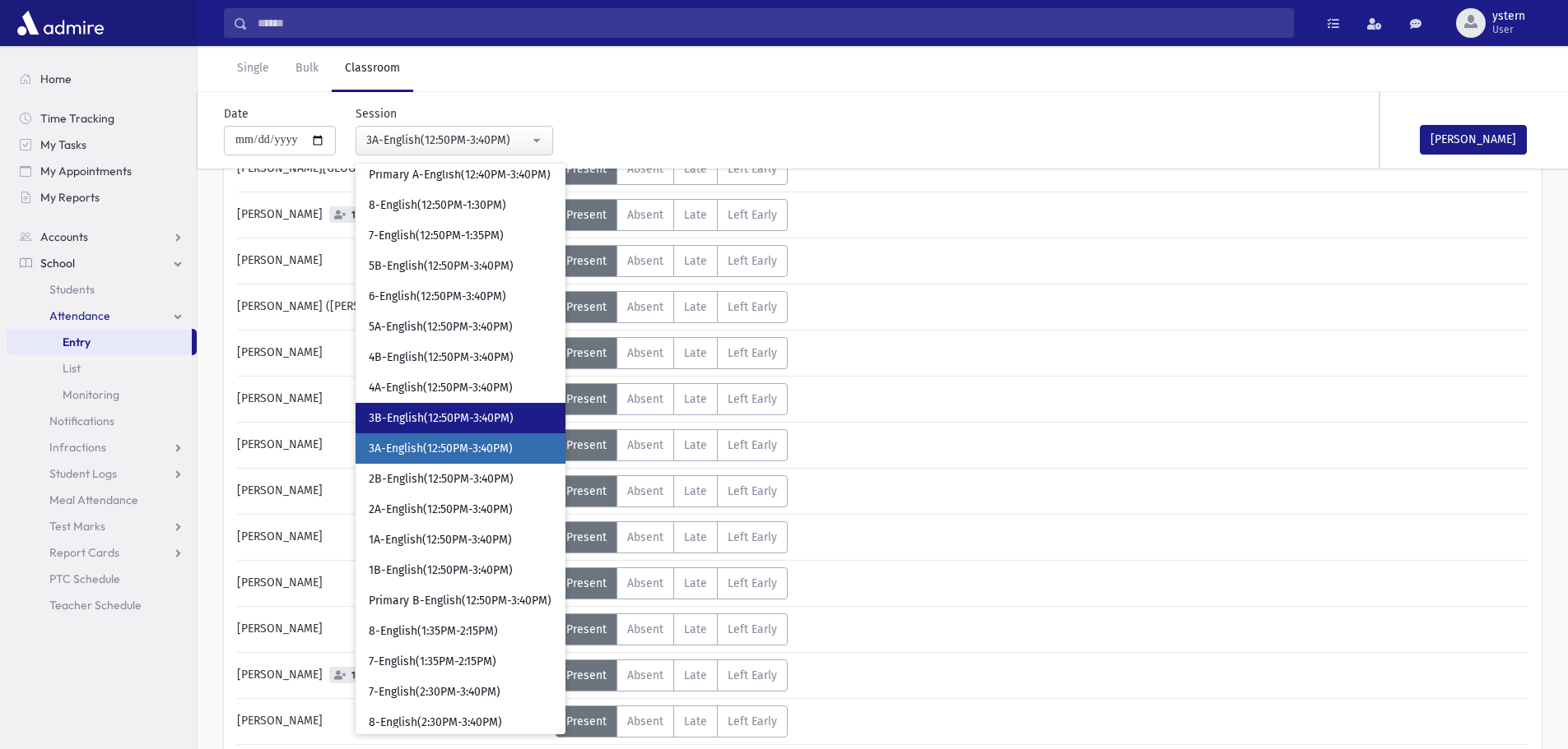
click at [480, 416] on span "3B-English(12:50PM-3:40PM)" at bounding box center [440, 419] width 145 height 16
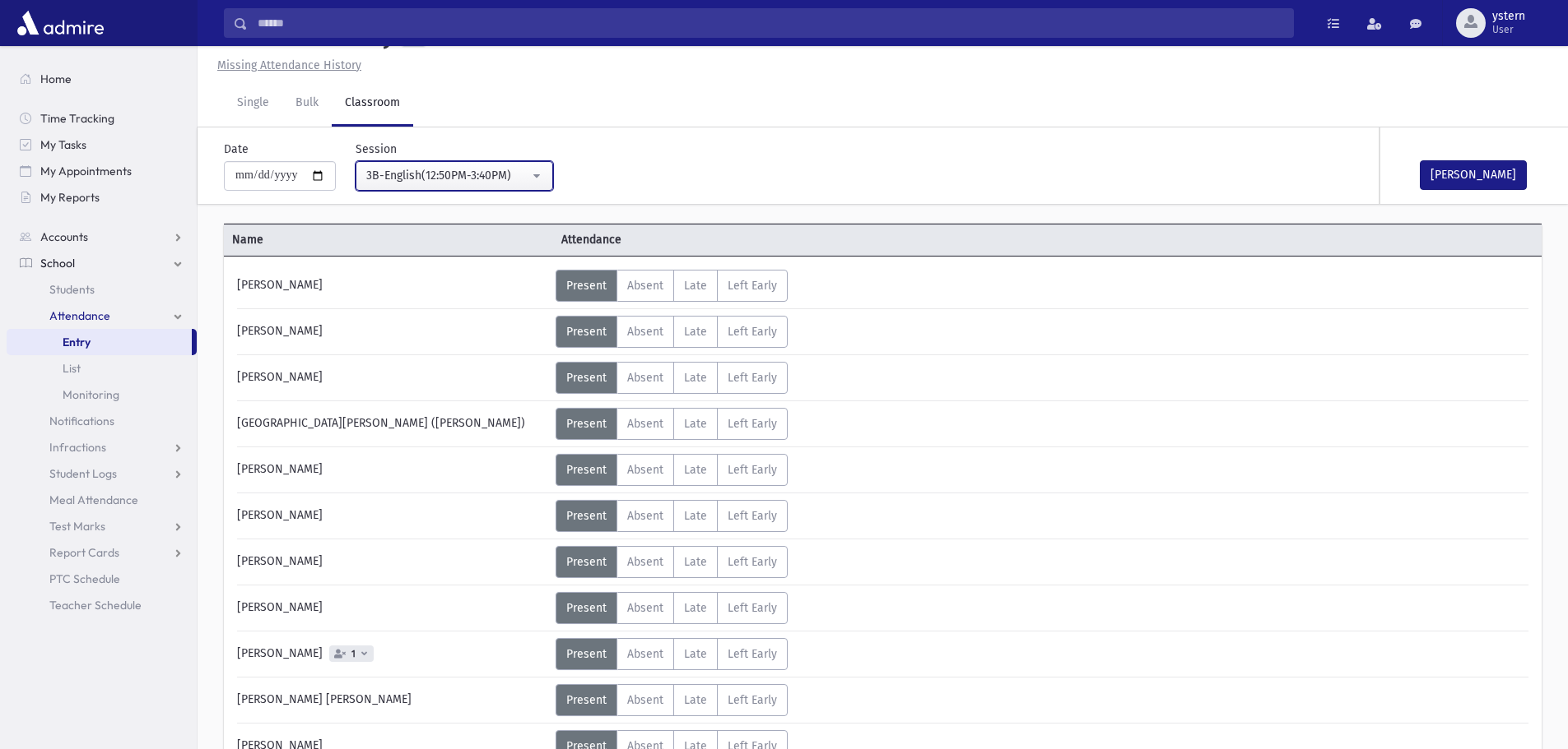
scroll to position [246, 0]
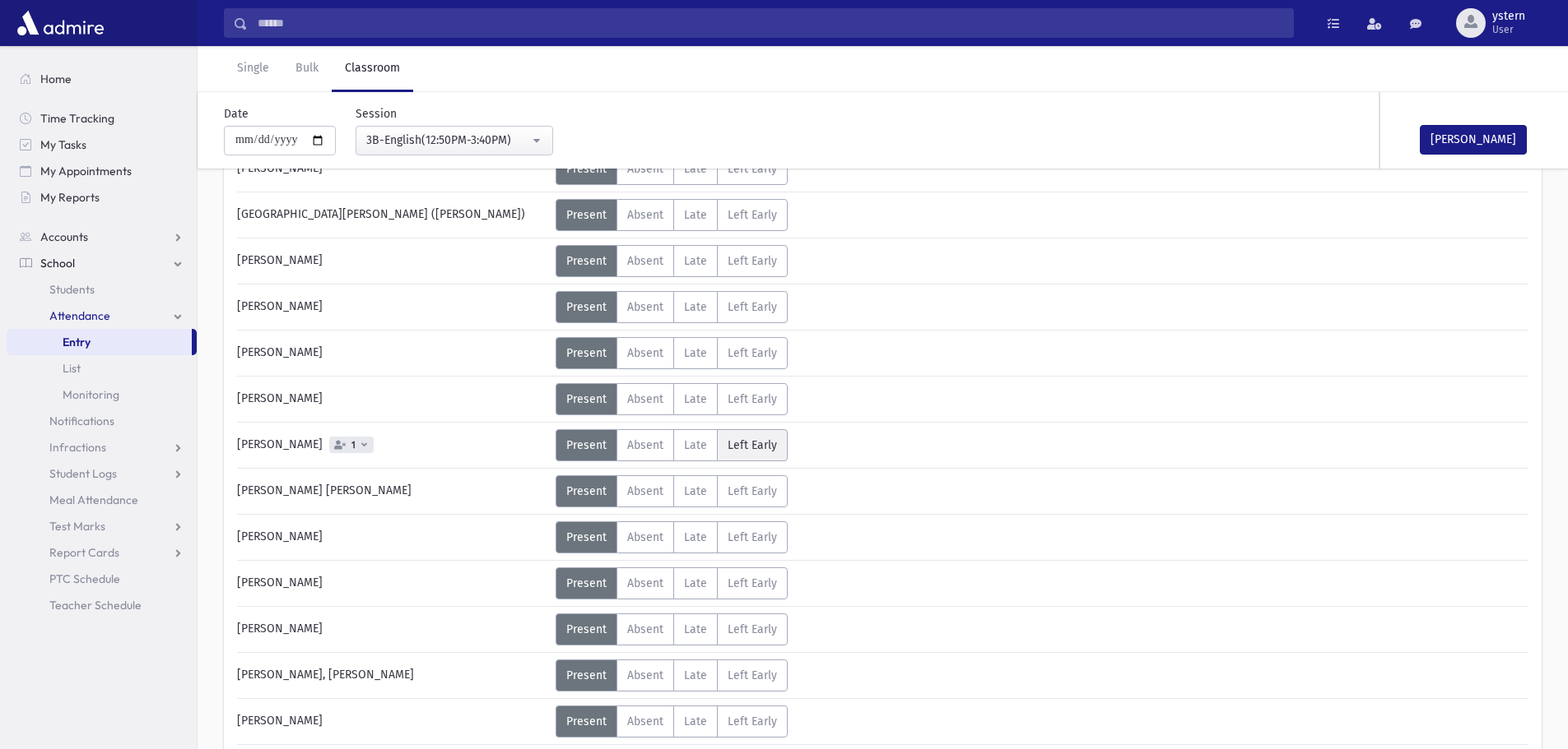
click at [740, 449] on span "Left Early" at bounding box center [752, 445] width 49 height 14
click at [1460, 139] on button "[PERSON_NAME]" at bounding box center [1472, 139] width 107 height 30
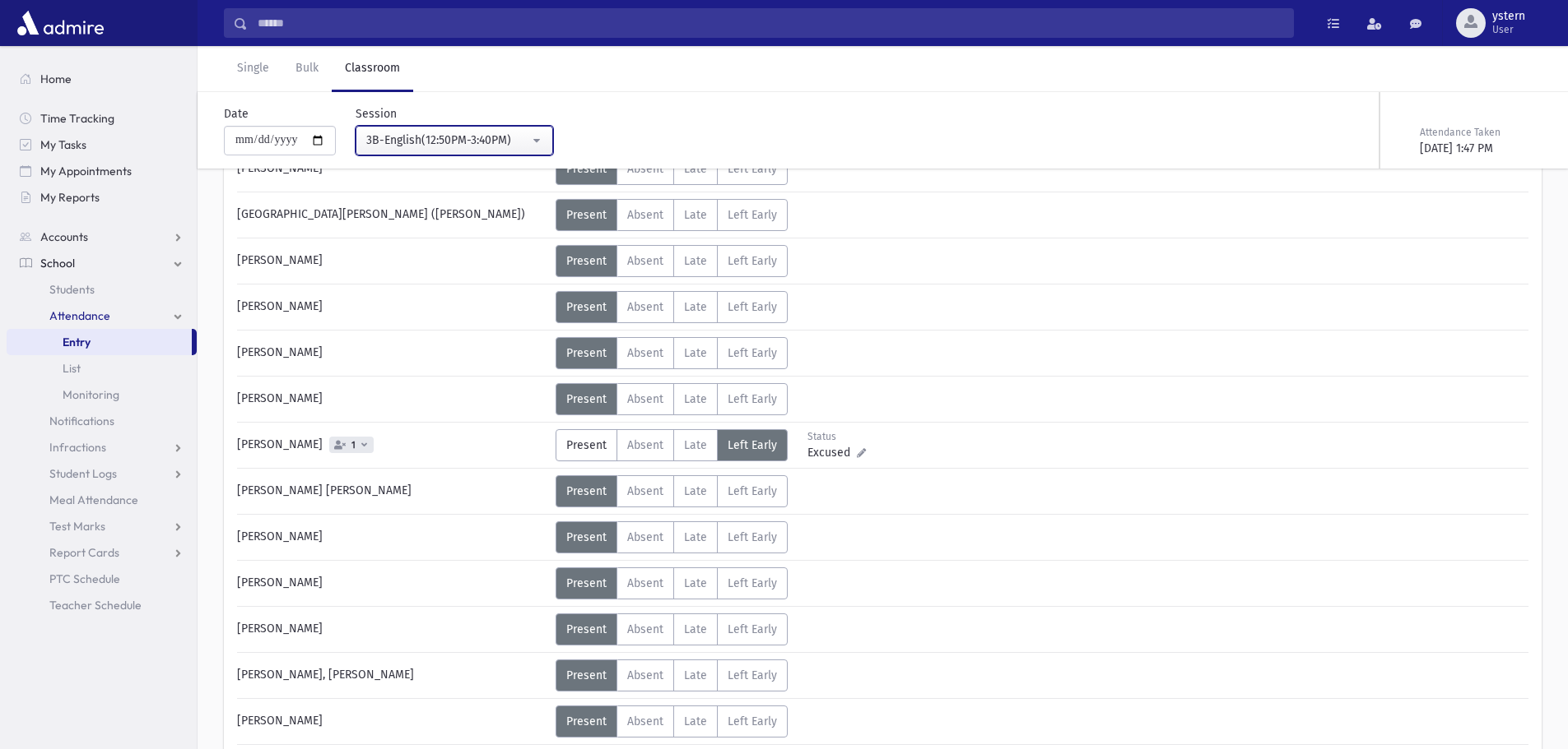
click at [542, 133] on button "3B-English(12:50PM-3:40PM)" at bounding box center [454, 140] width 198 height 30
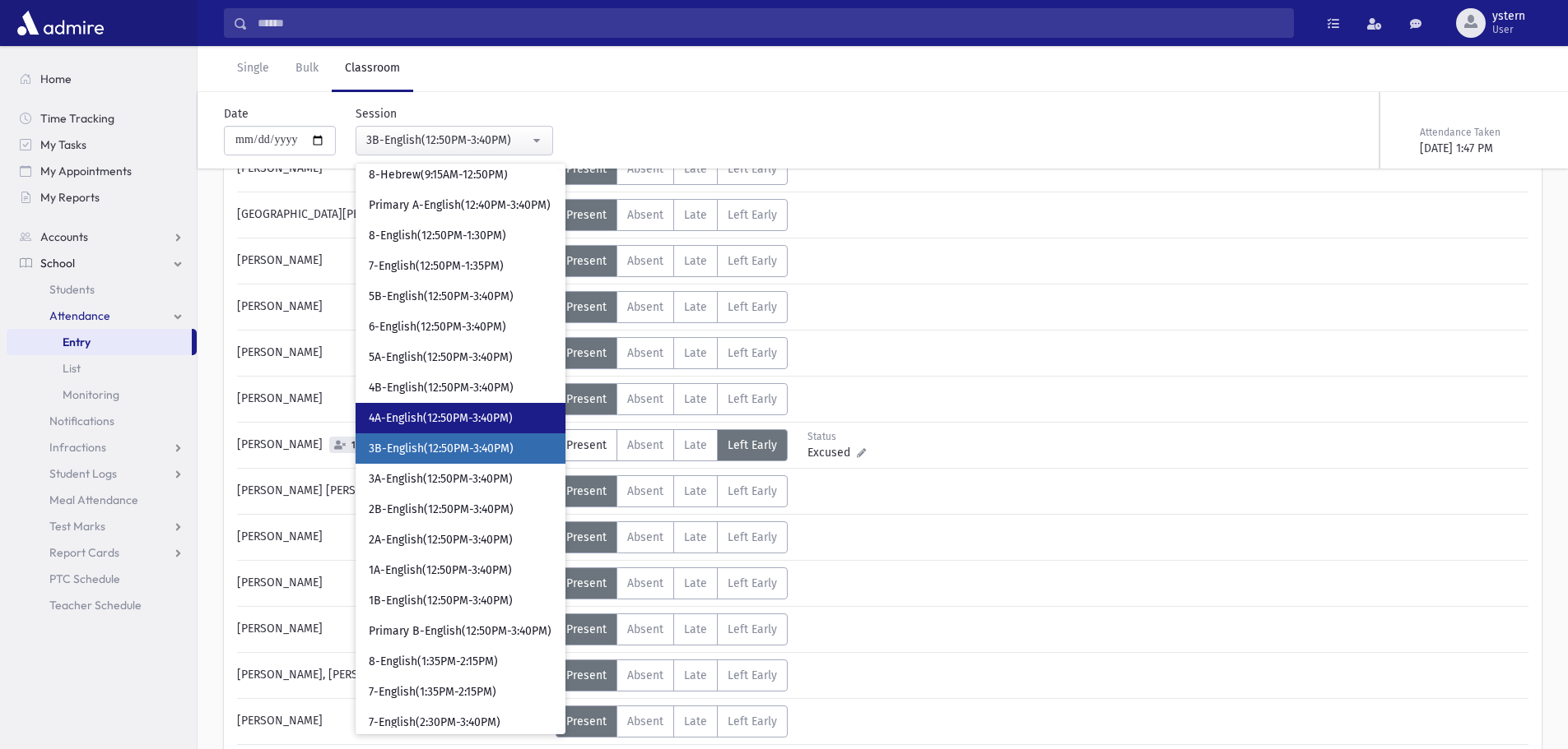
click at [467, 419] on span "4A-English(12:50PM-3:40PM)" at bounding box center [440, 419] width 144 height 16
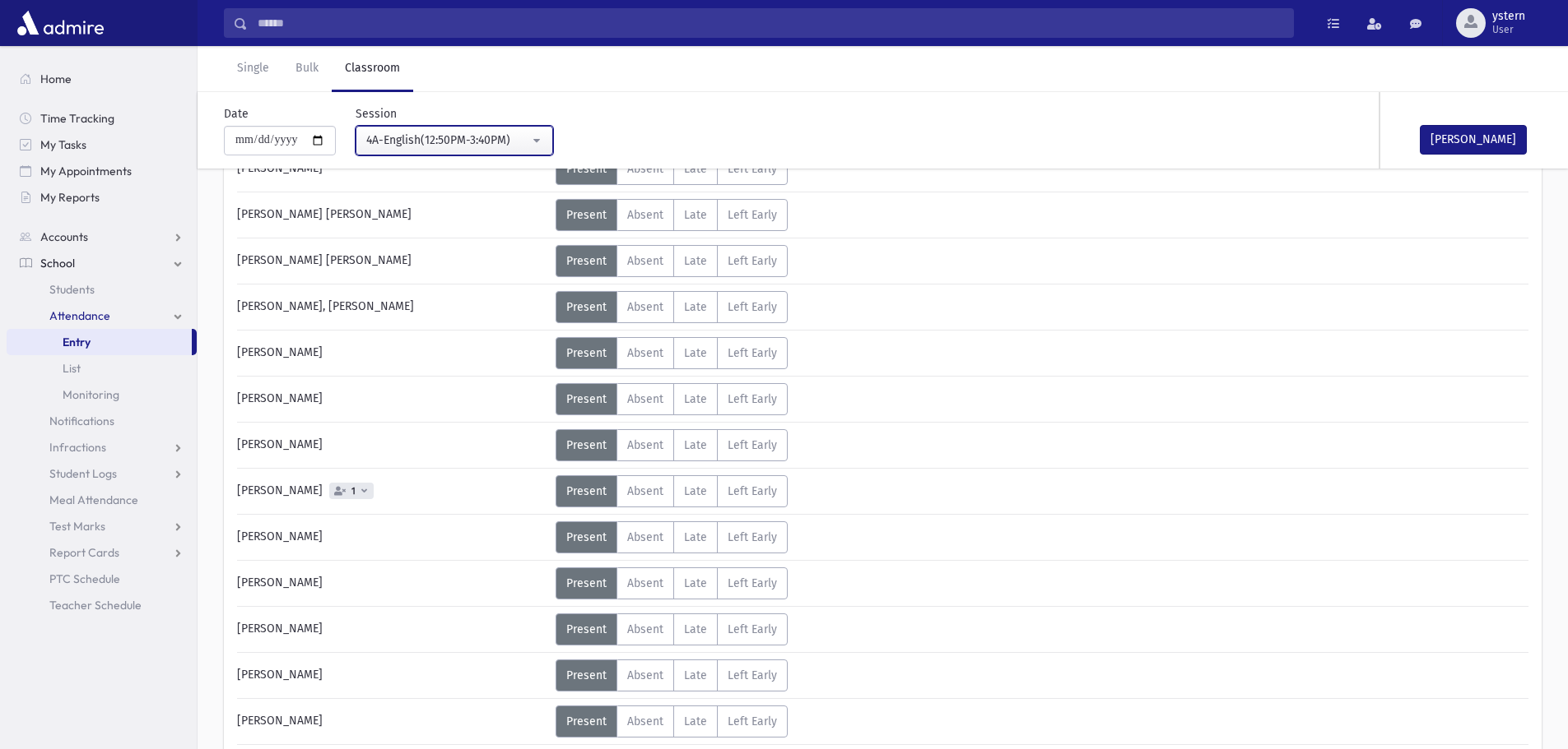
scroll to position [740, 0]
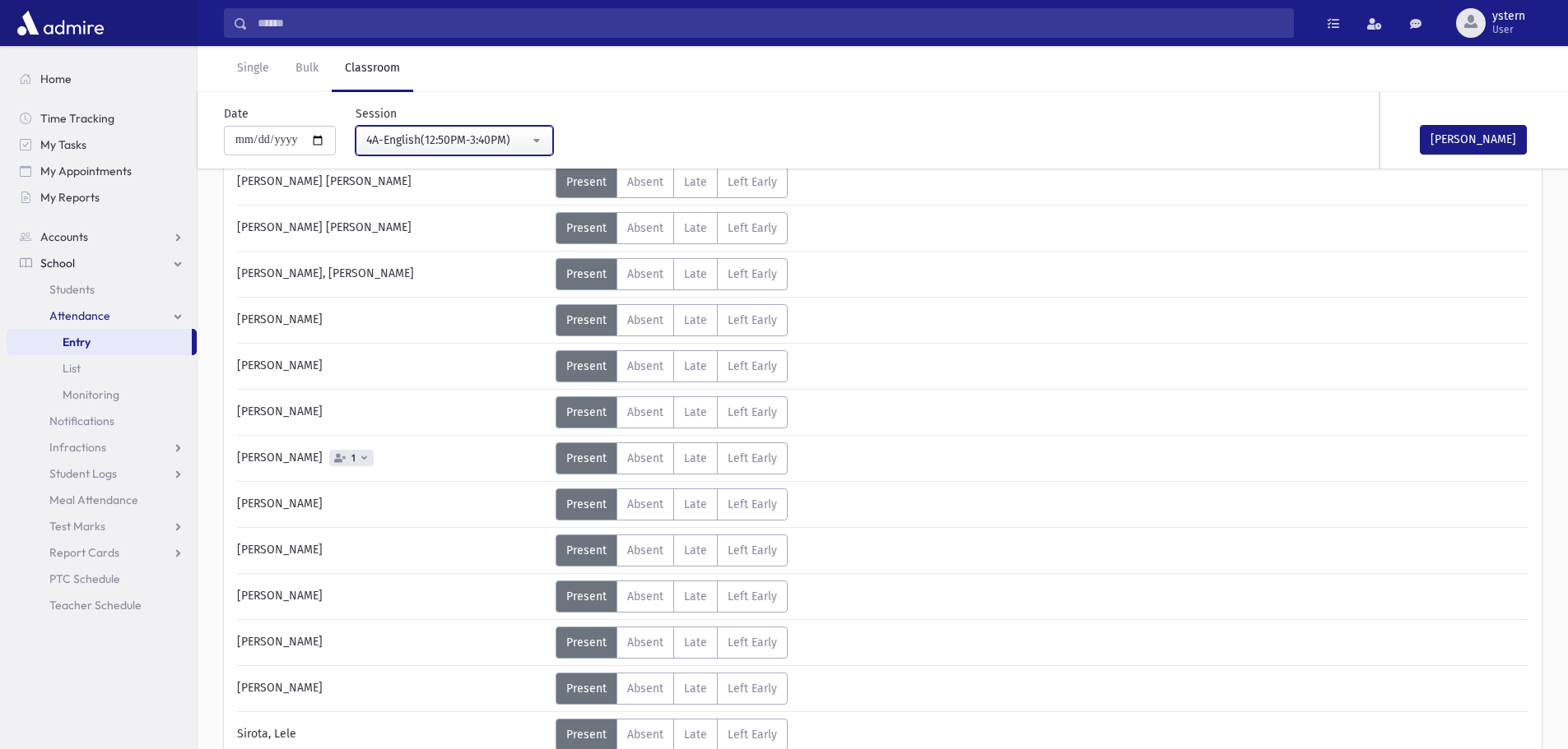
click at [520, 127] on button "4A-English(12:50PM-3:40PM)" at bounding box center [454, 140] width 198 height 30
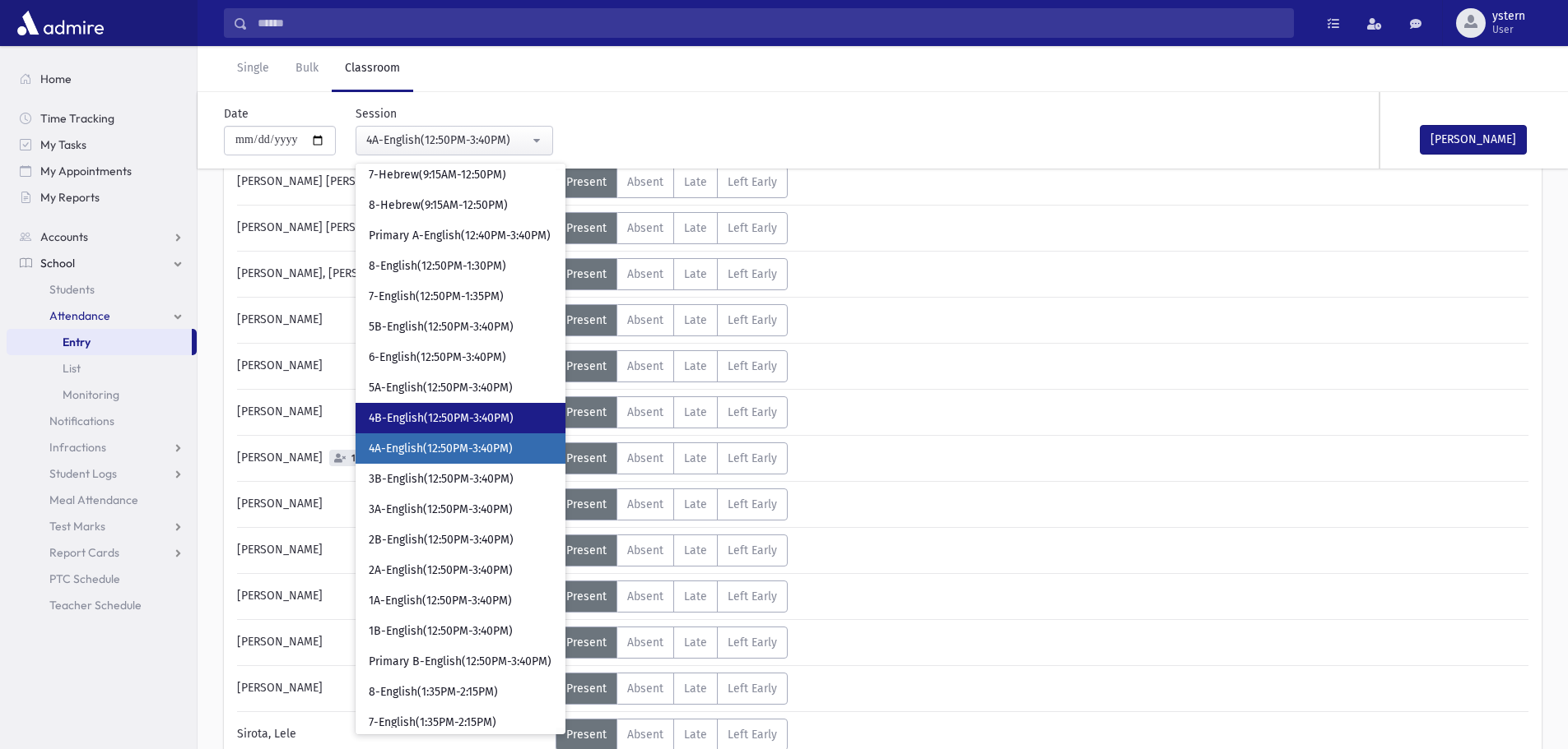
click at [462, 426] on span "4B-English(12:50PM-3:40PM)" at bounding box center [440, 419] width 145 height 16
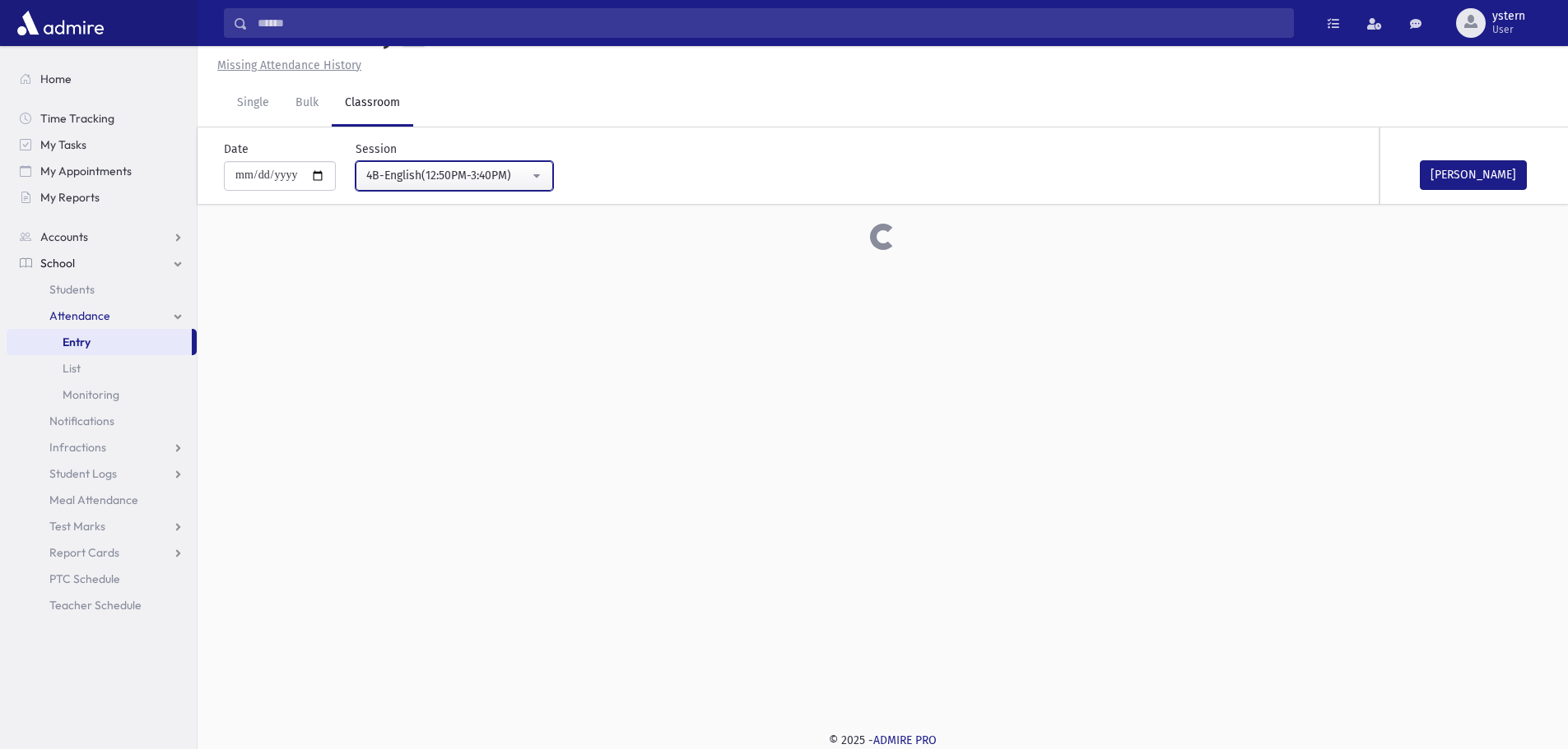
scroll to position [740, 0]
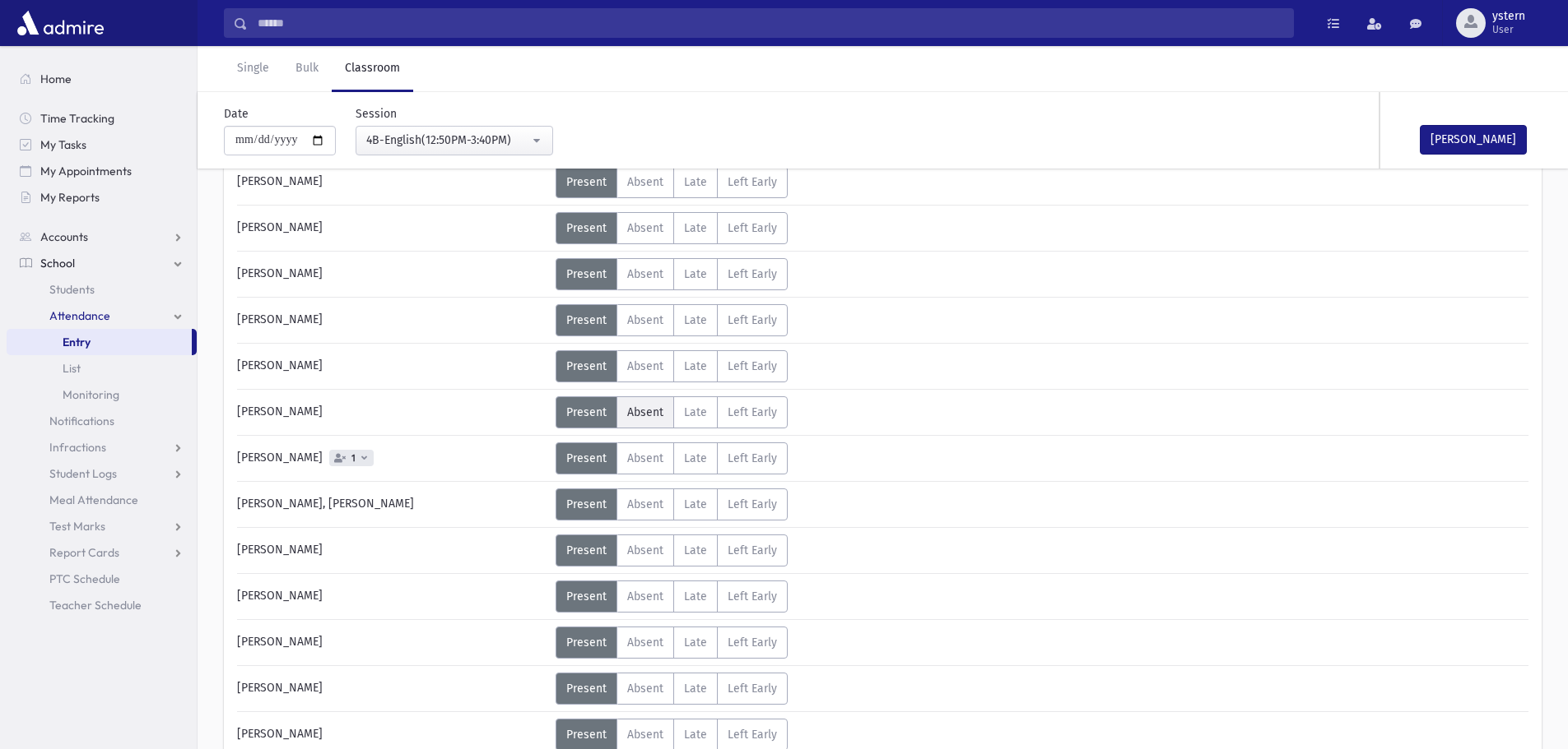
click at [644, 401] on label "Absent A" at bounding box center [645, 412] width 57 height 32
click at [1463, 134] on button "[PERSON_NAME]" at bounding box center [1472, 139] width 107 height 30
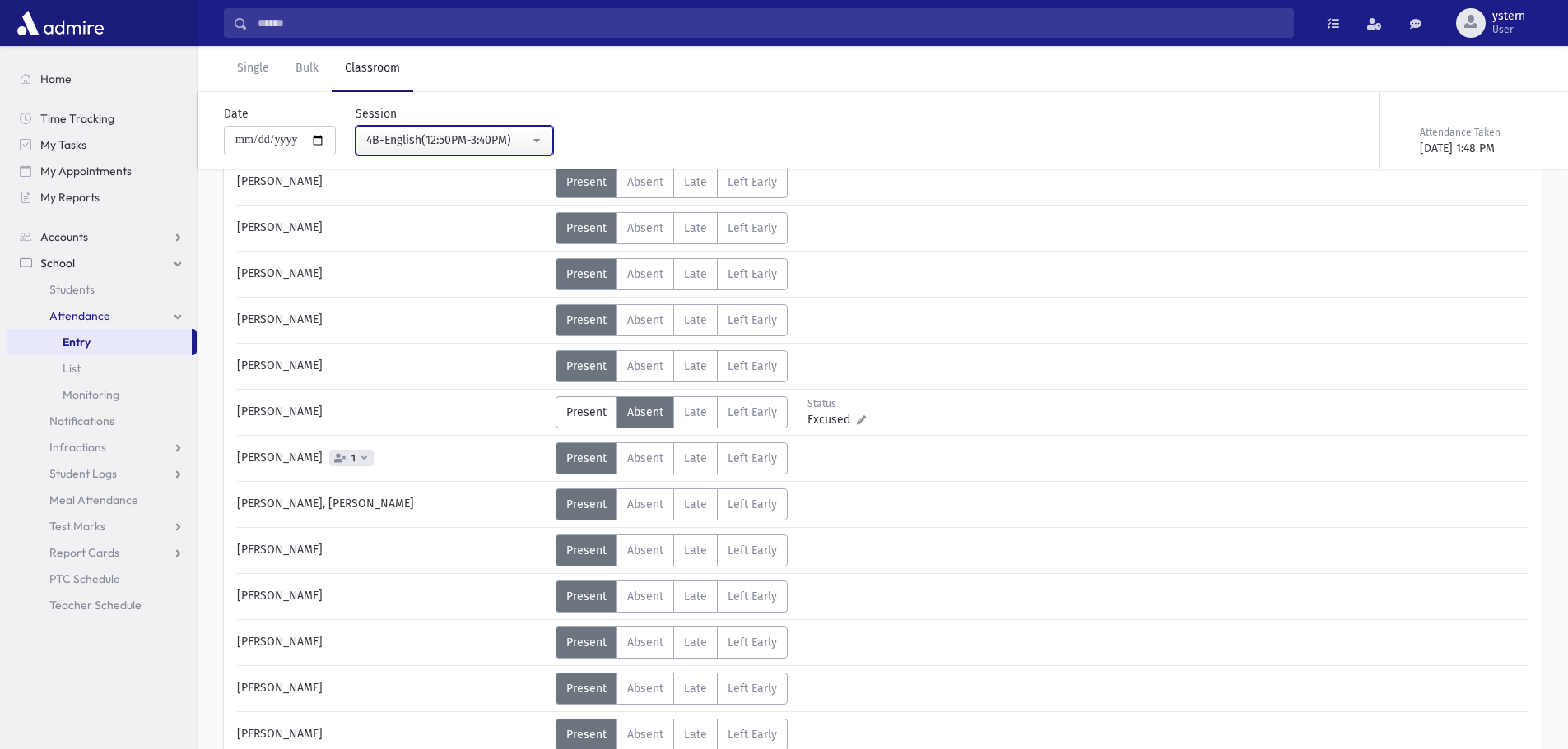
click at [462, 133] on div "4B-English(12:50PM-3:40PM)" at bounding box center [448, 139] width 163 height 17
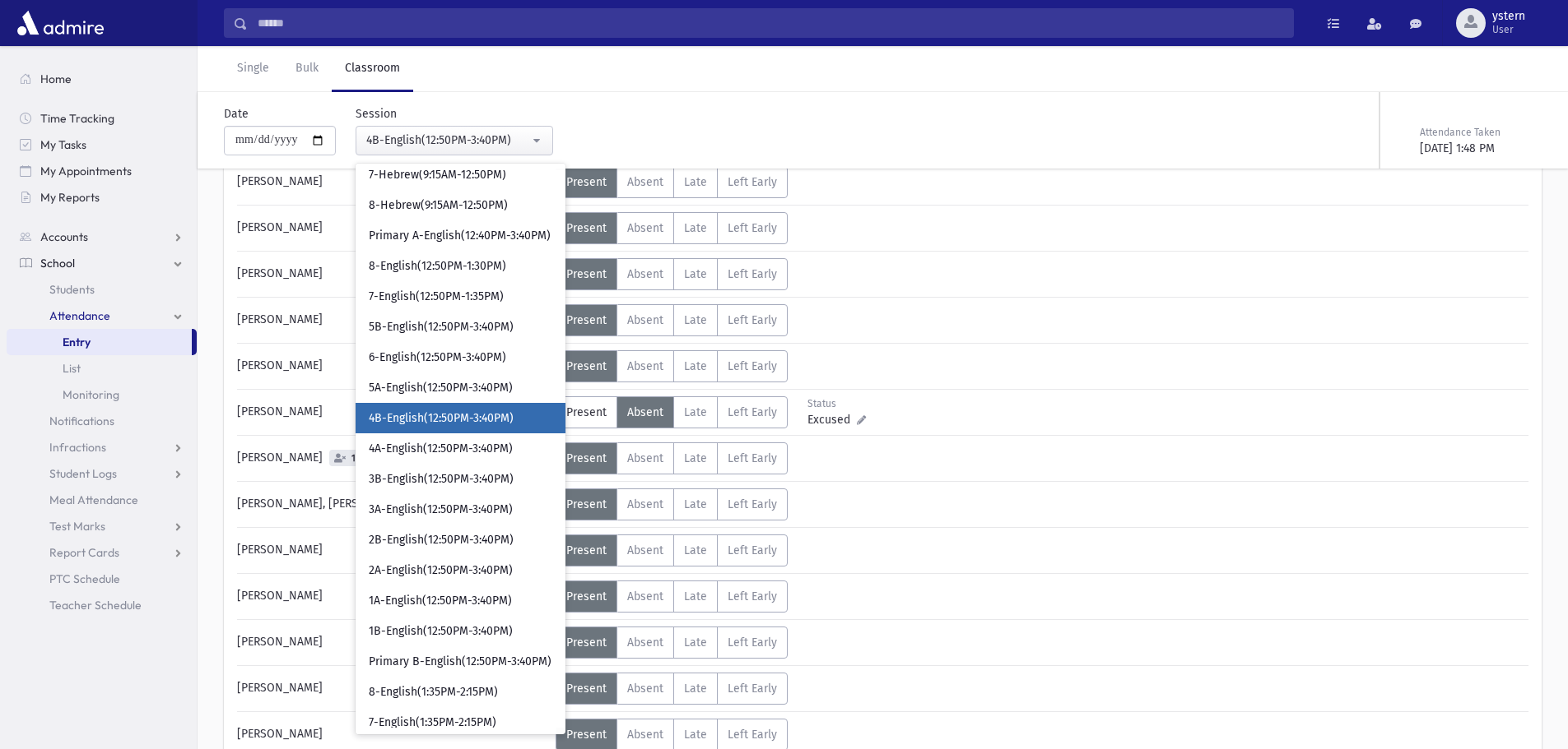
scroll to position [436, 0]
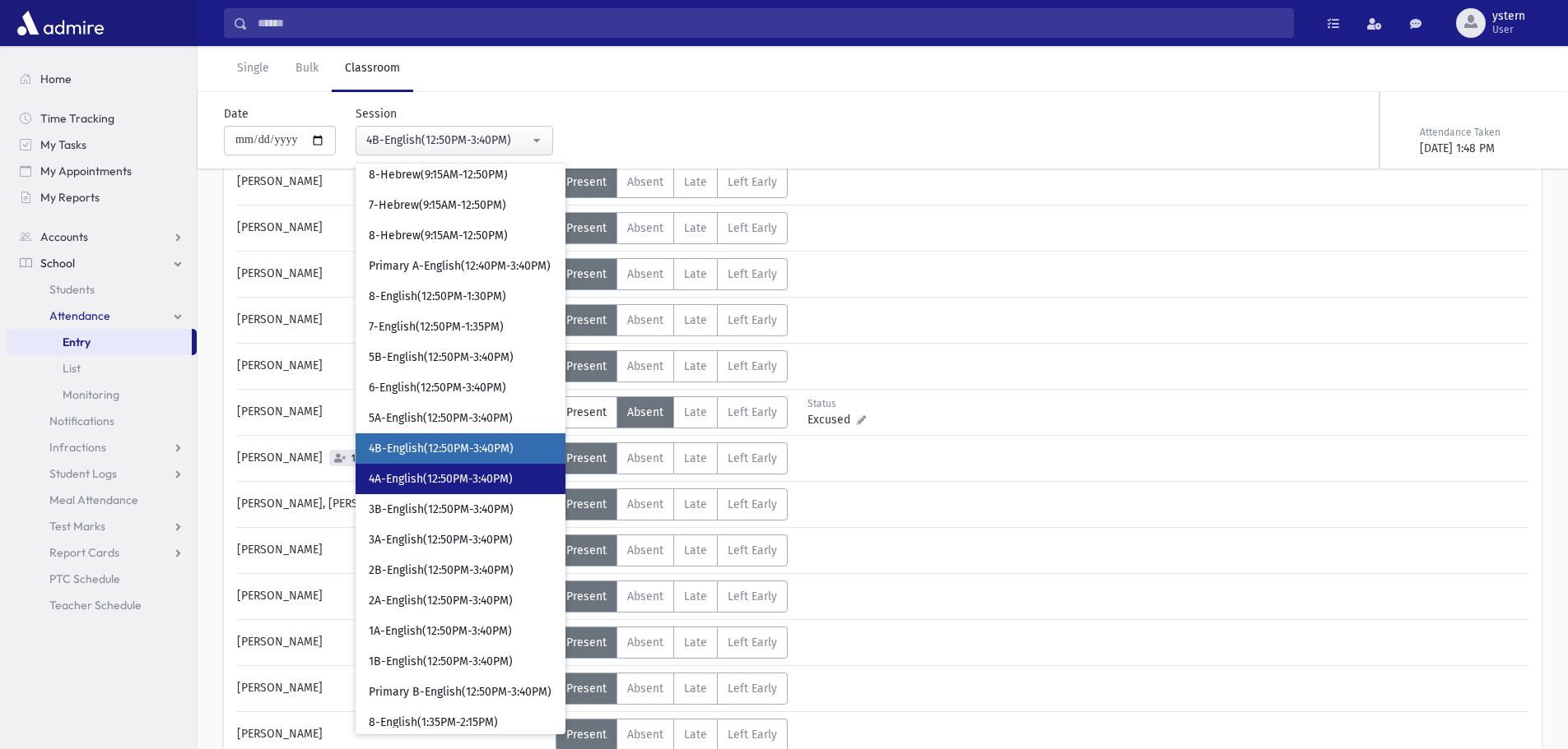
click at [458, 478] on span "4A-English(12:50PM-3:40PM)" at bounding box center [440, 479] width 144 height 16
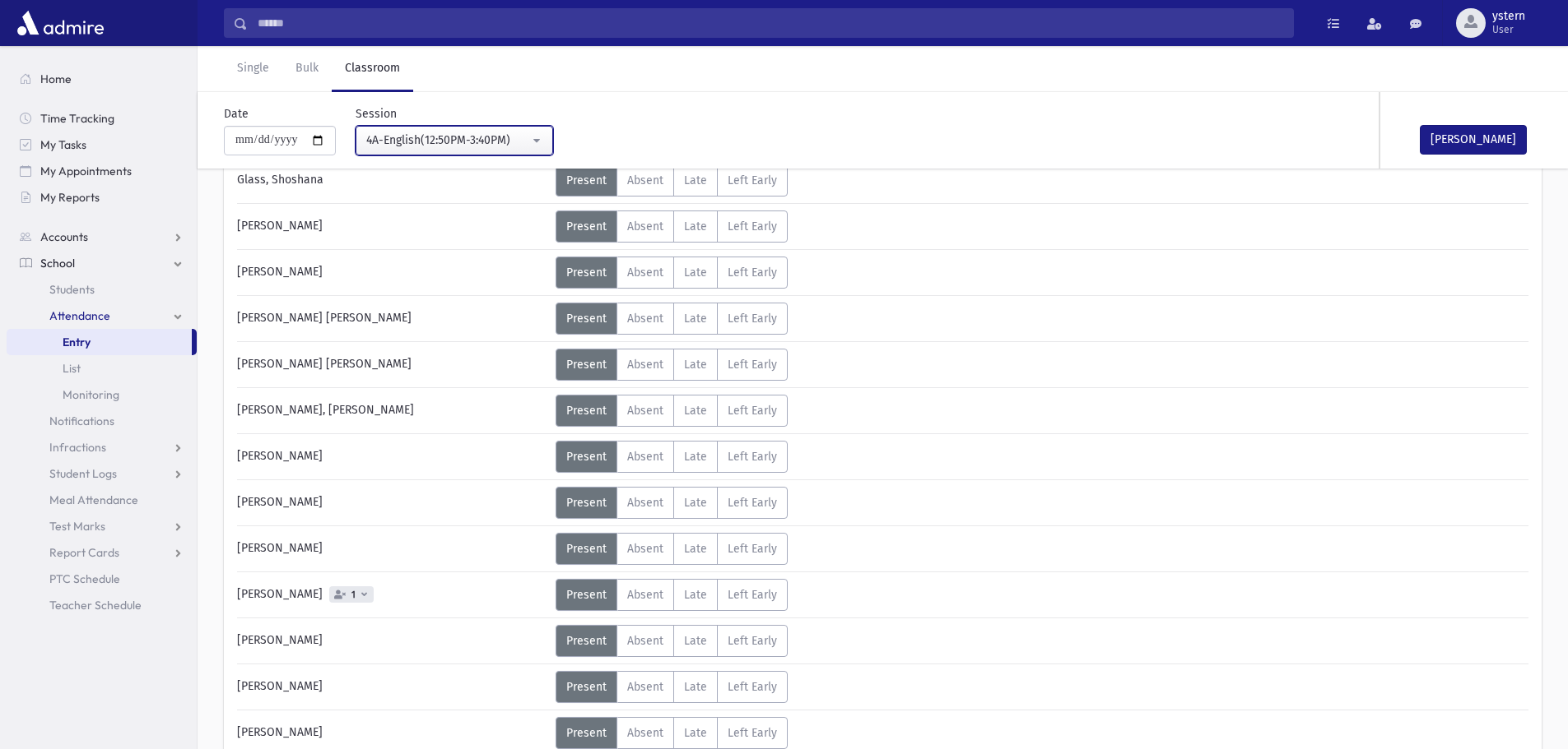
scroll to position [575, 0]
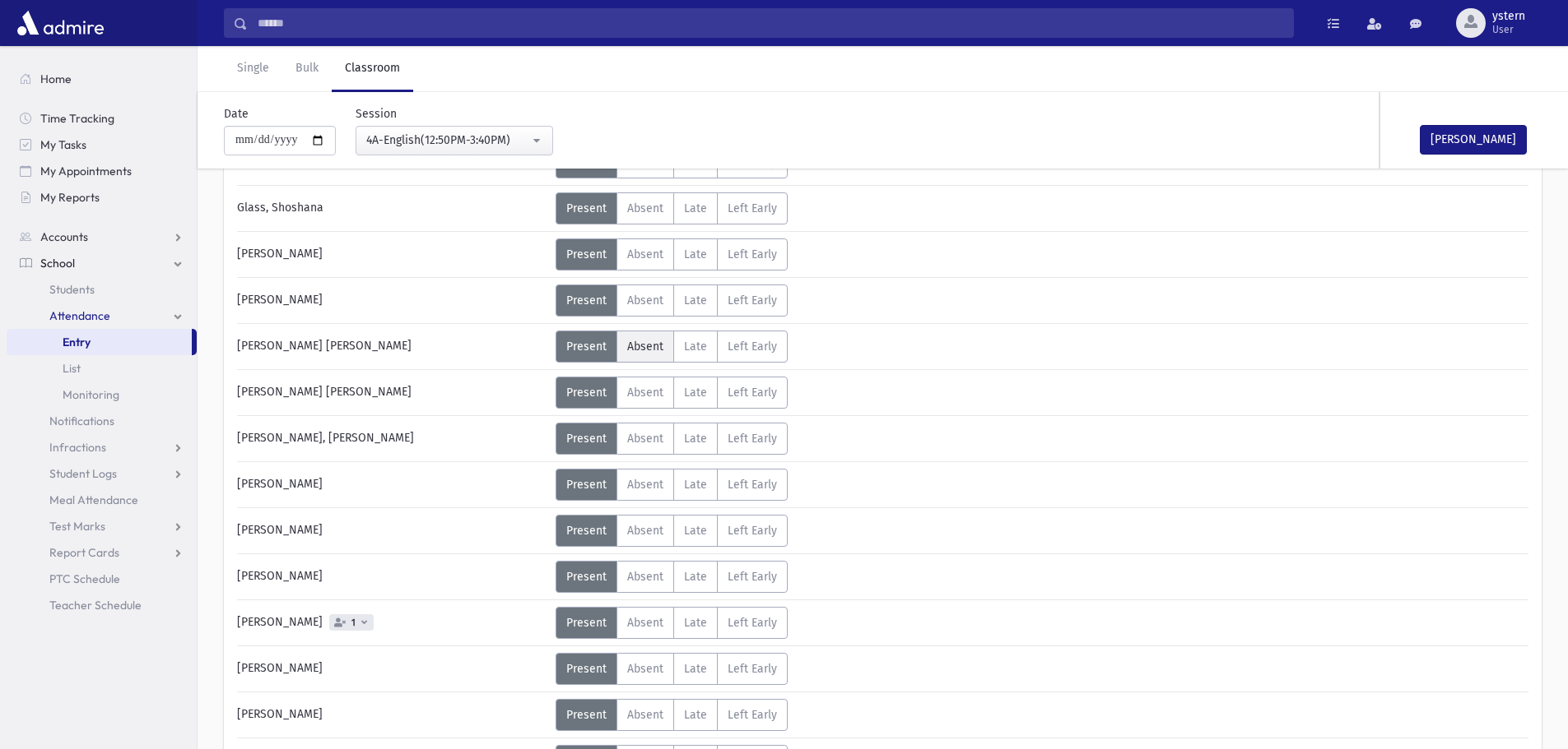
click at [648, 342] on span "Absent" at bounding box center [645, 346] width 36 height 14
click at [1505, 144] on button "[PERSON_NAME]" at bounding box center [1472, 139] width 107 height 30
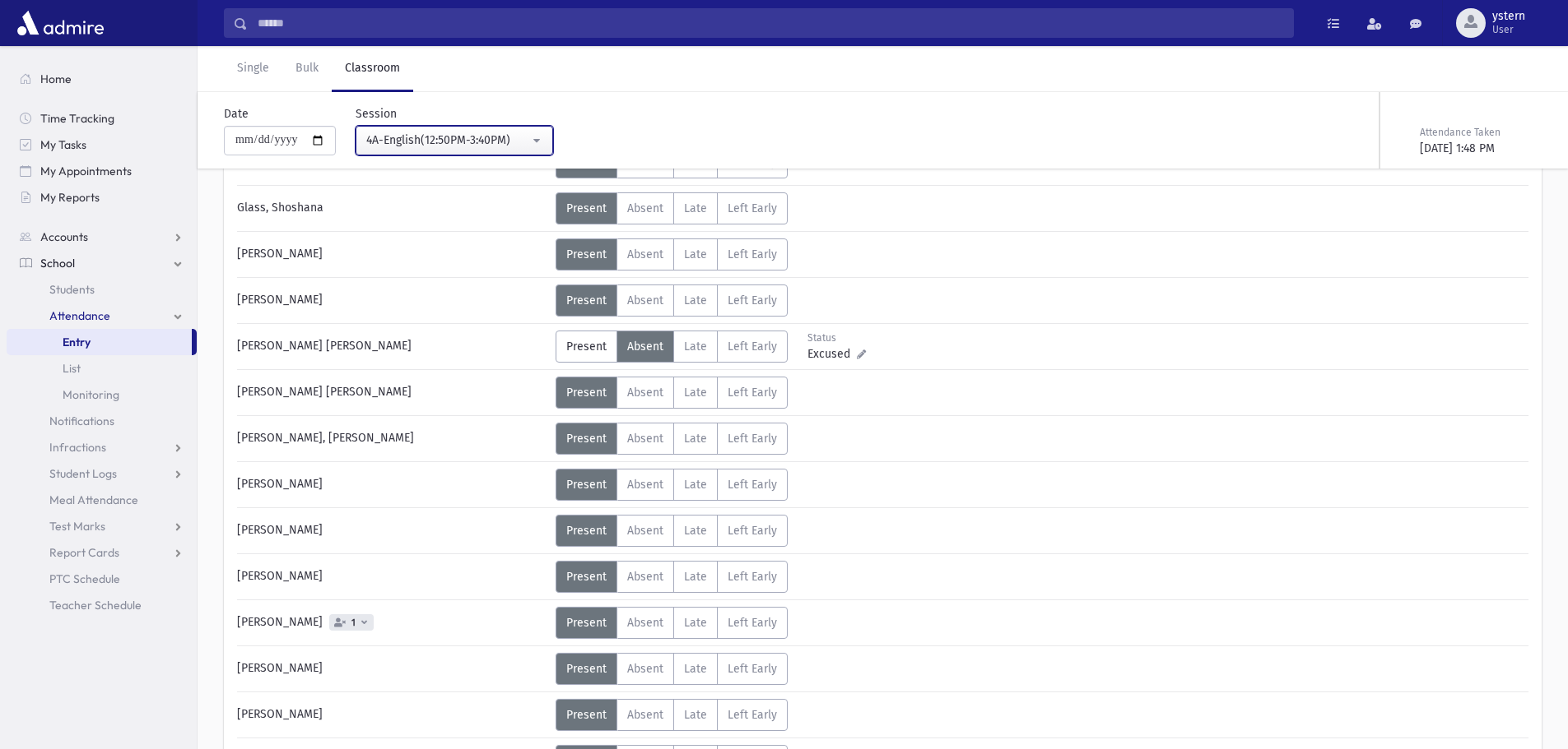
click at [438, 148] on div "4A-English(12:50PM-3:40PM)" at bounding box center [448, 139] width 163 height 17
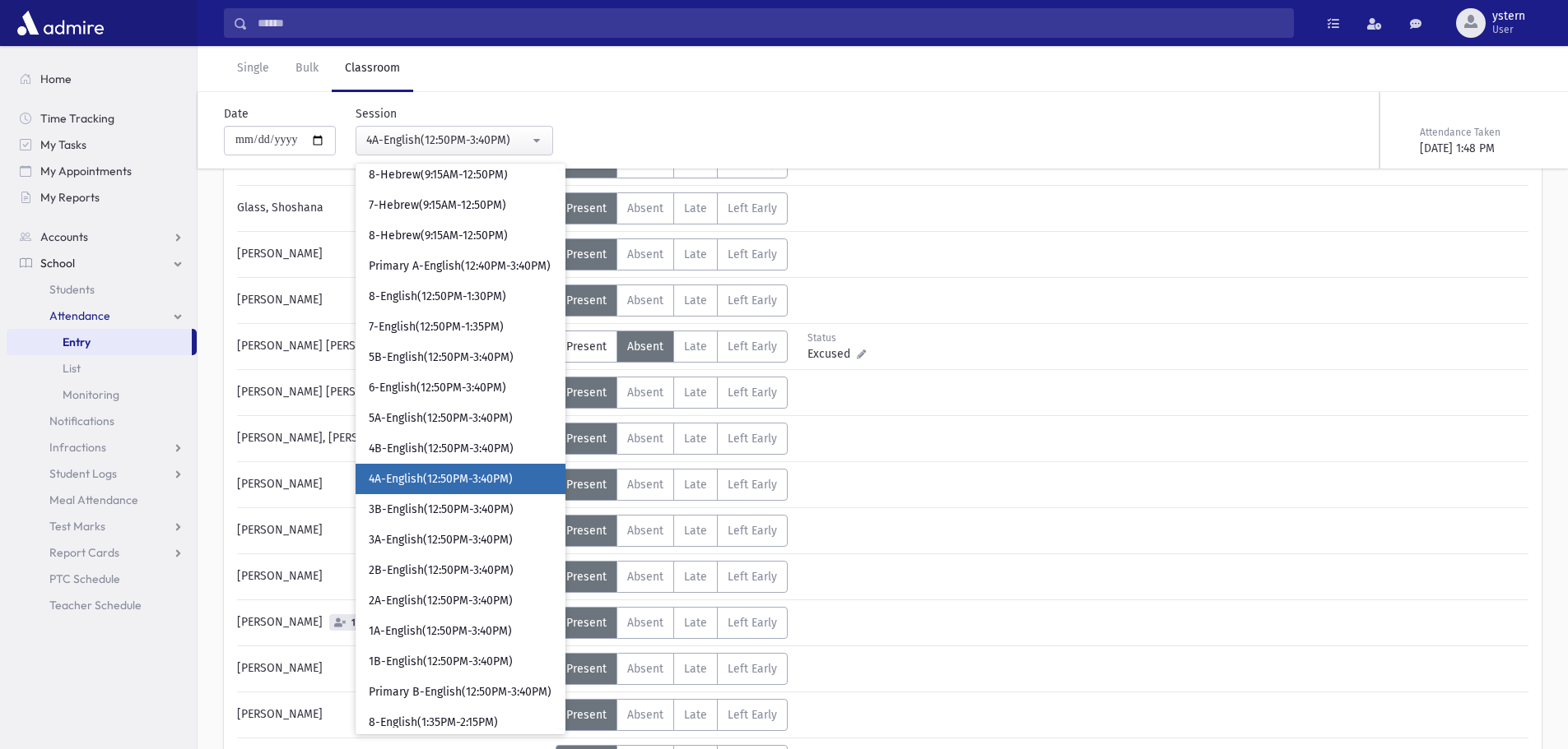
scroll to position [467, 0]
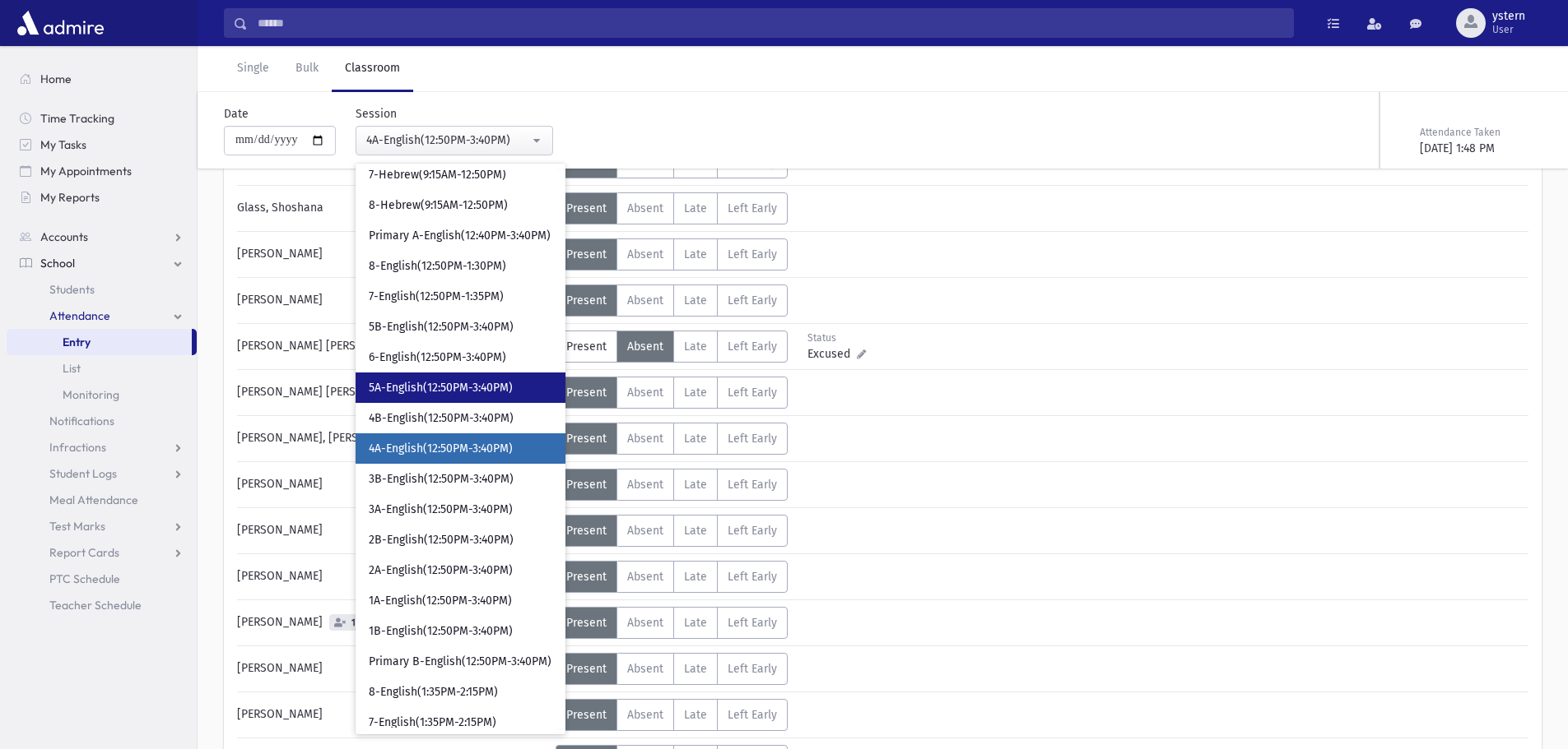
click at [435, 386] on span "5A-English(12:50PM-3:40PM)" at bounding box center [440, 388] width 144 height 16
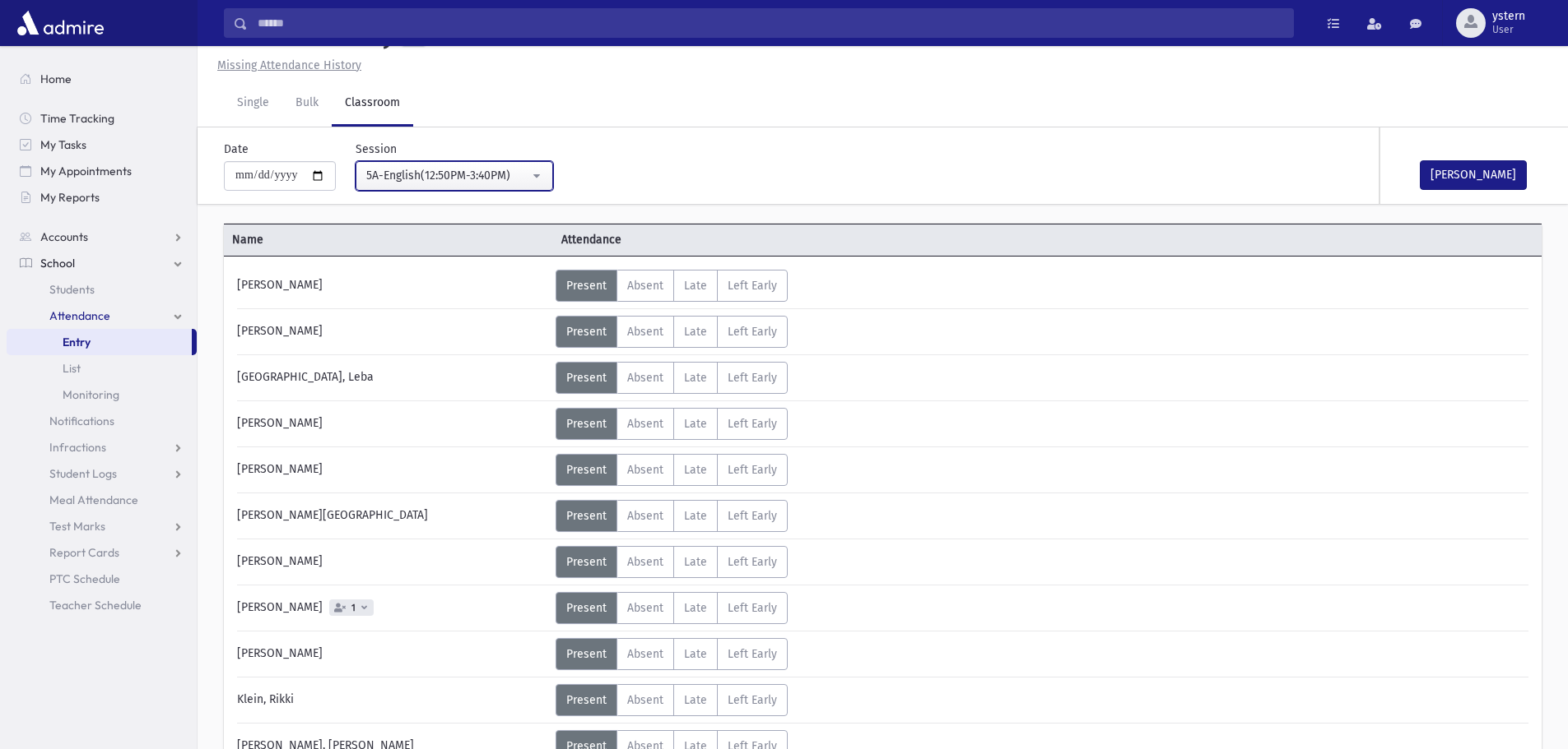
scroll to position [575, 0]
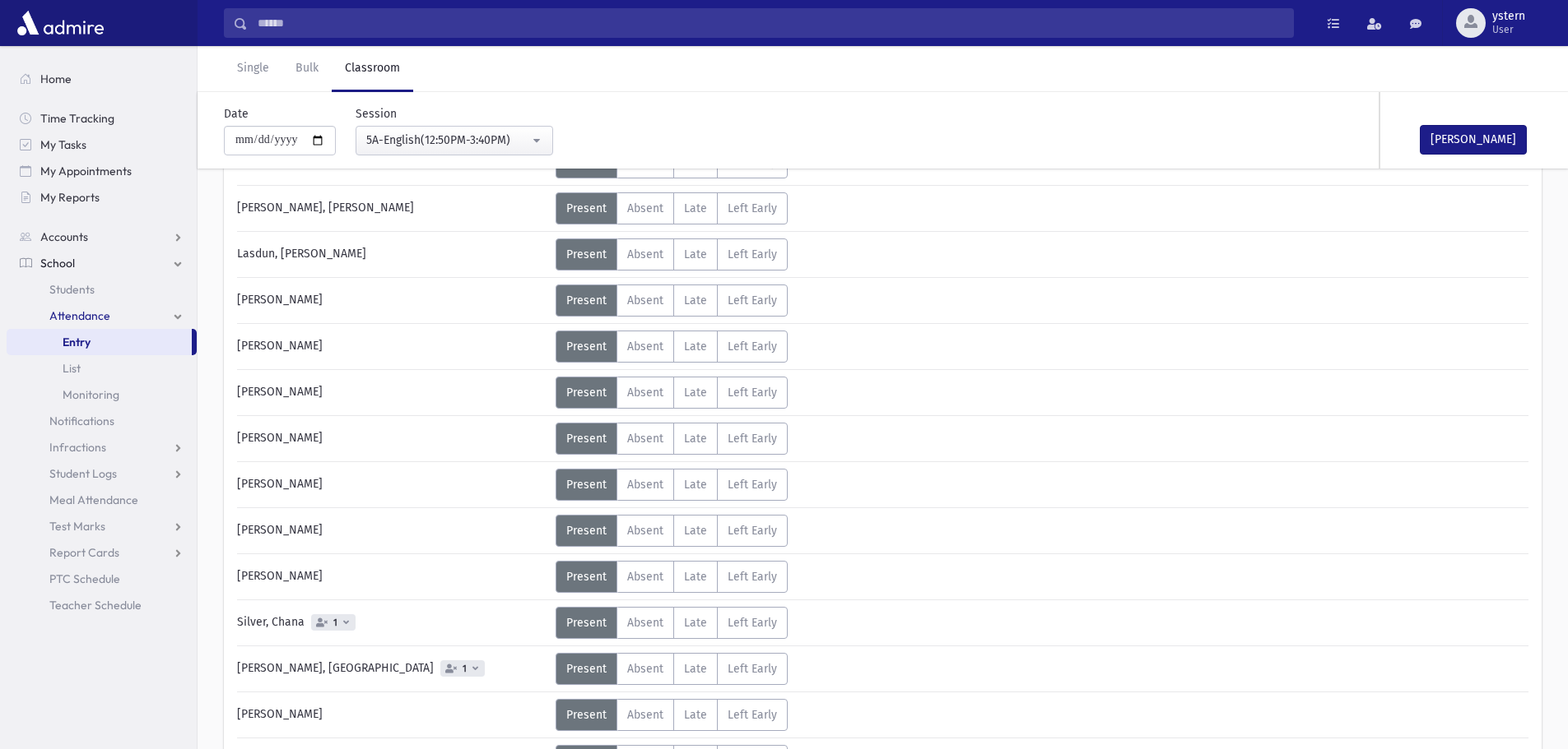
click at [614, 528] on label "Present P" at bounding box center [586, 530] width 62 height 32
click at [637, 528] on span "Absent" at bounding box center [645, 530] width 36 height 14
click at [348, 623] on span "1" at bounding box center [333, 622] width 45 height 16
click at [414, 615] on div "Silver, Chana 1" at bounding box center [392, 622] width 326 height 32
click at [1470, 136] on button "[PERSON_NAME]" at bounding box center [1472, 139] width 107 height 30
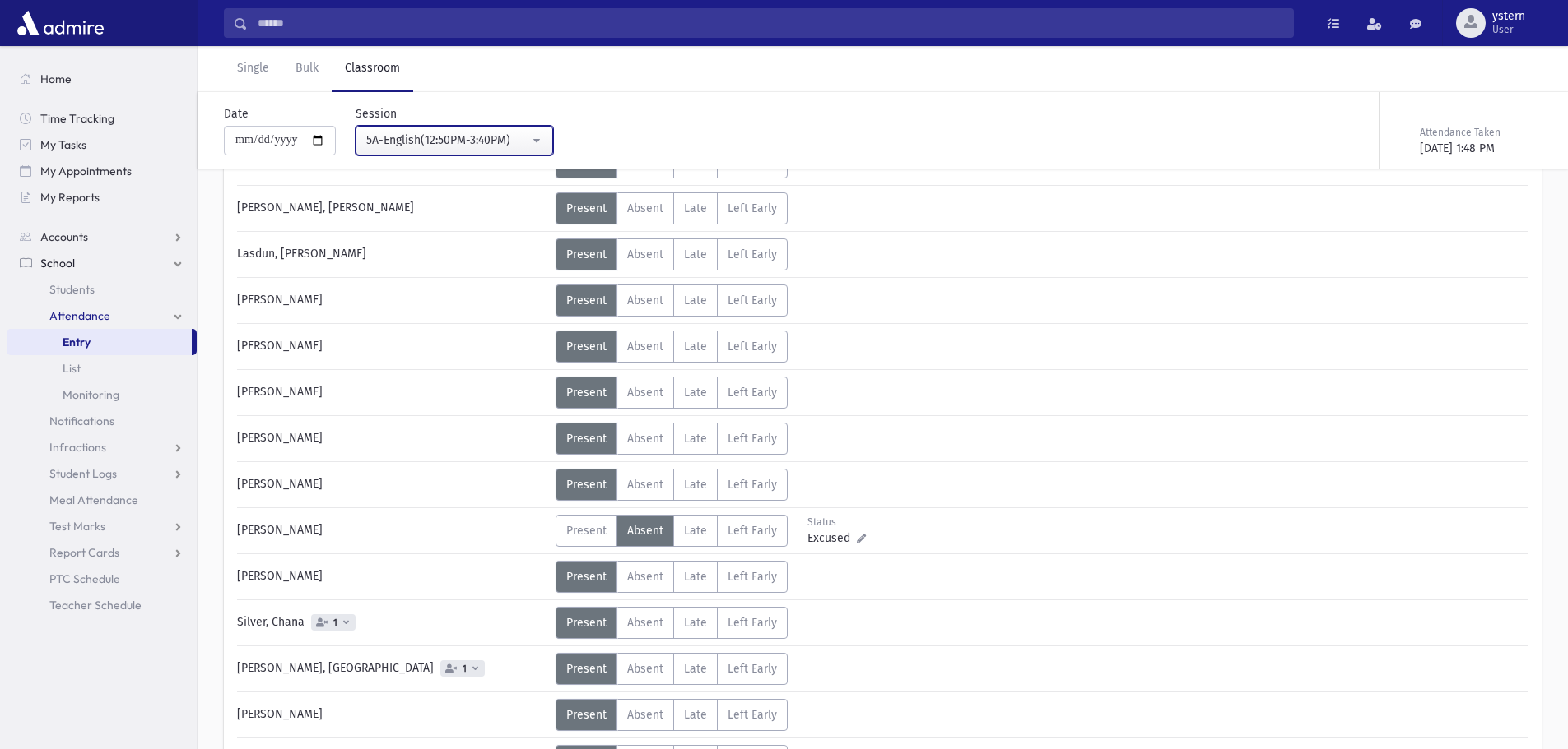
click at [486, 128] on button "5A-English(12:50PM-3:40PM)" at bounding box center [454, 140] width 198 height 30
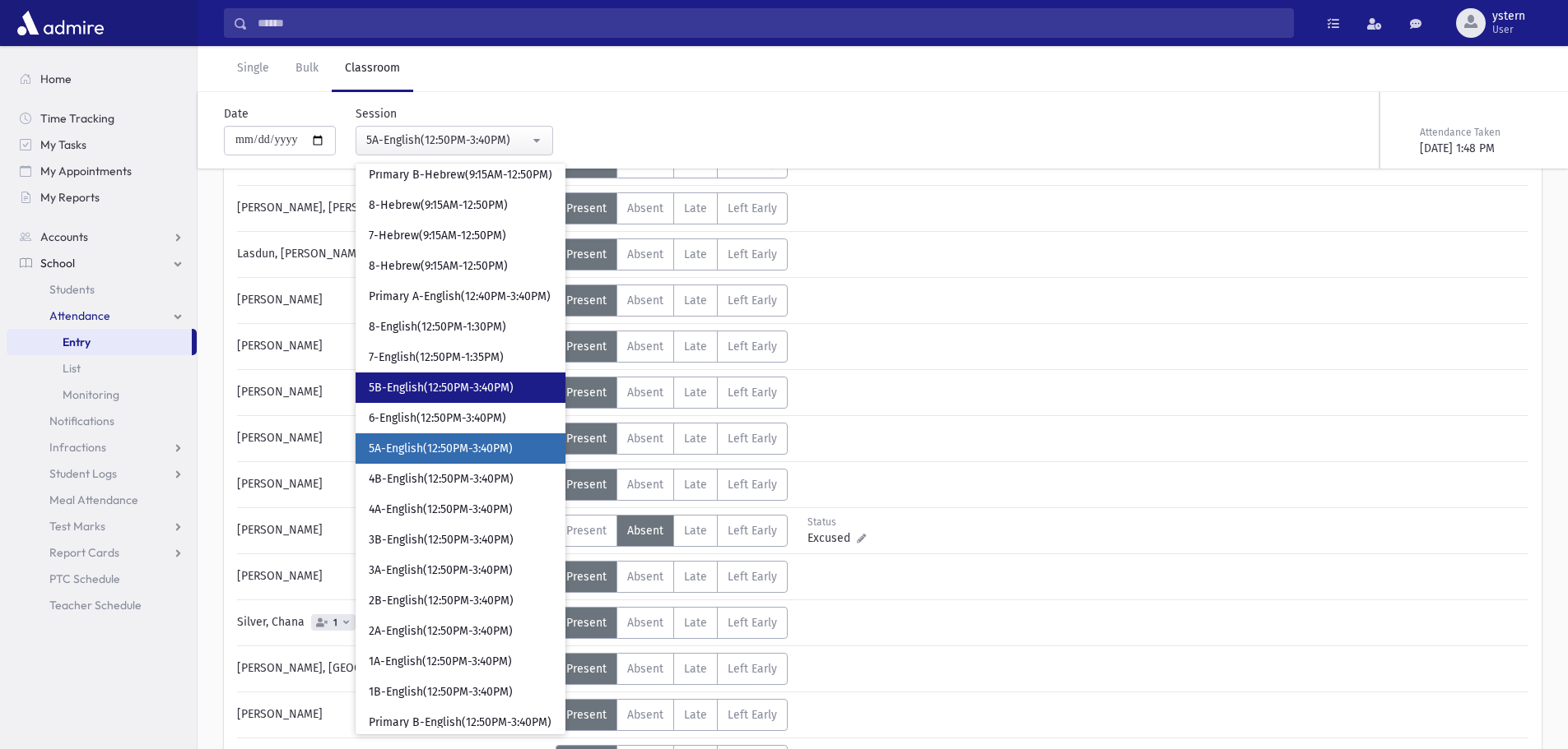
click at [466, 394] on span "5B-English(12:50PM-3:40PM)" at bounding box center [440, 388] width 145 height 16
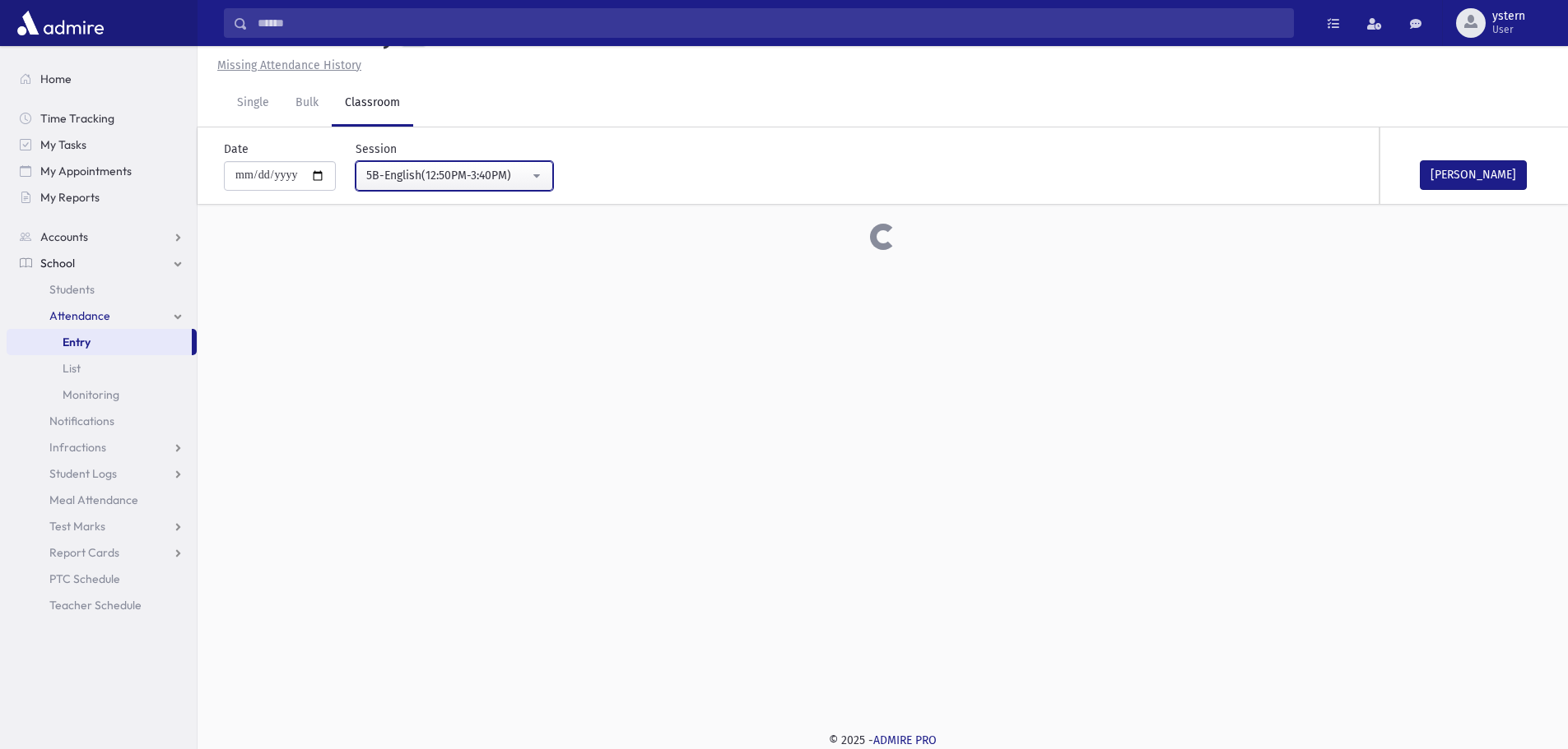
scroll to position [575, 0]
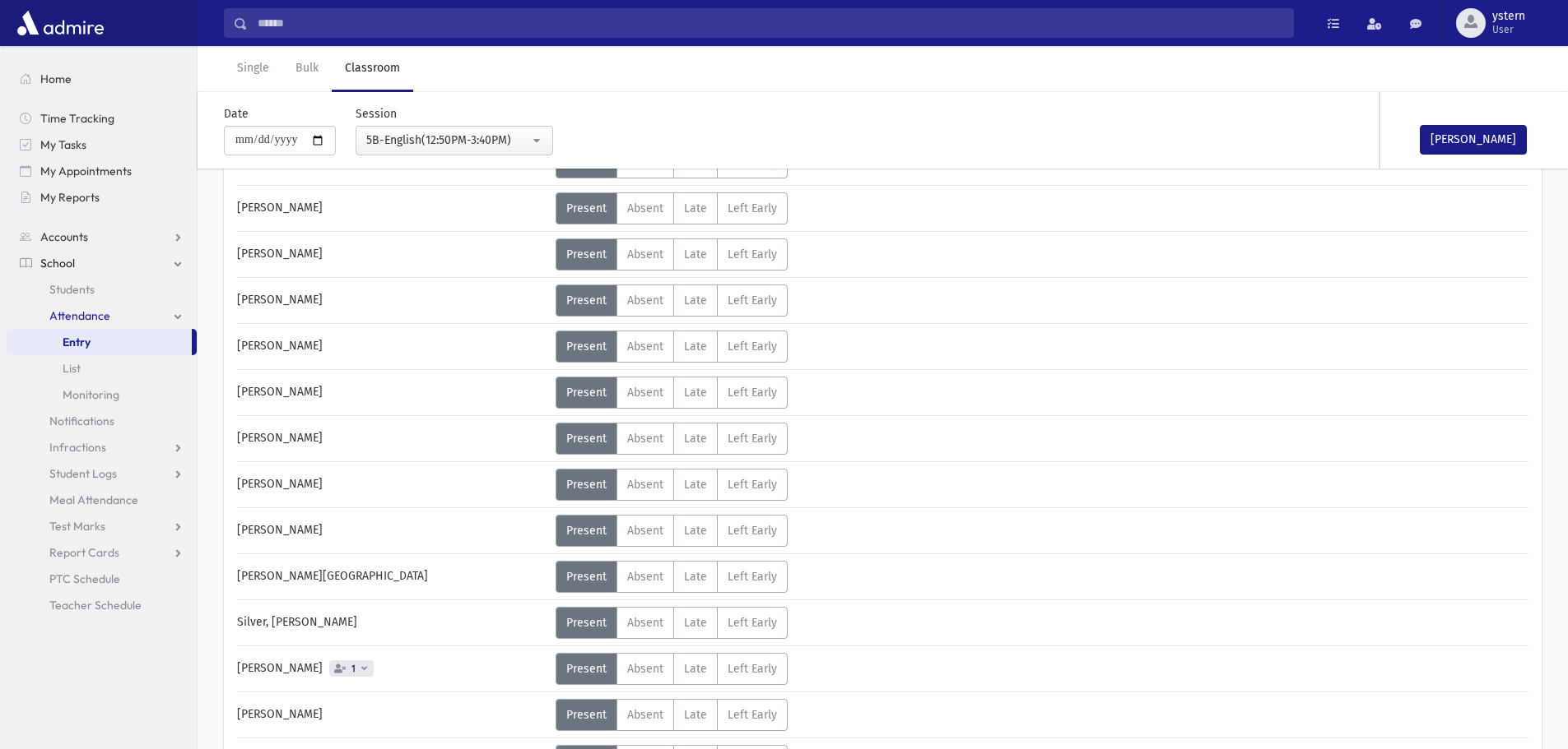
click at [1491, 169] on div "Status Excused Admin: Present P Absent A L" at bounding box center [1040, 162] width 970 height 32
click at [1466, 140] on button "[PERSON_NAME]" at bounding box center [1472, 139] width 107 height 30
click at [428, 131] on button "5B-English(12:50PM-3:40PM)" at bounding box center [454, 140] width 198 height 30
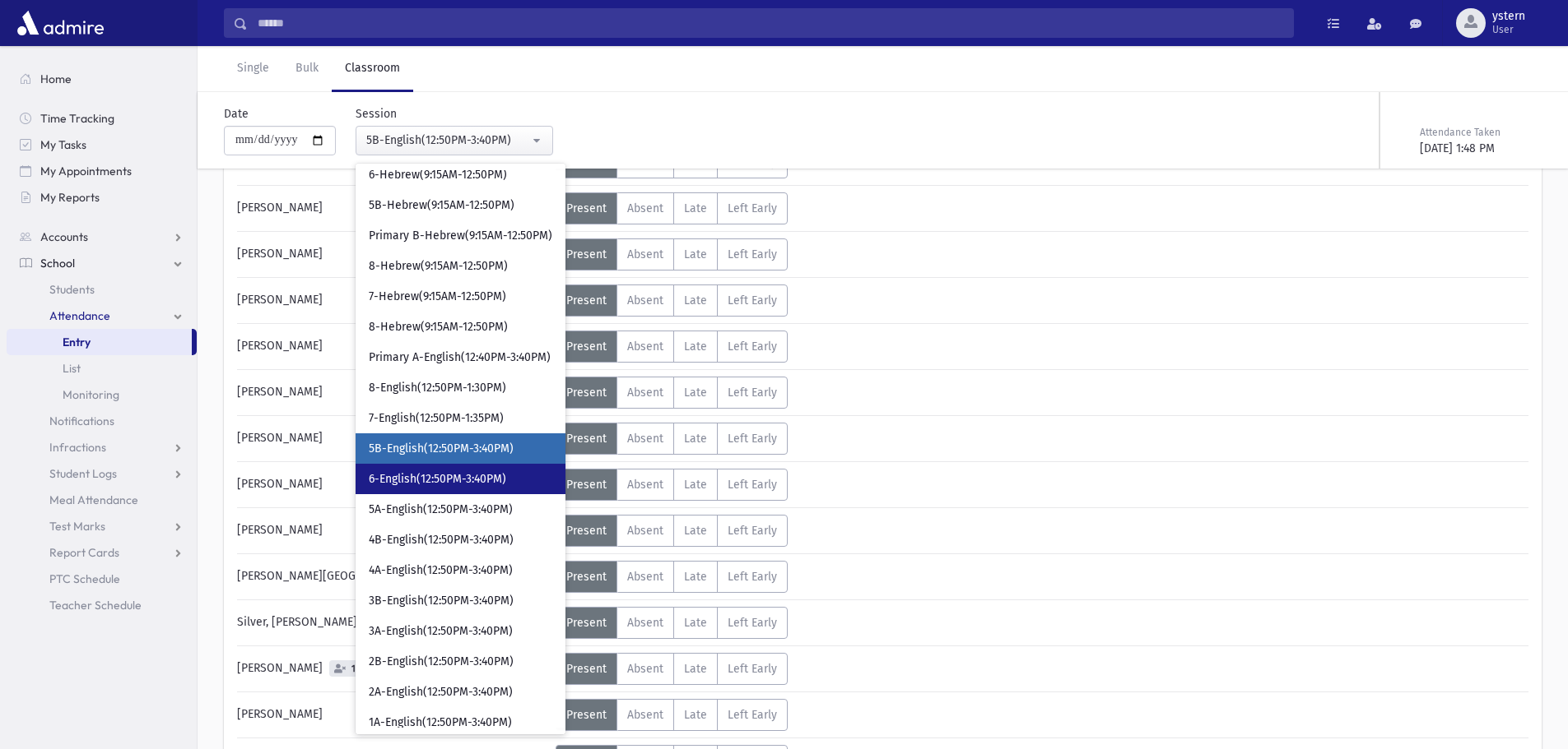
click at [432, 476] on span "6-English(12:50PM-3:40PM)" at bounding box center [437, 479] width 138 height 16
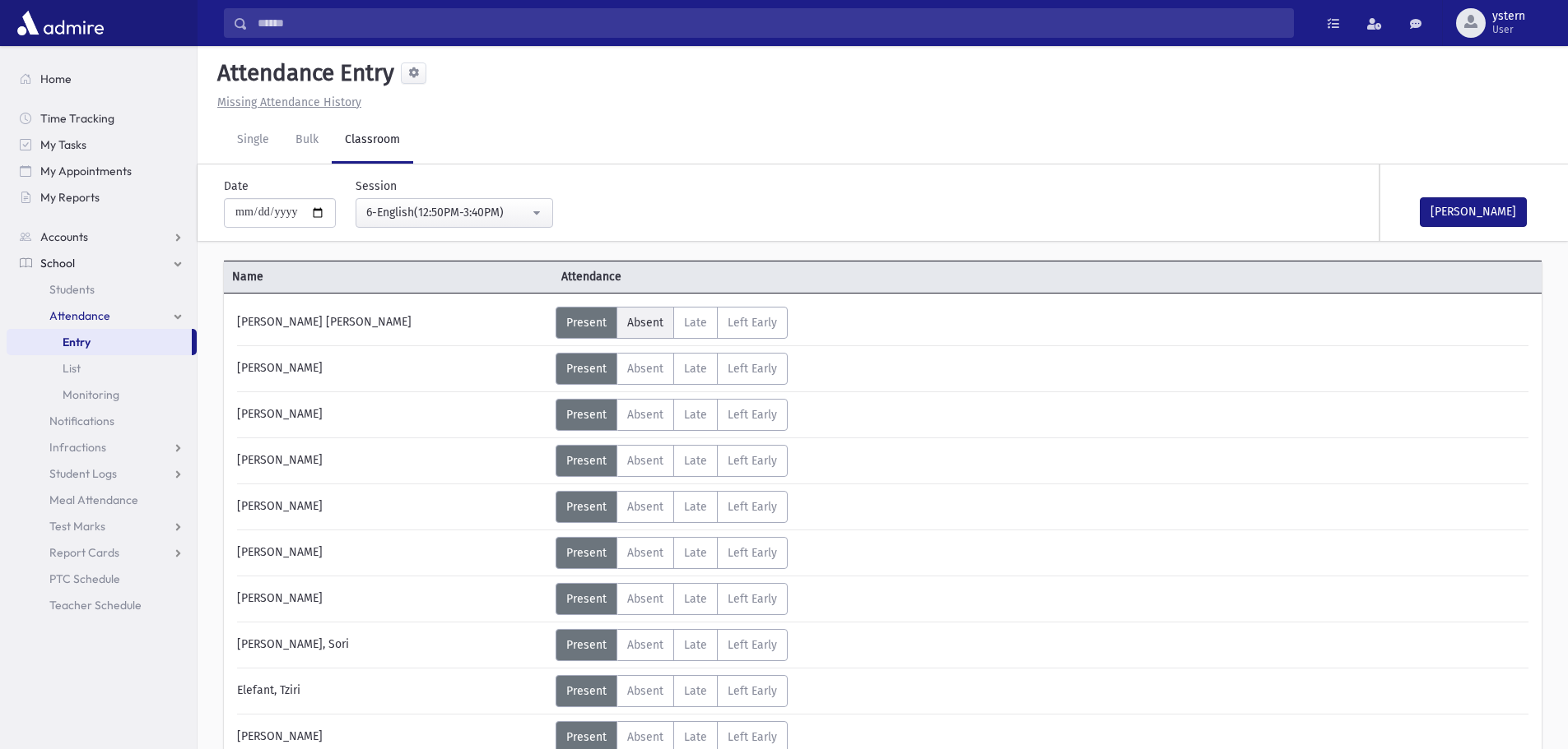
click at [641, 326] on span "Absent" at bounding box center [645, 323] width 36 height 14
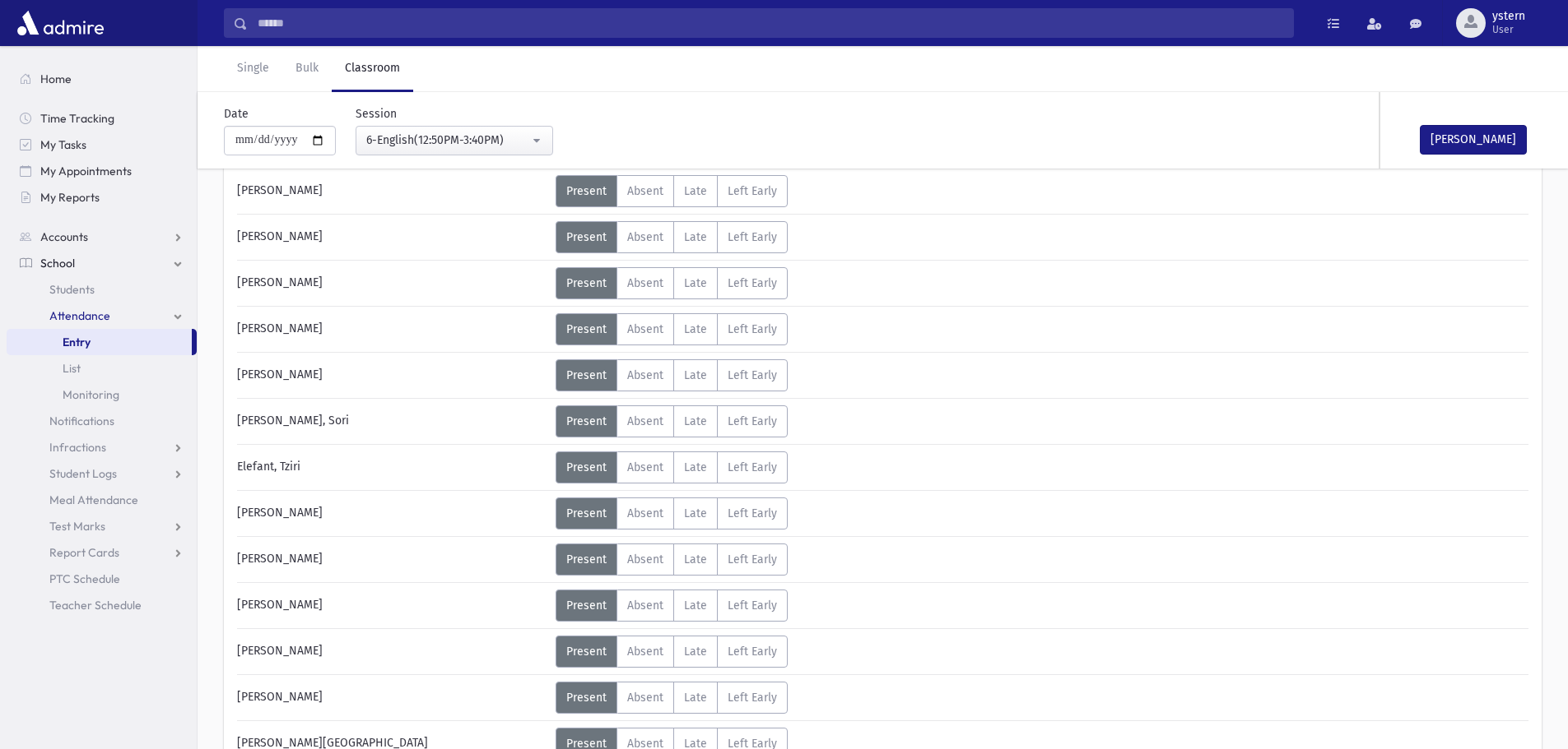
scroll to position [329, 0]
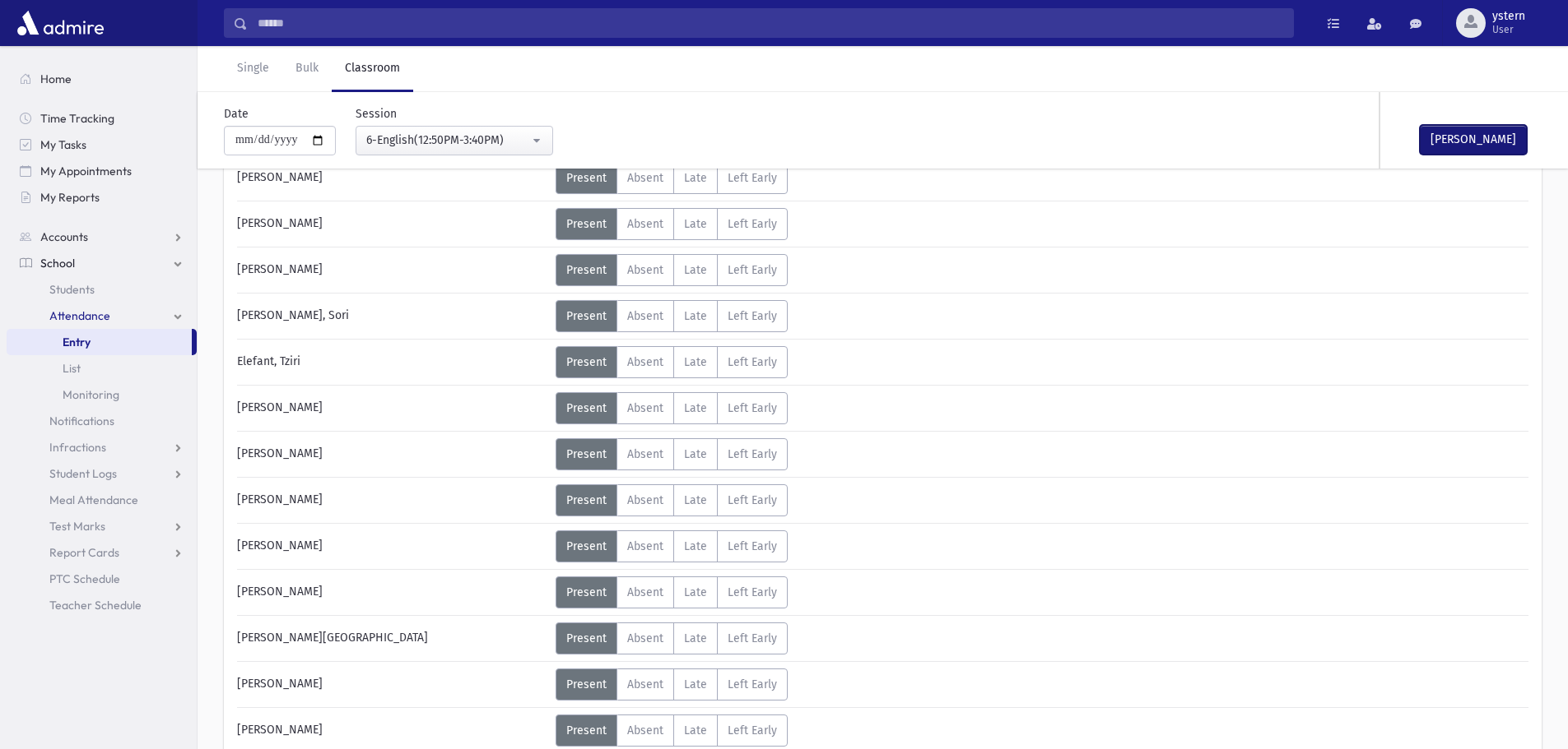
click at [1449, 127] on button "[PERSON_NAME]" at bounding box center [1472, 139] width 107 height 30
click at [443, 143] on div "6-English(12:50PM-3:40PM)" at bounding box center [448, 139] width 163 height 17
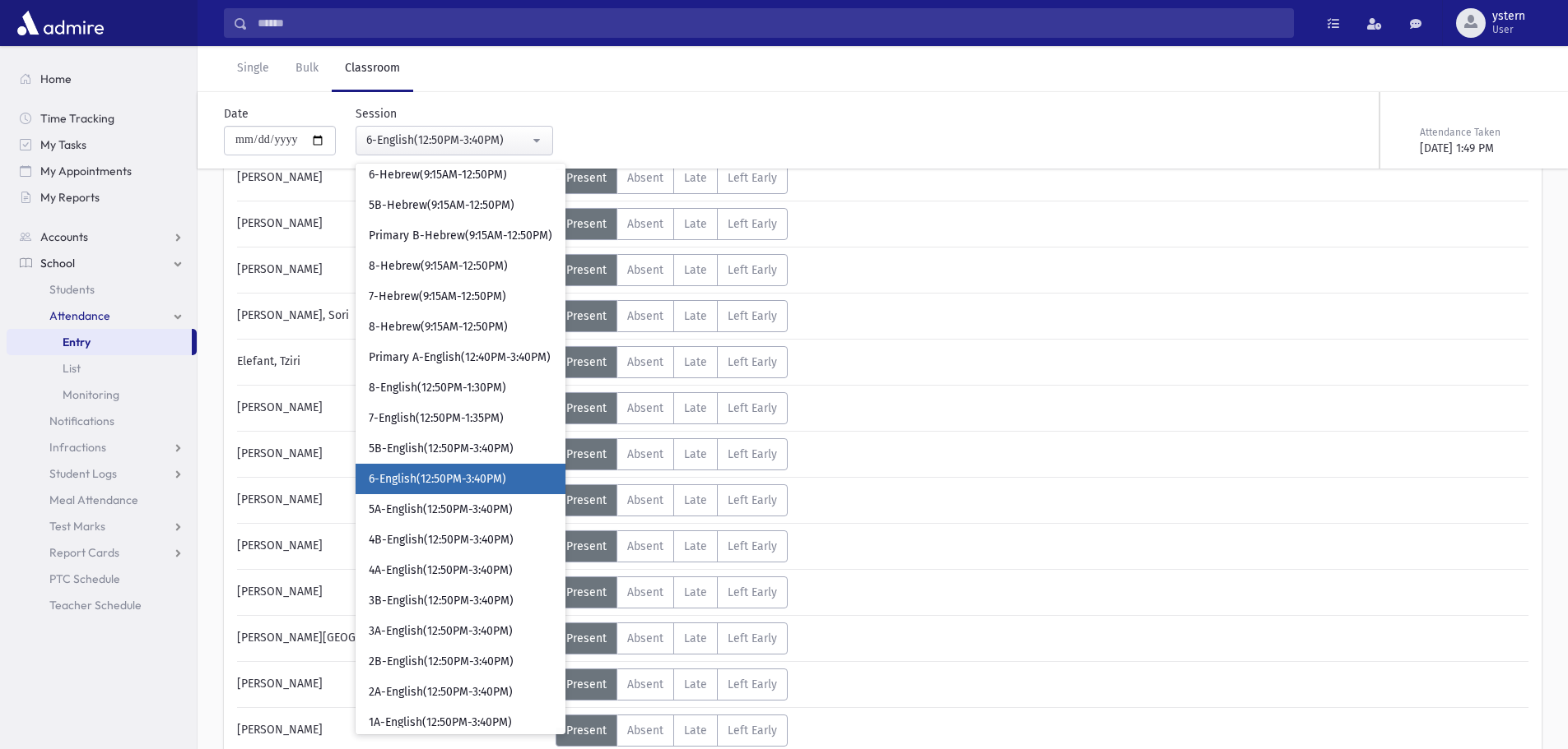
scroll to position [376, 0]
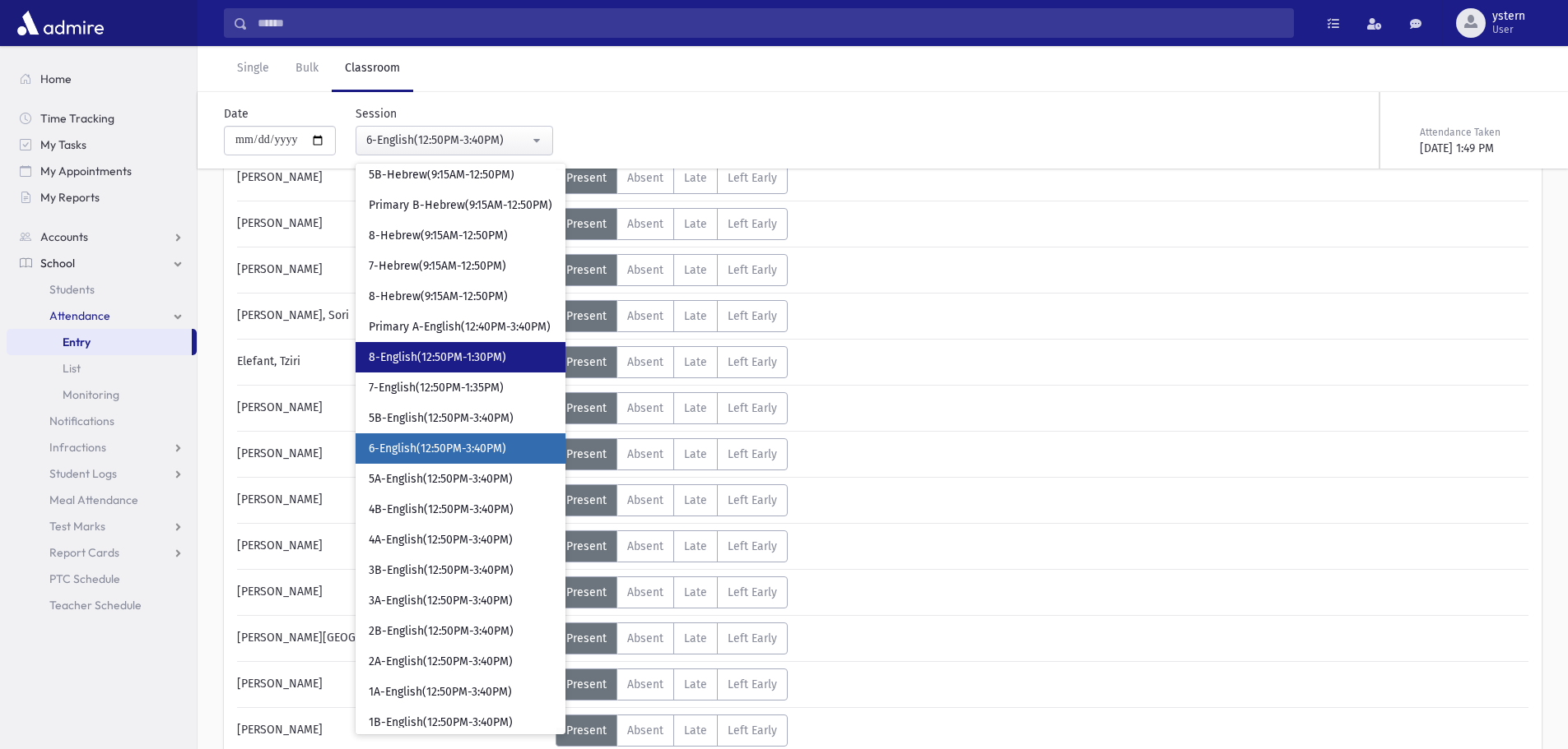
click at [514, 356] on link "8-English(12:50PM-1:30PM)" at bounding box center [460, 357] width 210 height 30
select select "***"
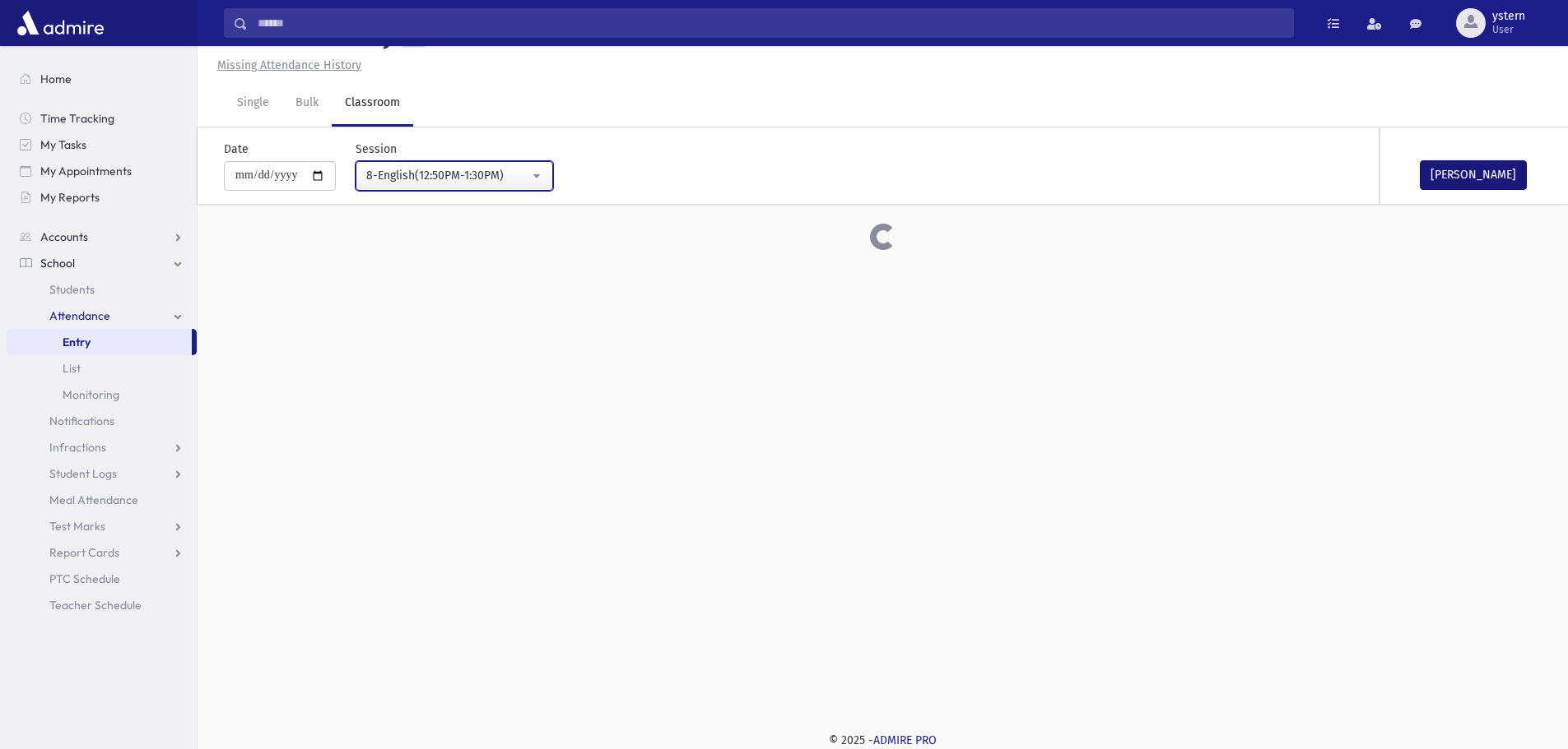
scroll to position [329, 0]
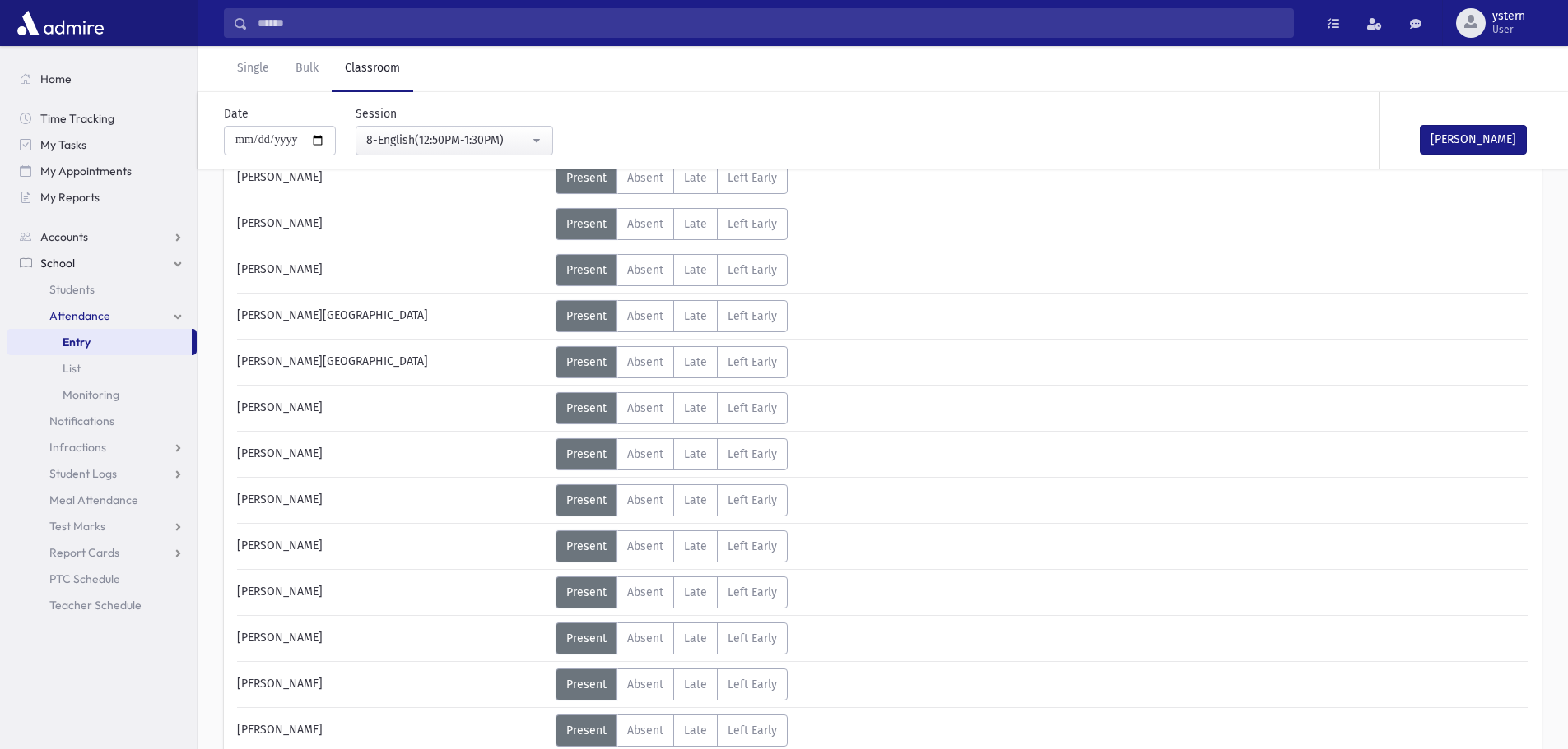
click at [1471, 169] on div "Status Excused Admin: Present P Absent A L" at bounding box center [1040, 178] width 970 height 32
